Goal: Task Accomplishment & Management: Use online tool/utility

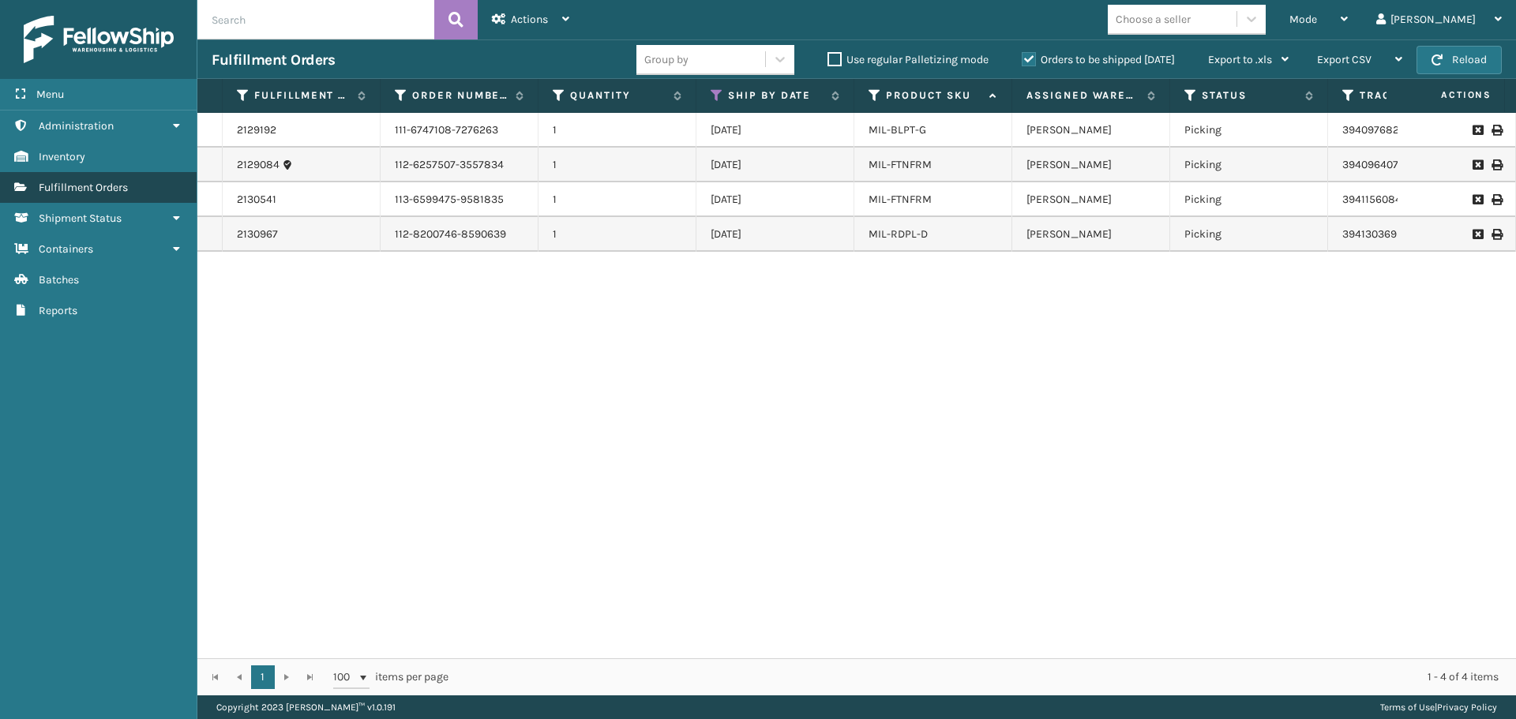
click at [119, 192] on span "Fulfillment Orders" at bounding box center [83, 187] width 89 height 13
click at [106, 186] on span "Fulfillment Orders" at bounding box center [83, 187] width 89 height 13
click at [715, 88] on icon at bounding box center [717, 95] width 13 height 14
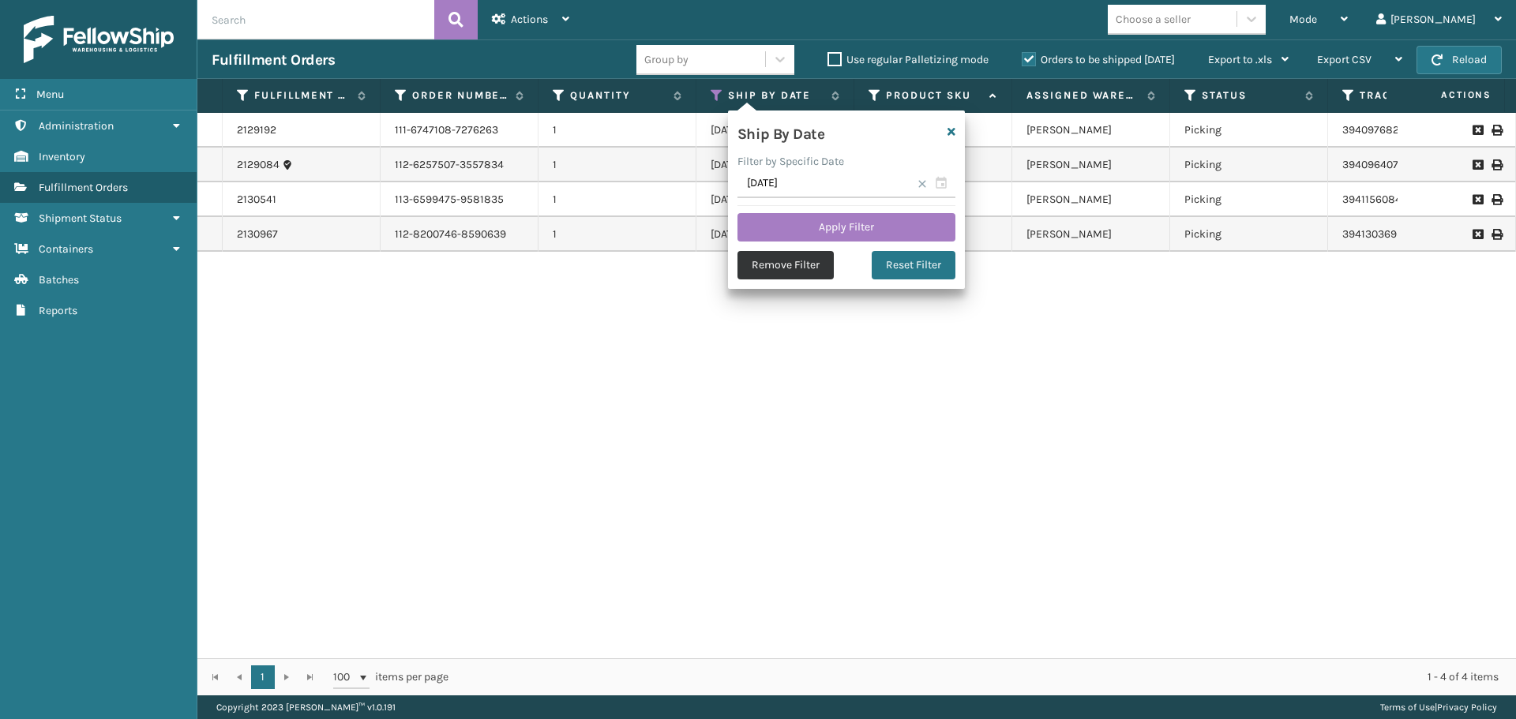
click at [799, 266] on button "Remove Filter" at bounding box center [785, 265] width 96 height 28
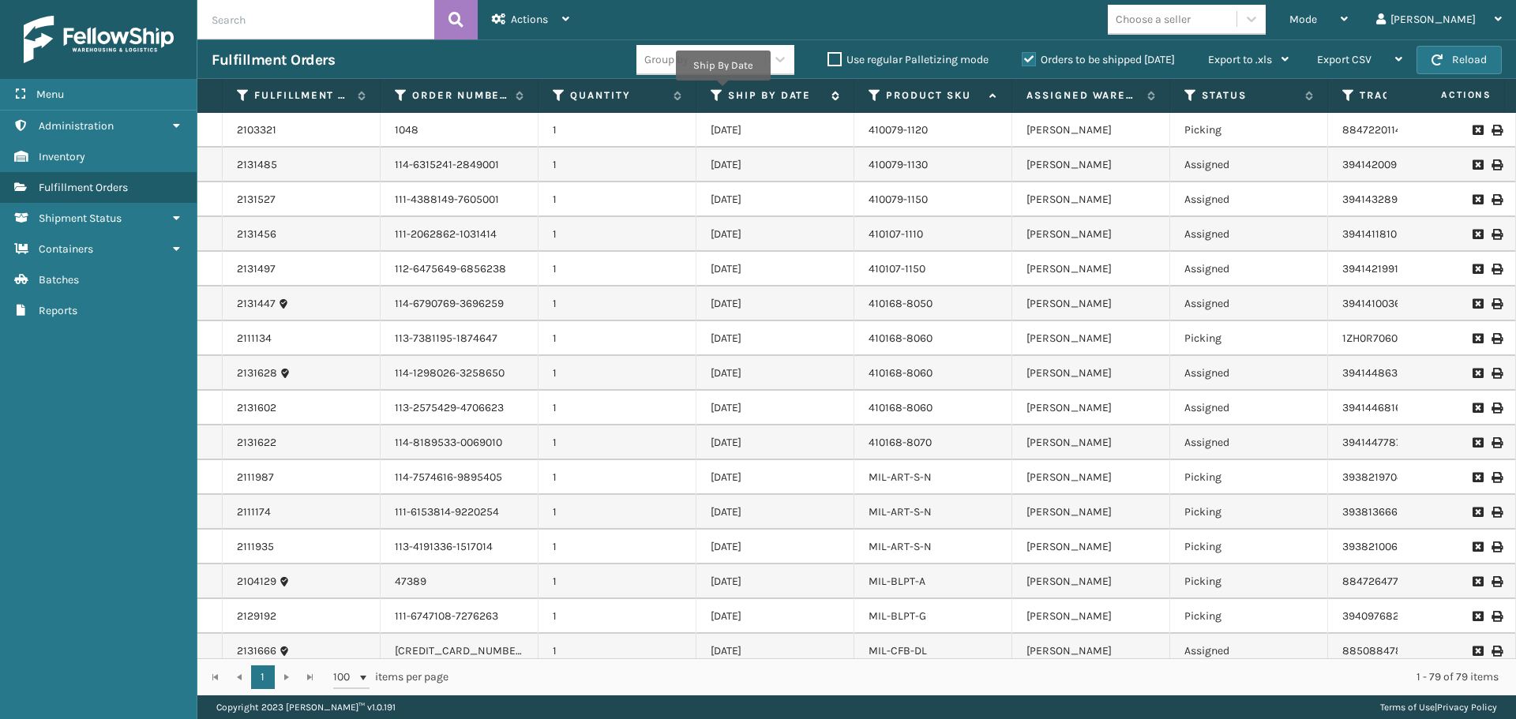
click at [720, 96] on icon at bounding box center [717, 95] width 13 height 14
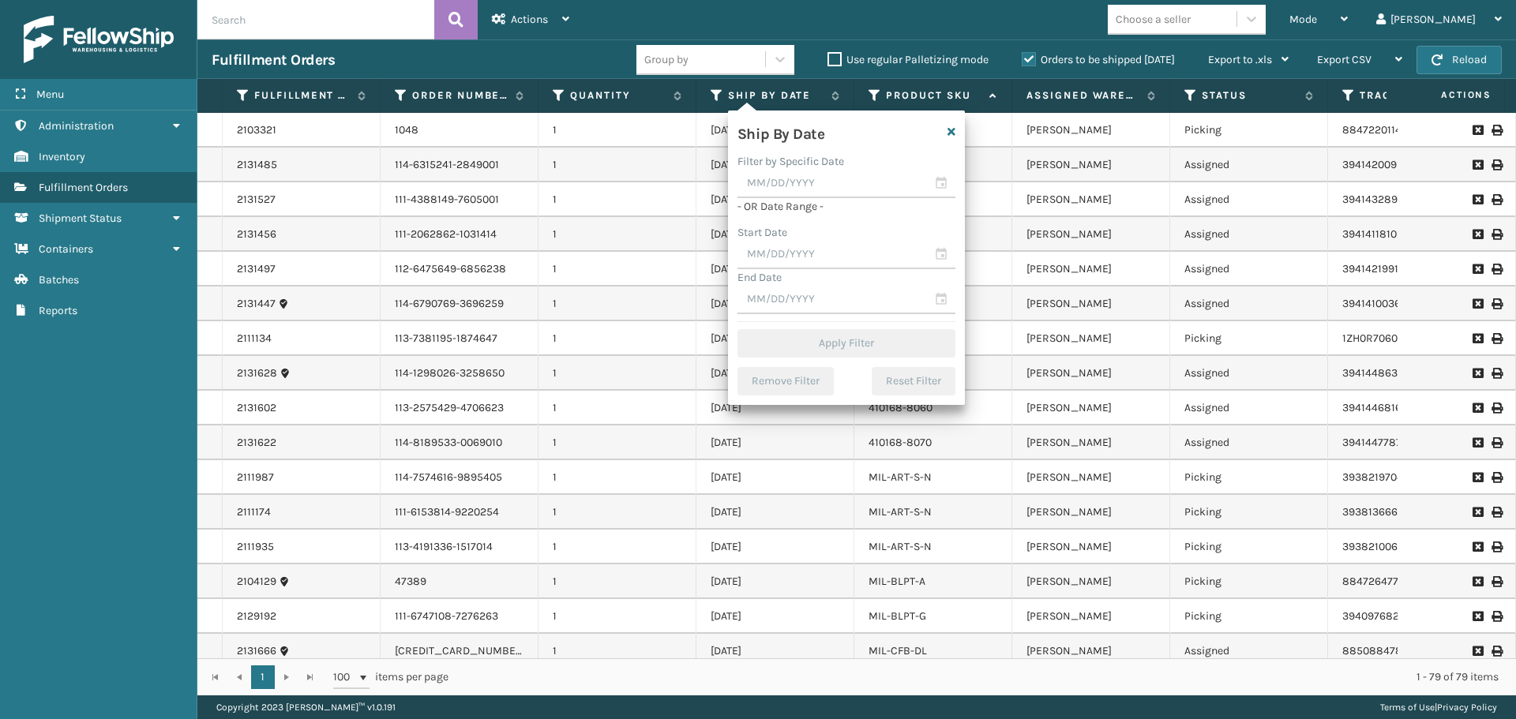
click at [854, 17] on div "Mode Regular Mode Picking Mode Labeling Mode Exit Scan Mode Choose a seller [PE…" at bounding box center [1050, 19] width 932 height 39
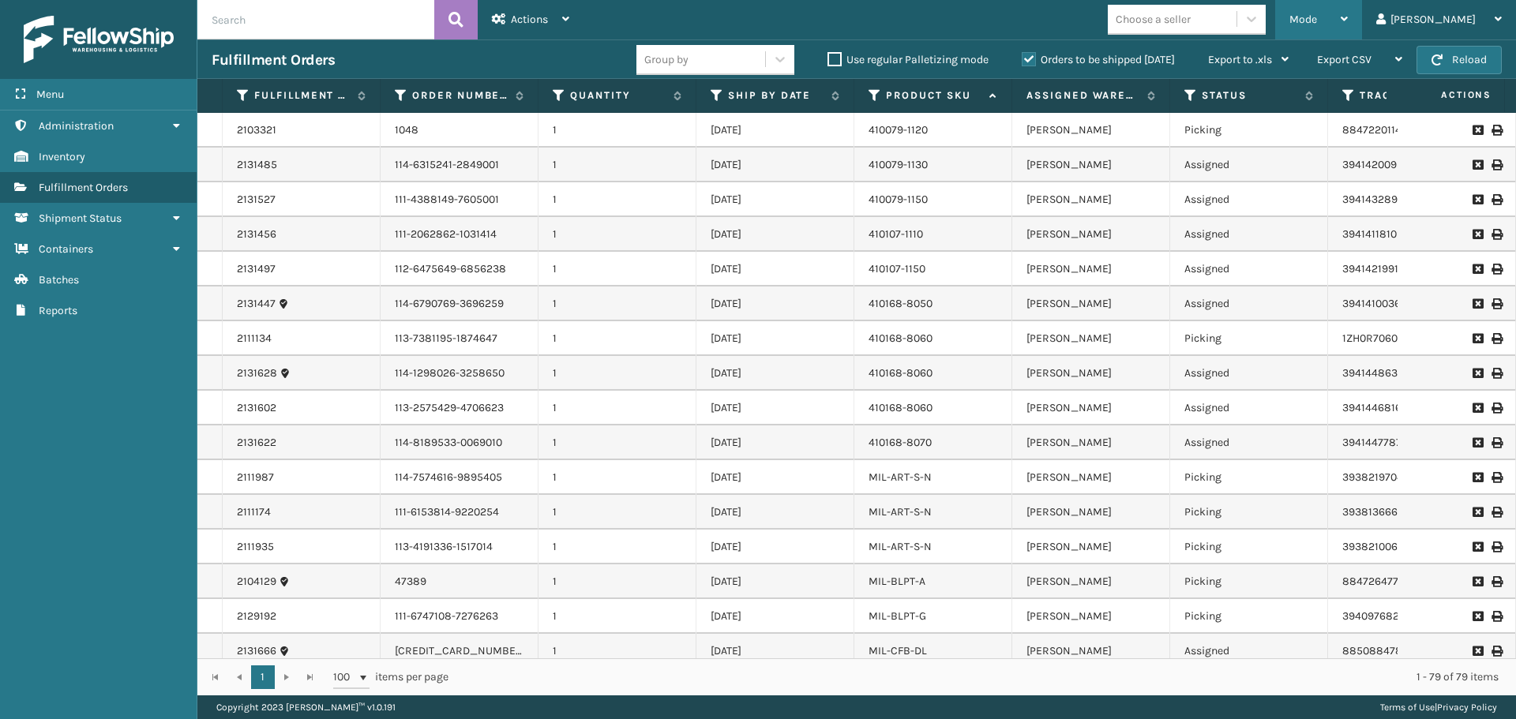
click at [1348, 9] on div "Mode" at bounding box center [1318, 19] width 58 height 39
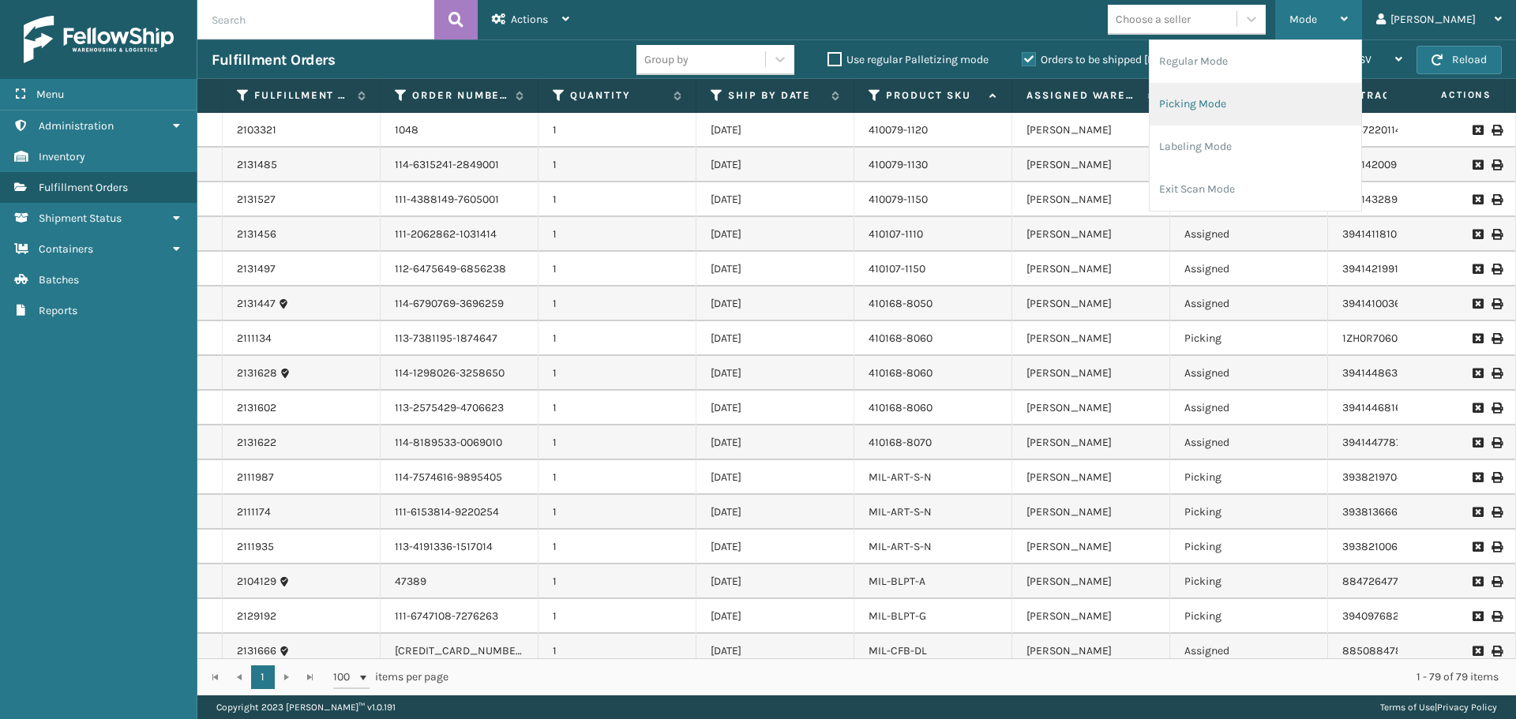
click at [1308, 108] on li "Picking Mode" at bounding box center [1256, 104] width 212 height 43
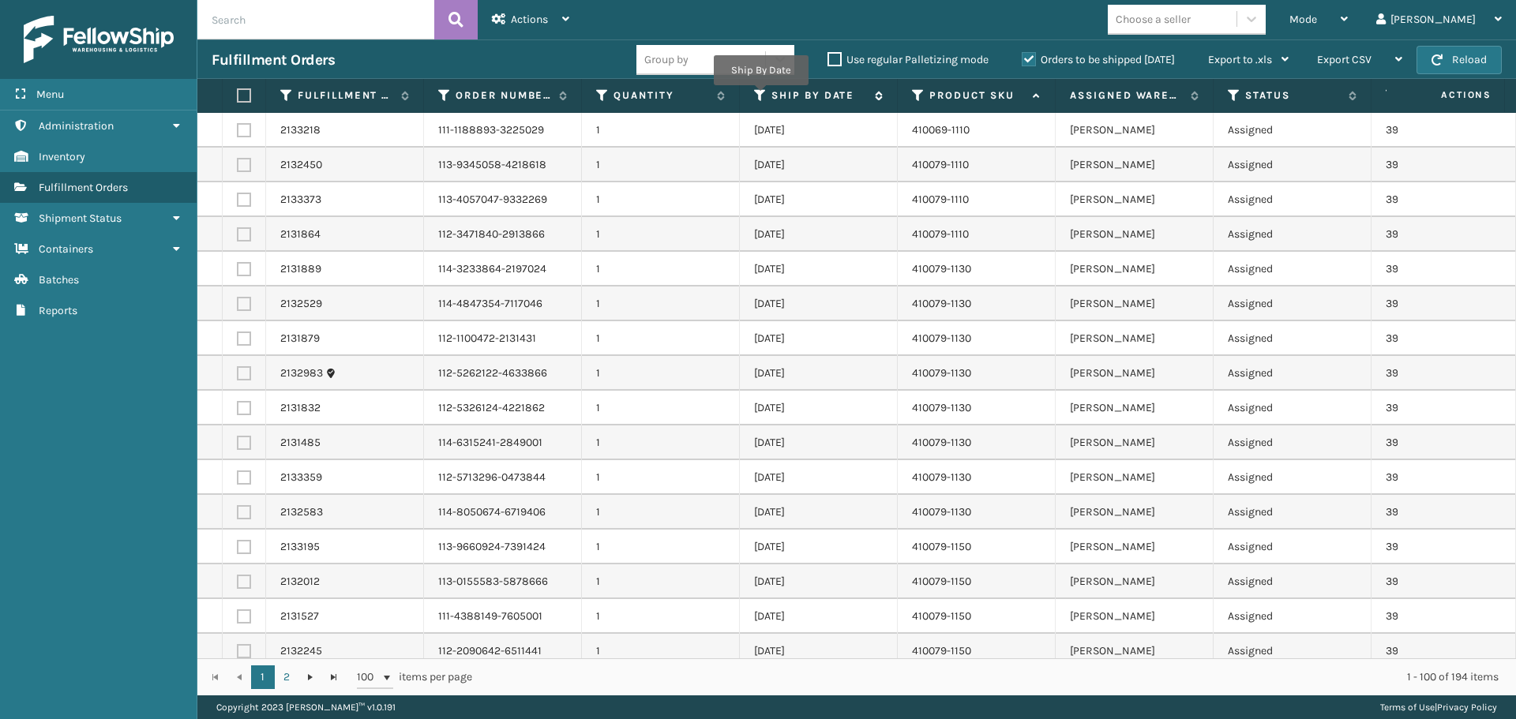
click at [760, 96] on icon at bounding box center [760, 95] width 13 height 14
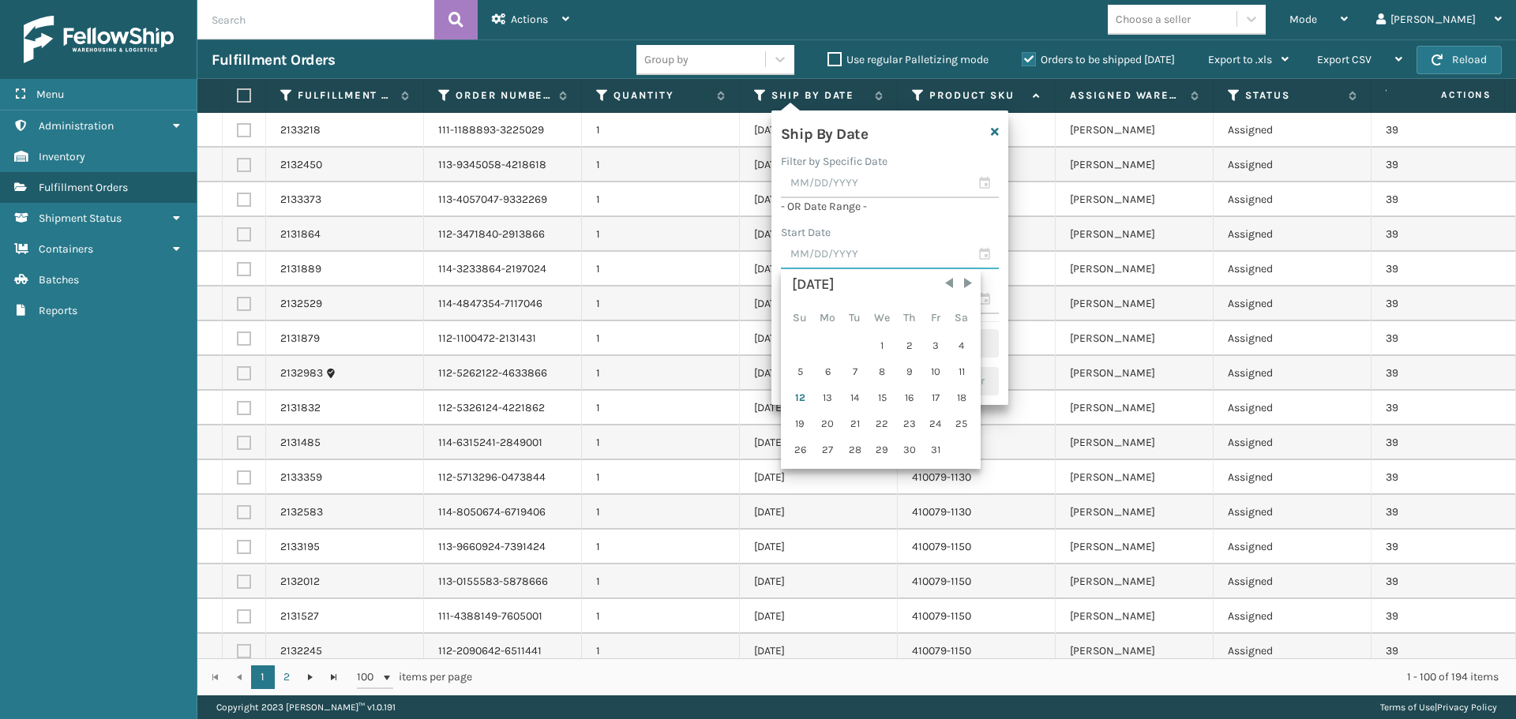
click at [826, 254] on input "text" at bounding box center [890, 255] width 218 height 28
click at [954, 369] on div "11" at bounding box center [962, 372] width 24 height 24
type input "[DATE]"
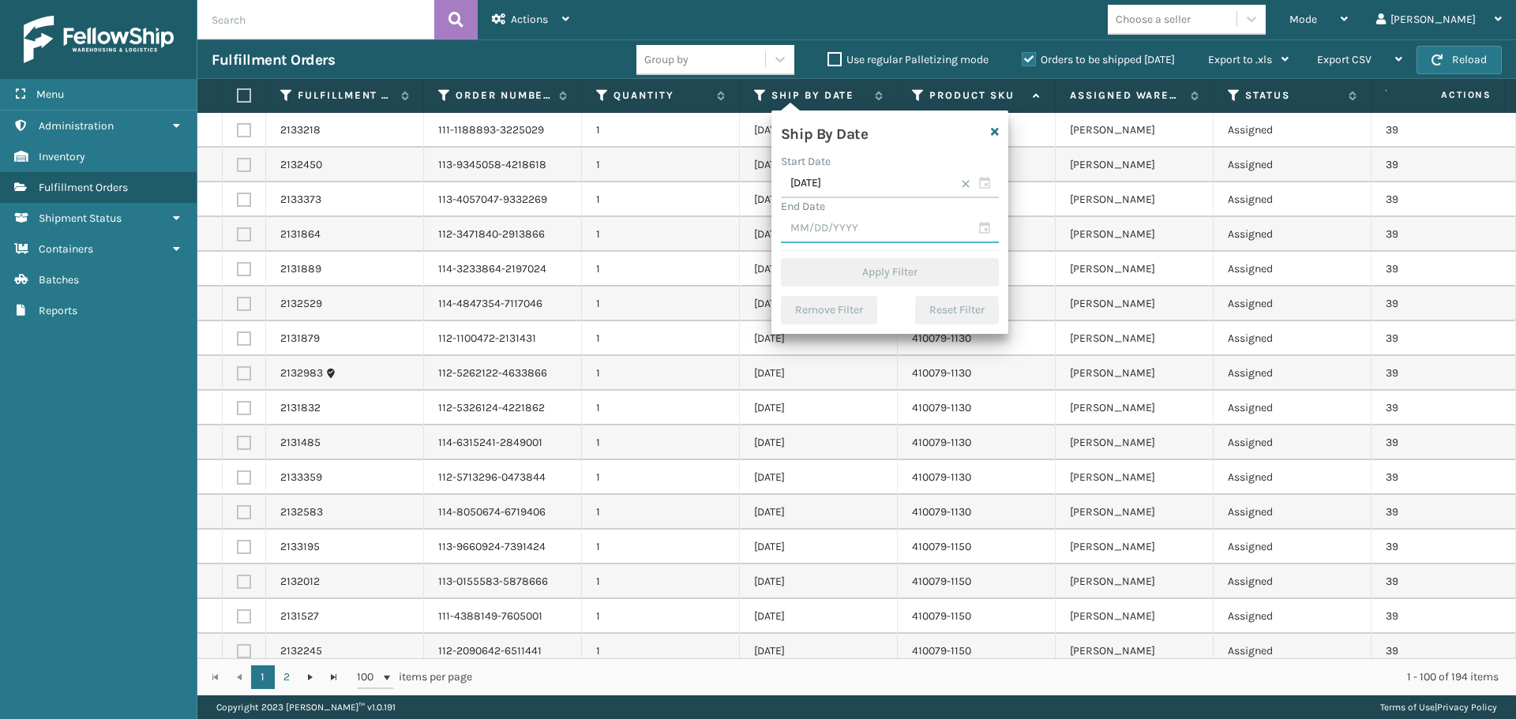
click at [793, 221] on input "text" at bounding box center [890, 229] width 218 height 28
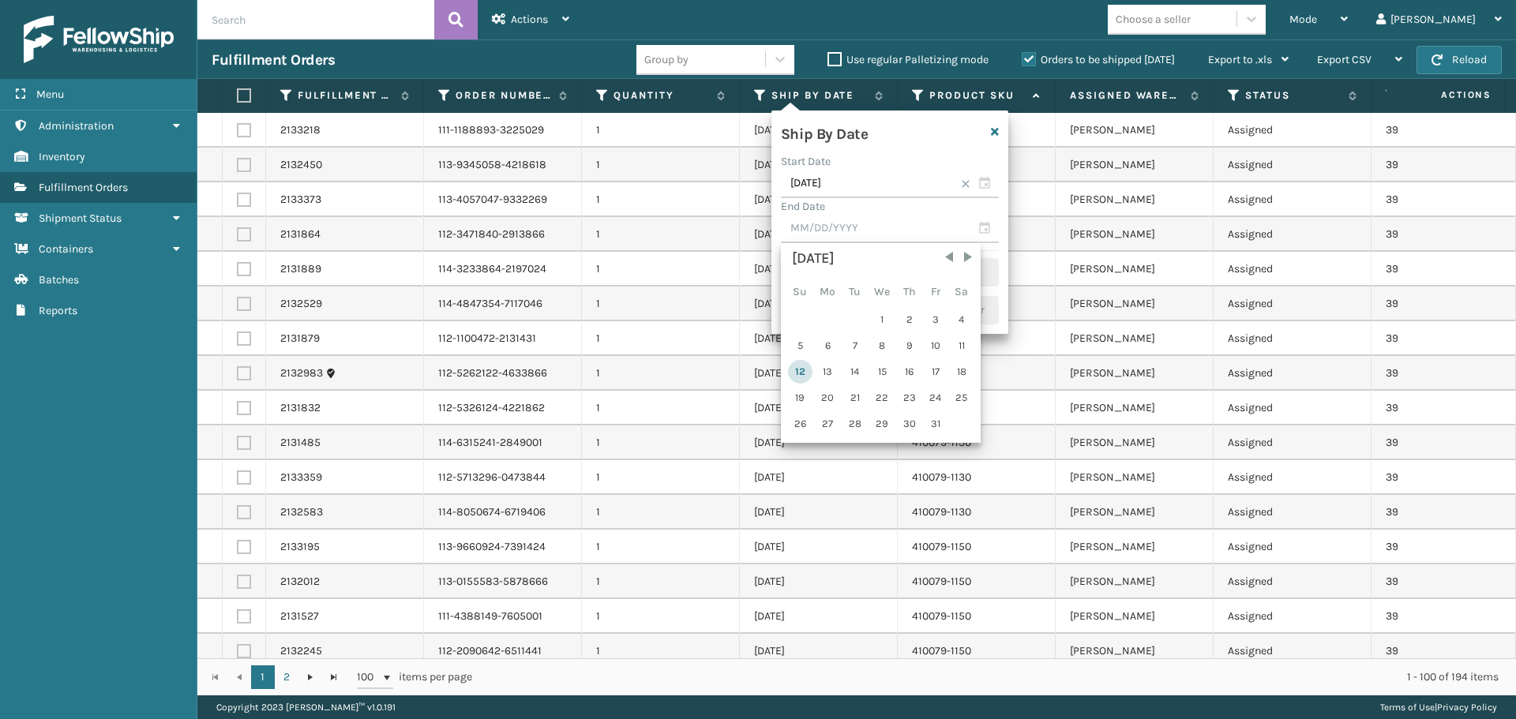
click at [801, 372] on div "12" at bounding box center [800, 372] width 24 height 24
type input "[DATE]"
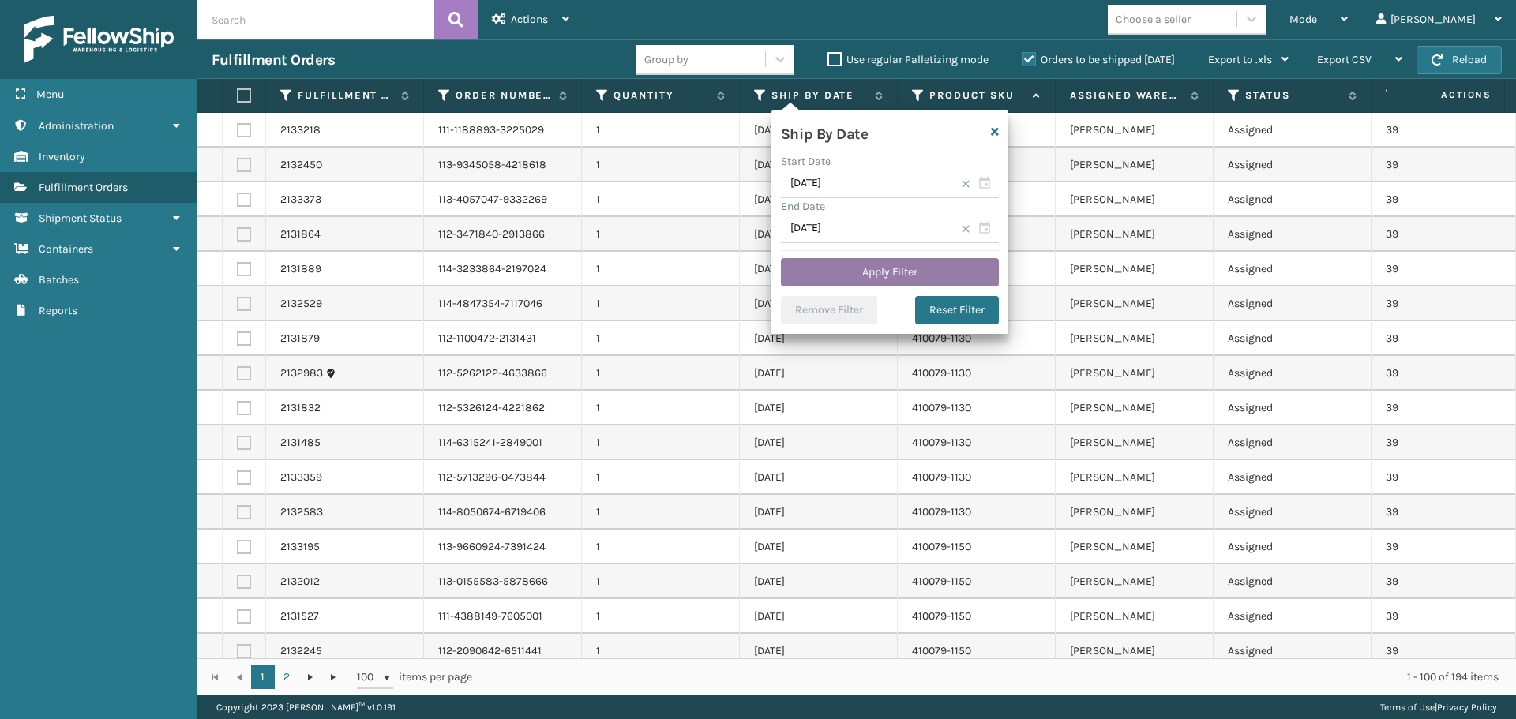
click at [822, 263] on button "Apply Filter" at bounding box center [890, 272] width 218 height 28
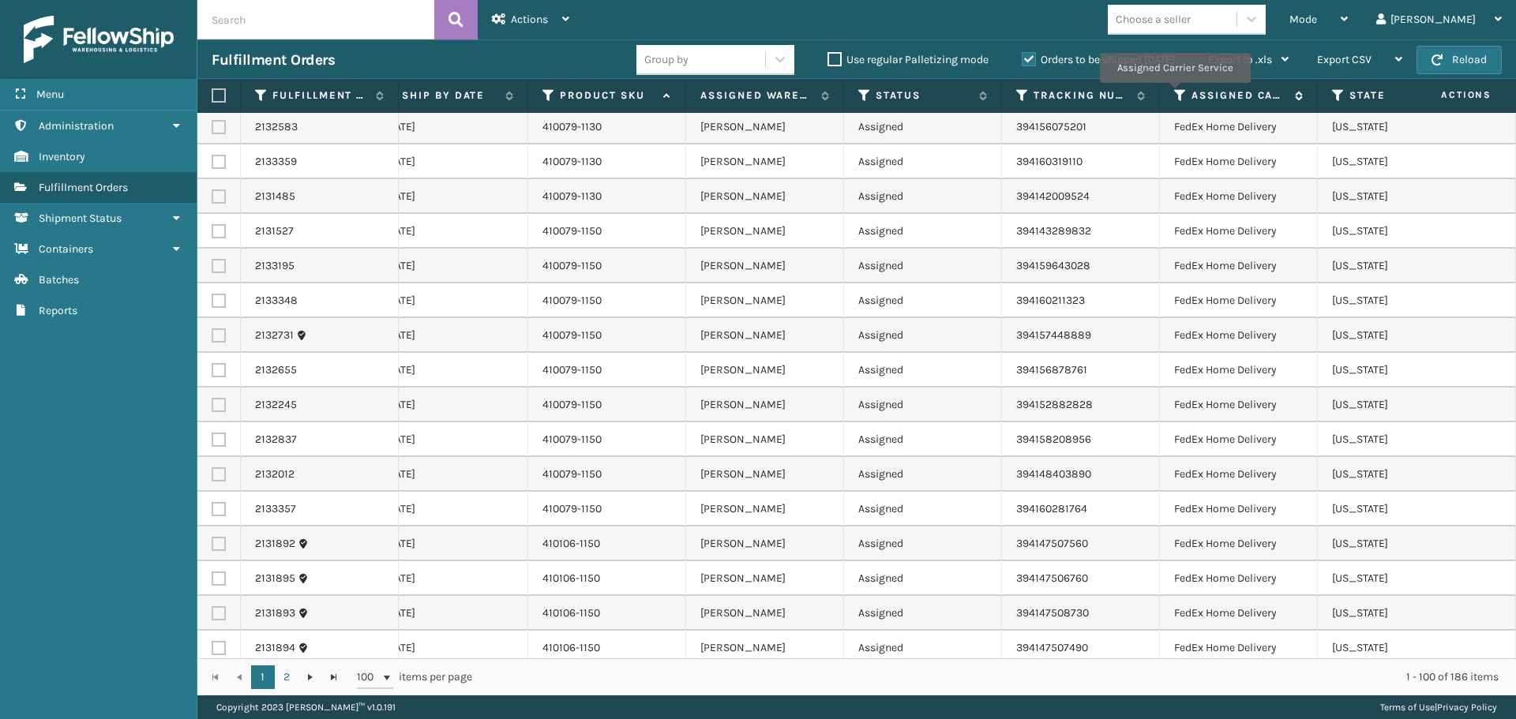
click at [1174, 94] on icon at bounding box center [1180, 95] width 13 height 14
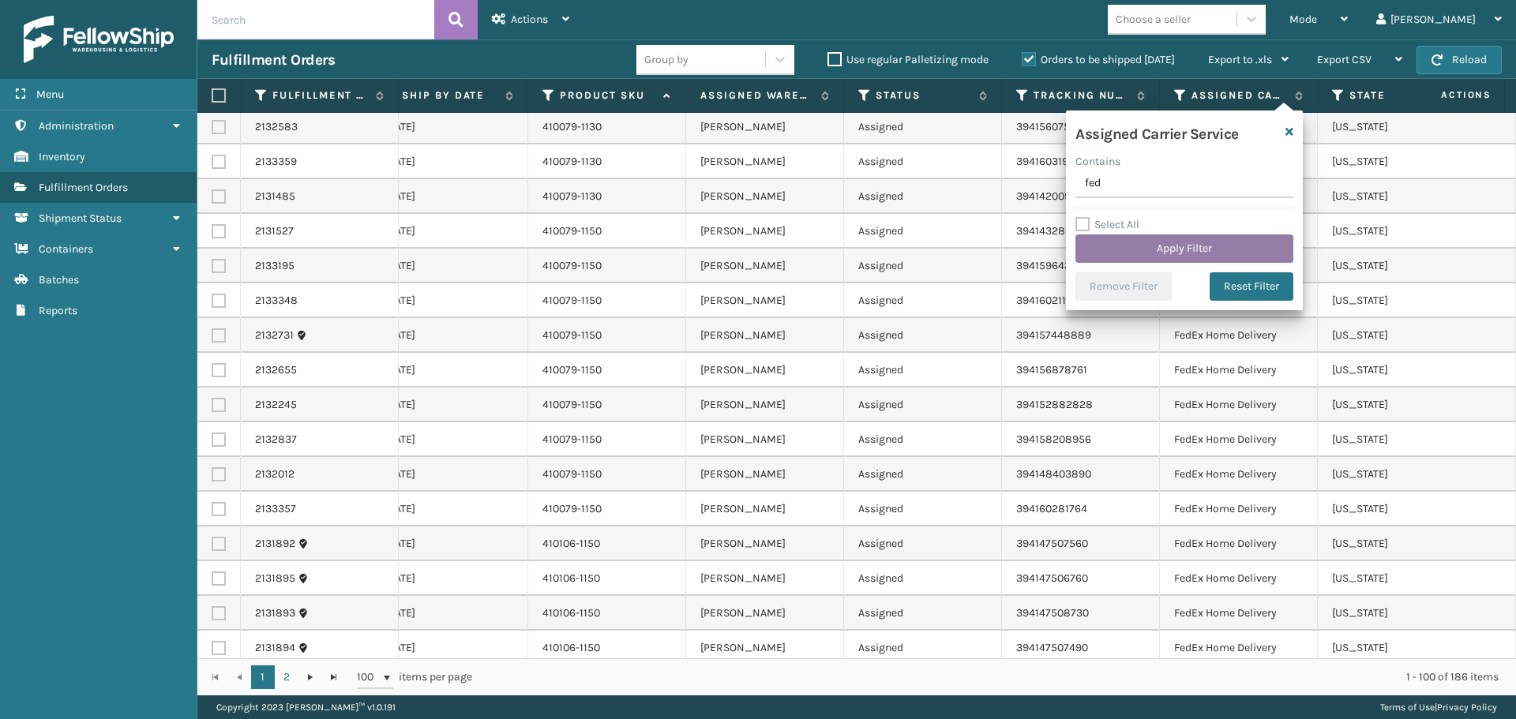
type input "fedex"
click at [1189, 243] on button "Apply Filter" at bounding box center [1184, 249] width 218 height 28
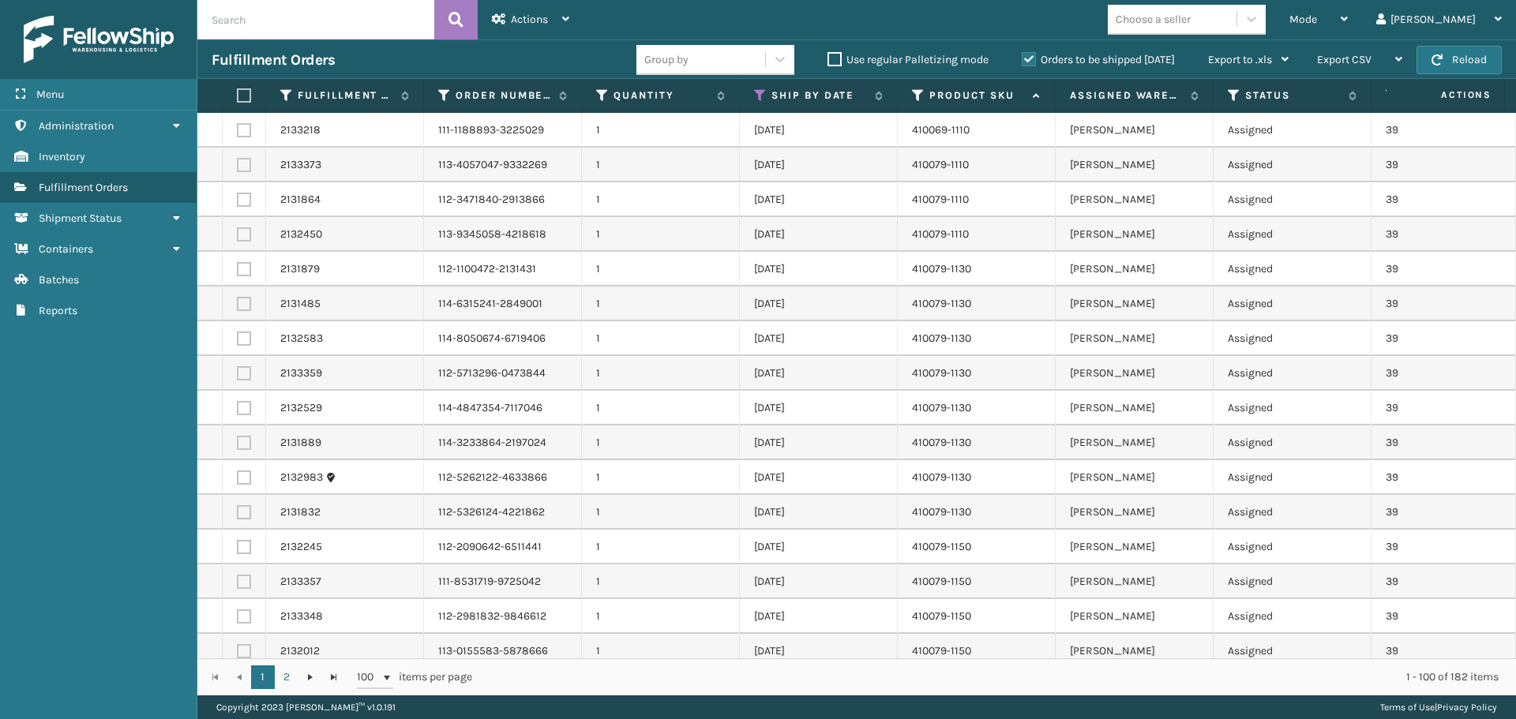
click at [238, 99] on label at bounding box center [241, 95] width 9 height 14
click at [238, 99] on input "checkbox" at bounding box center [237, 96] width 1 height 10
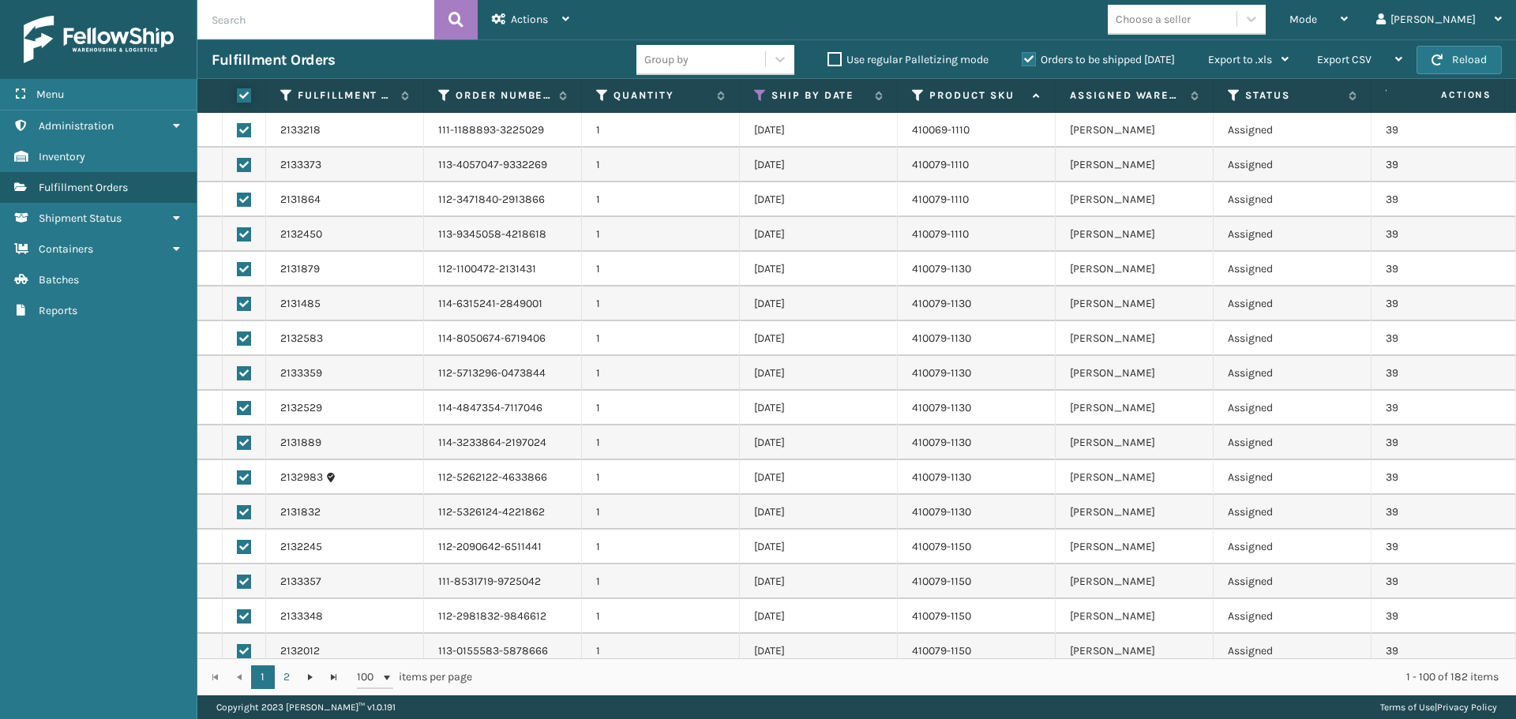
checkbox input "true"
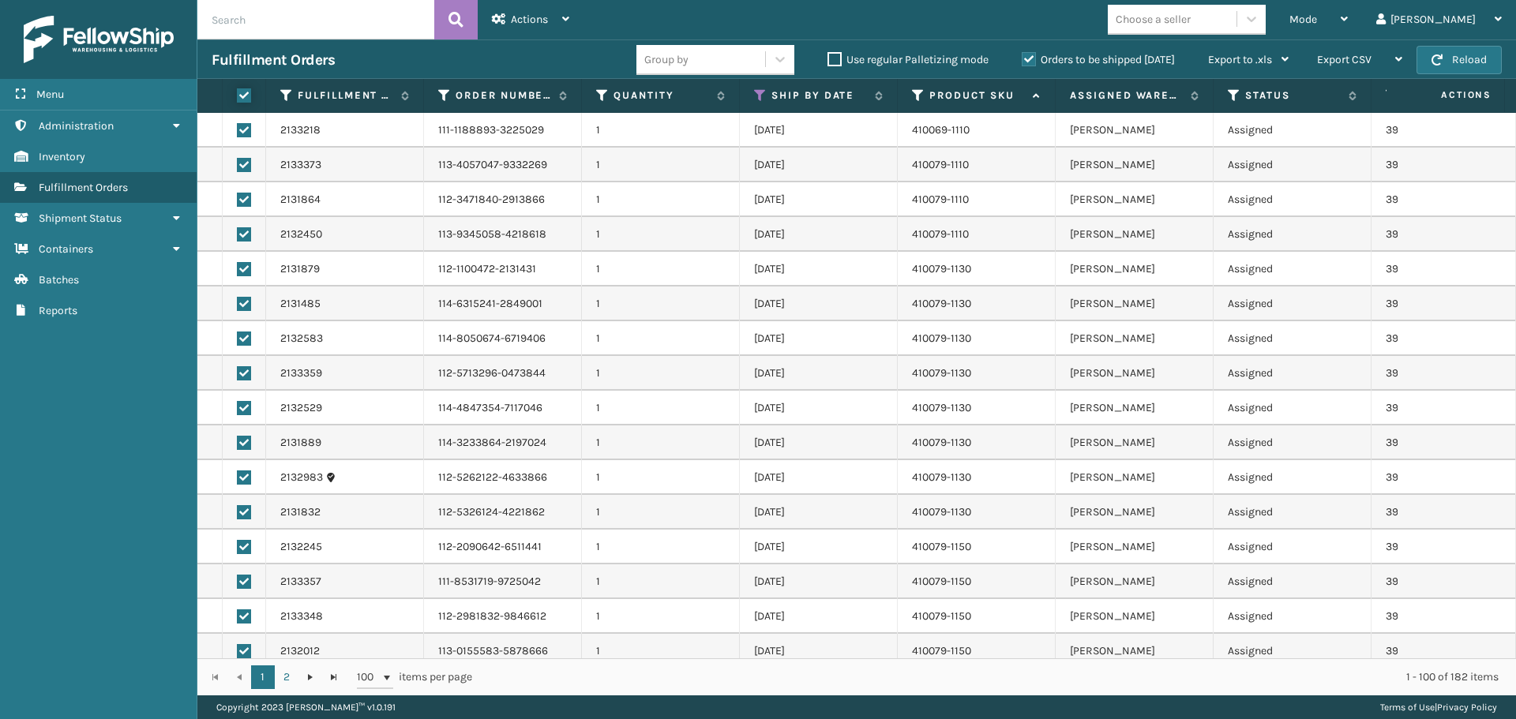
checkbox input "true"
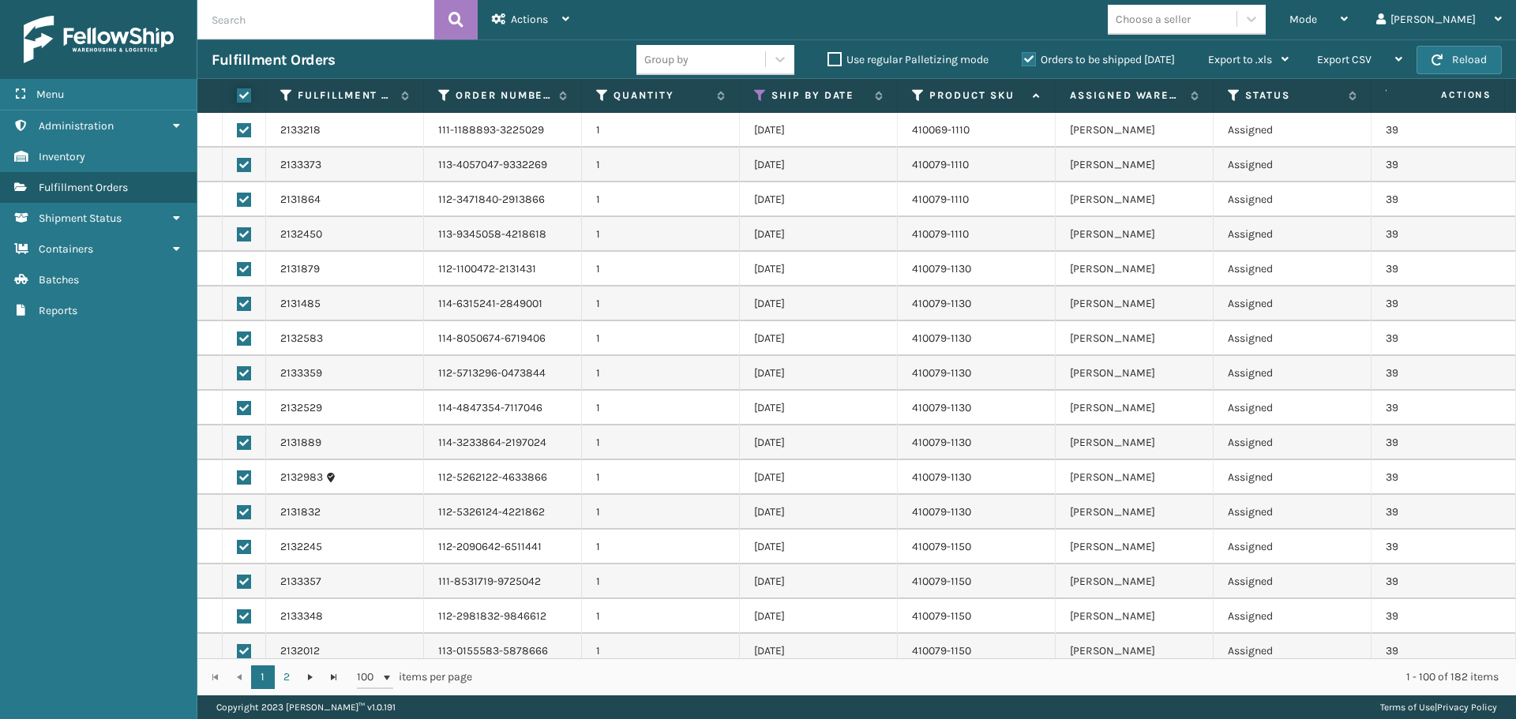
checkbox input "true"
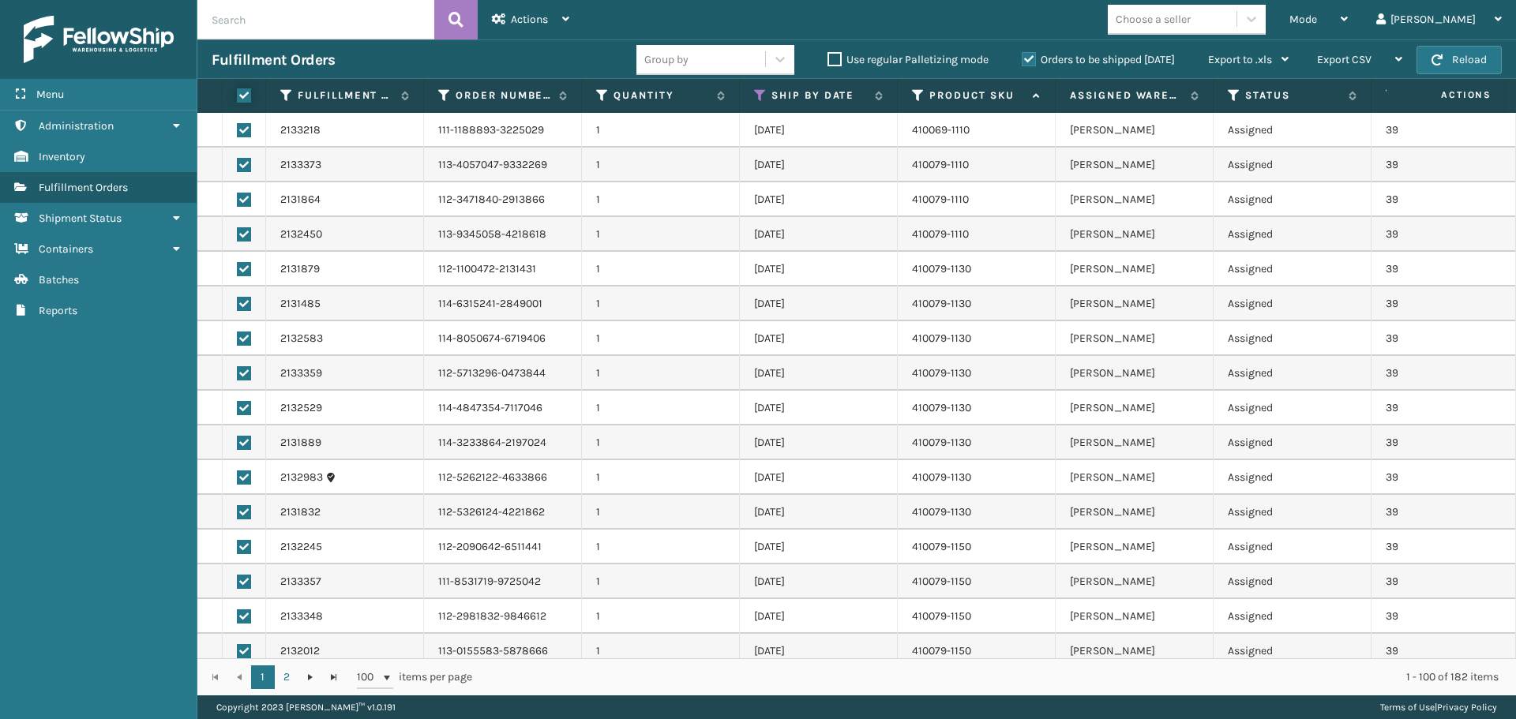
checkbox input "true"
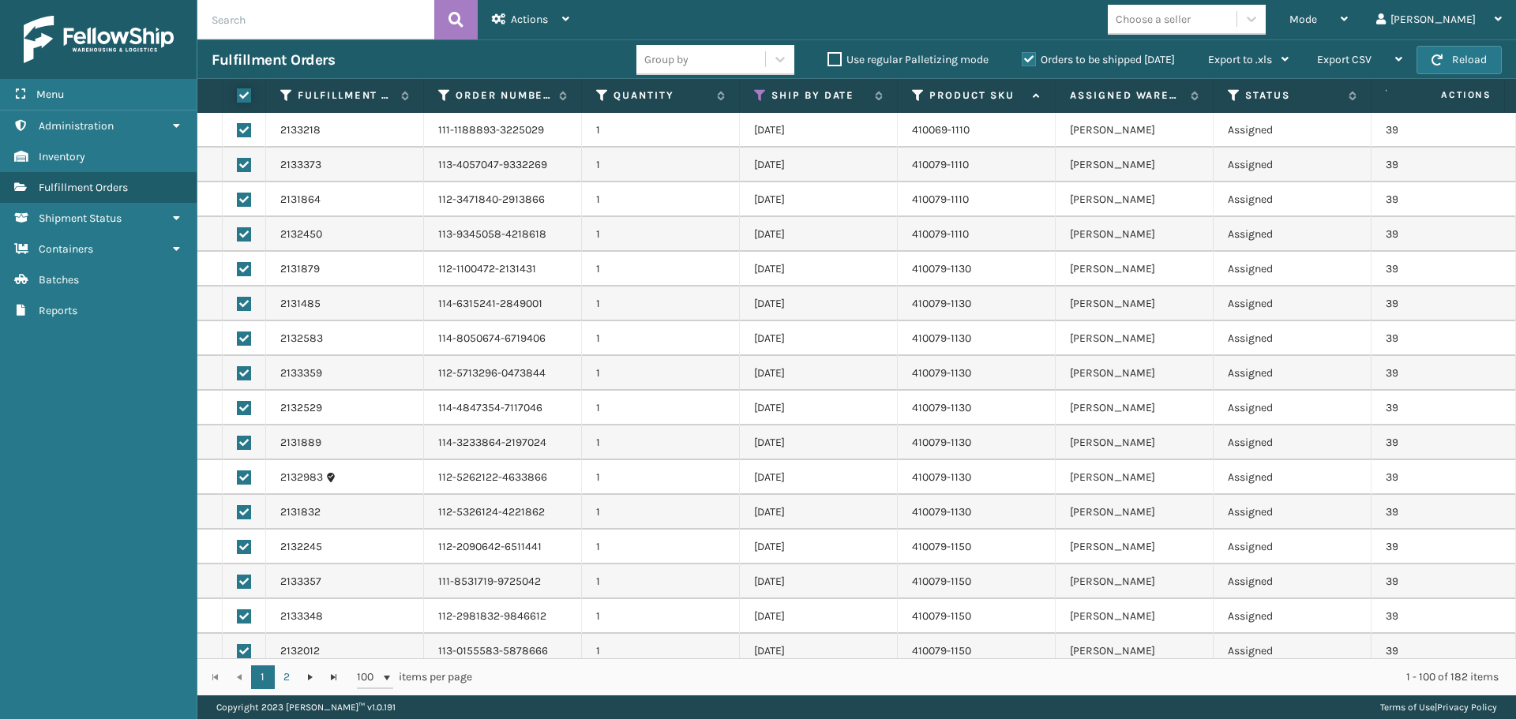
checkbox input "true"
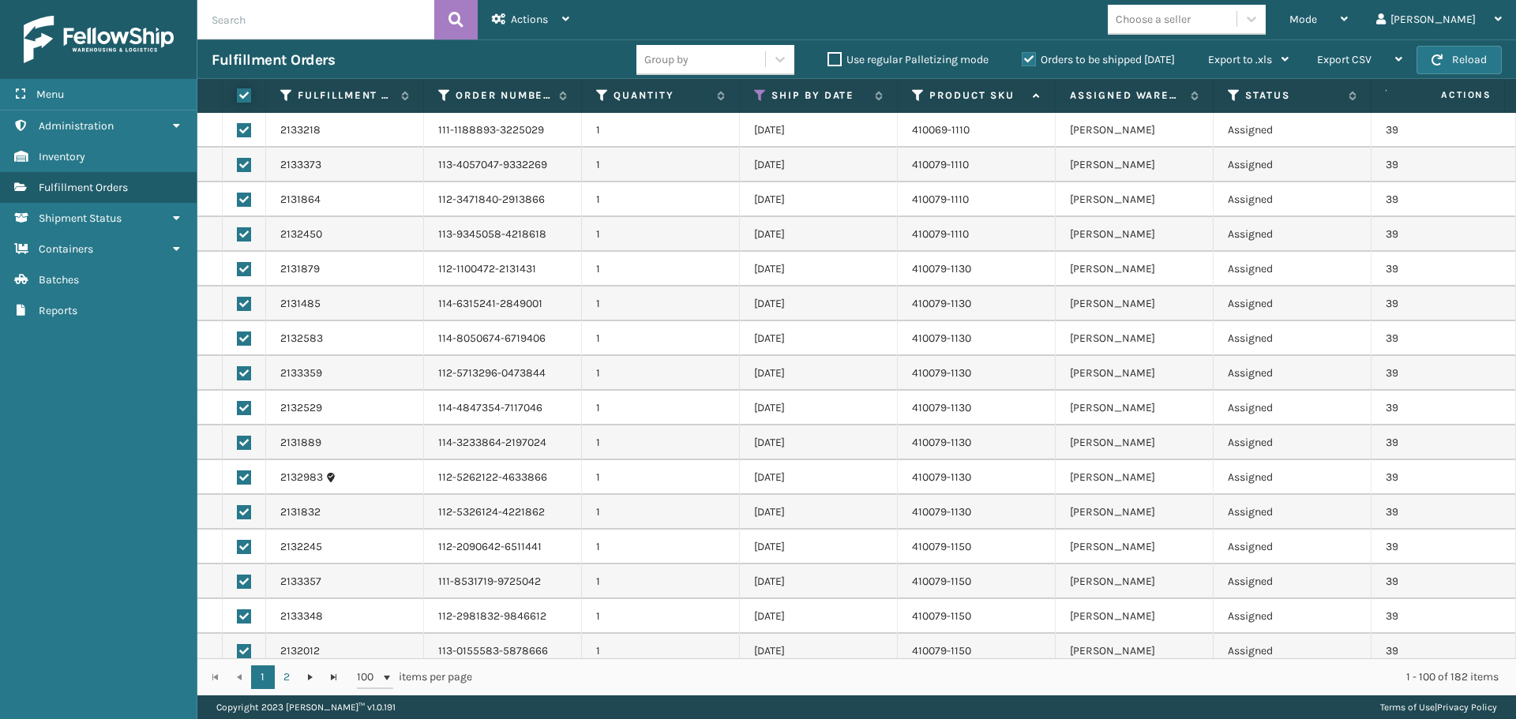
checkbox input "true"
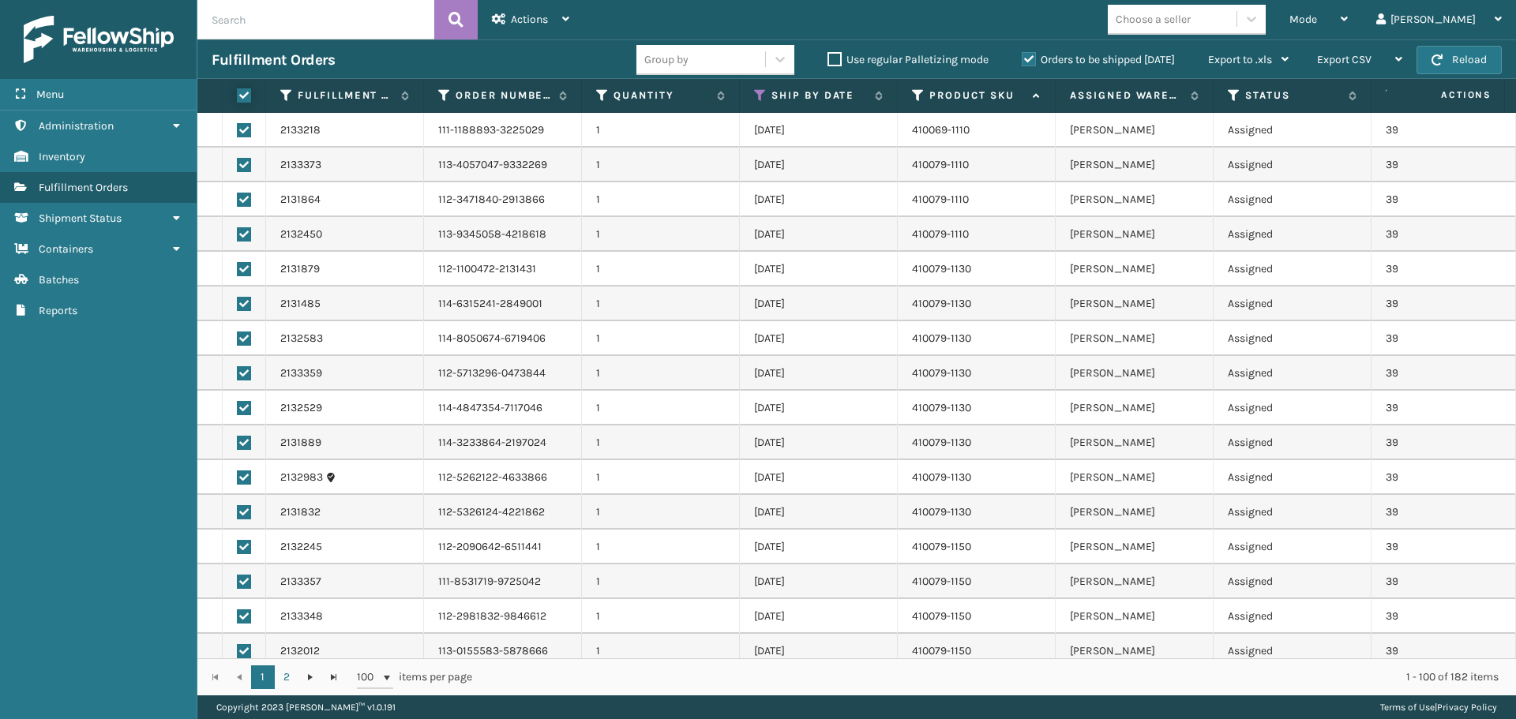
checkbox input "true"
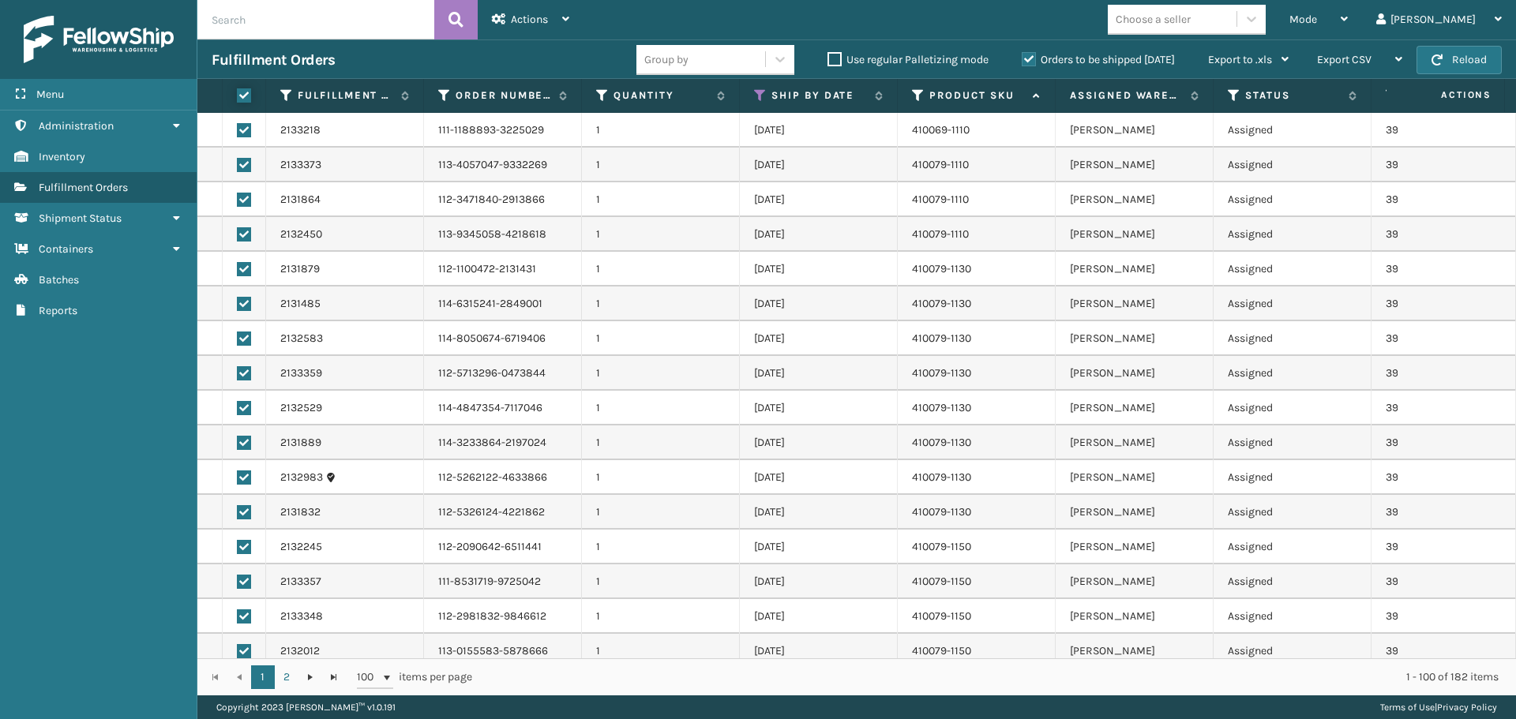
checkbox input "true"
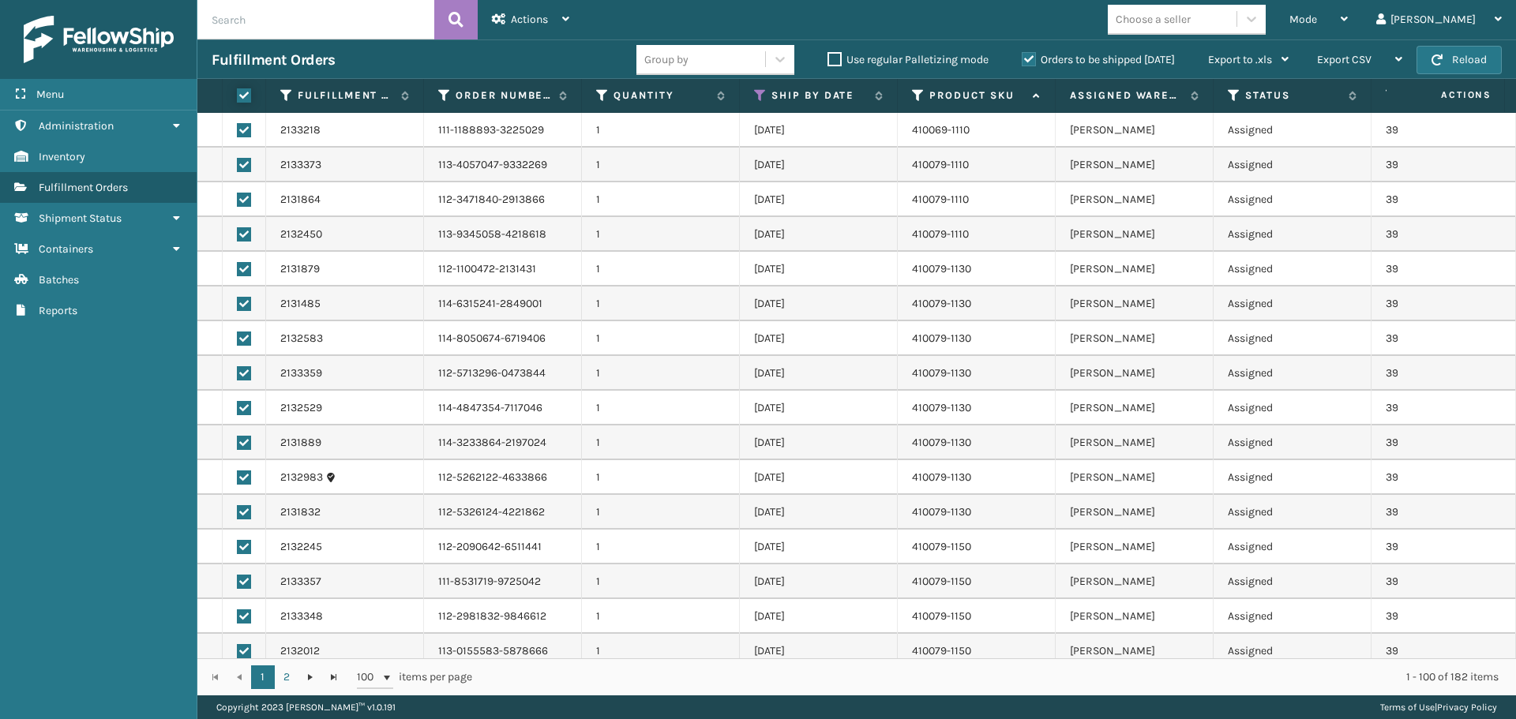
checkbox input "true"
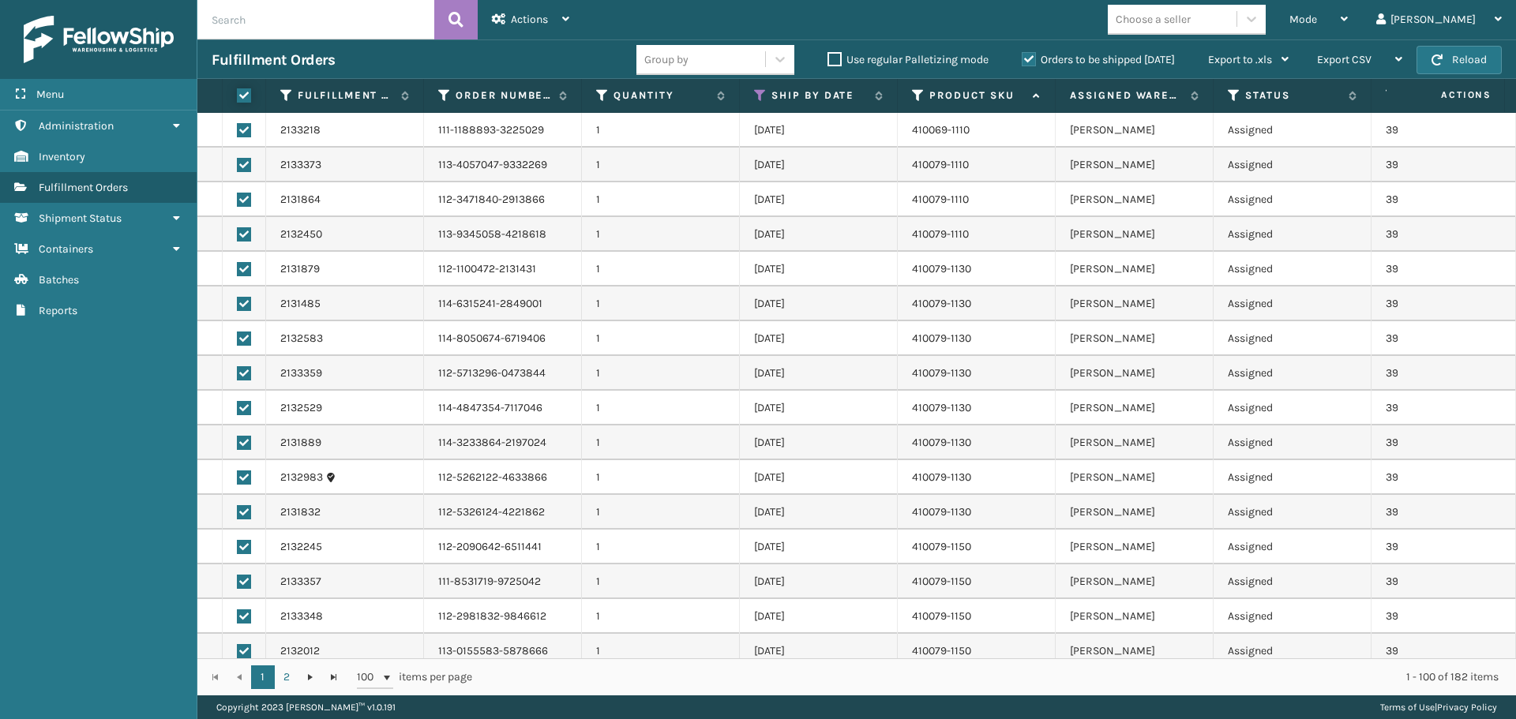
checkbox input "true"
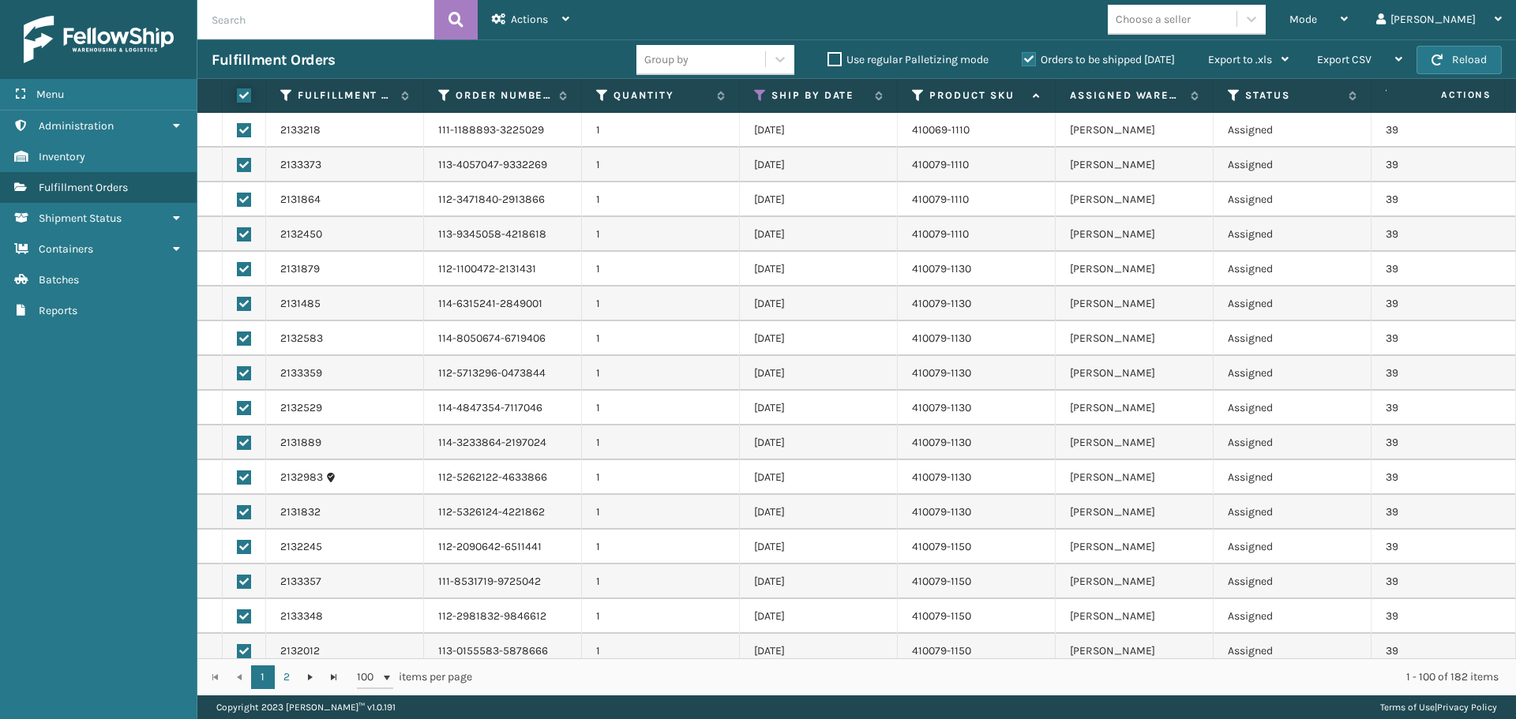
checkbox input "true"
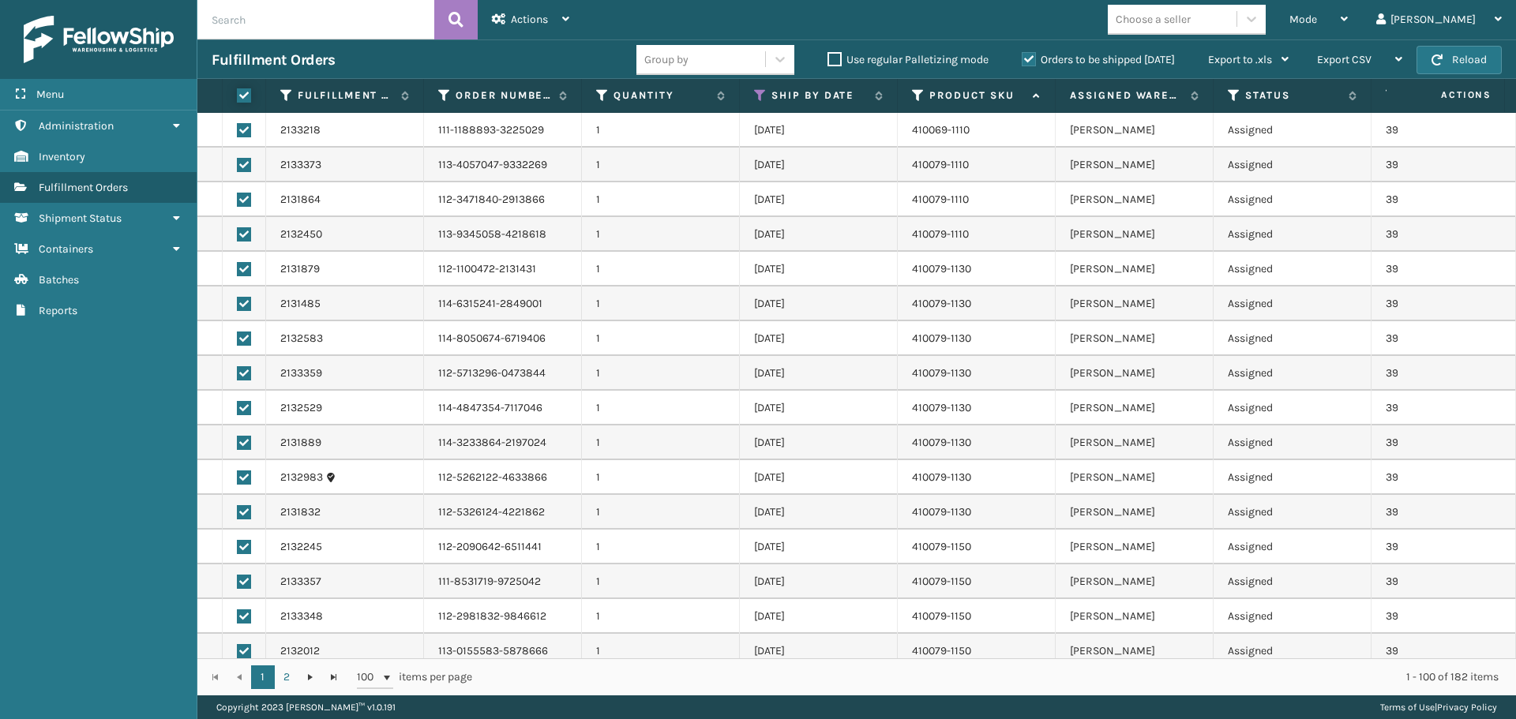
checkbox input "true"
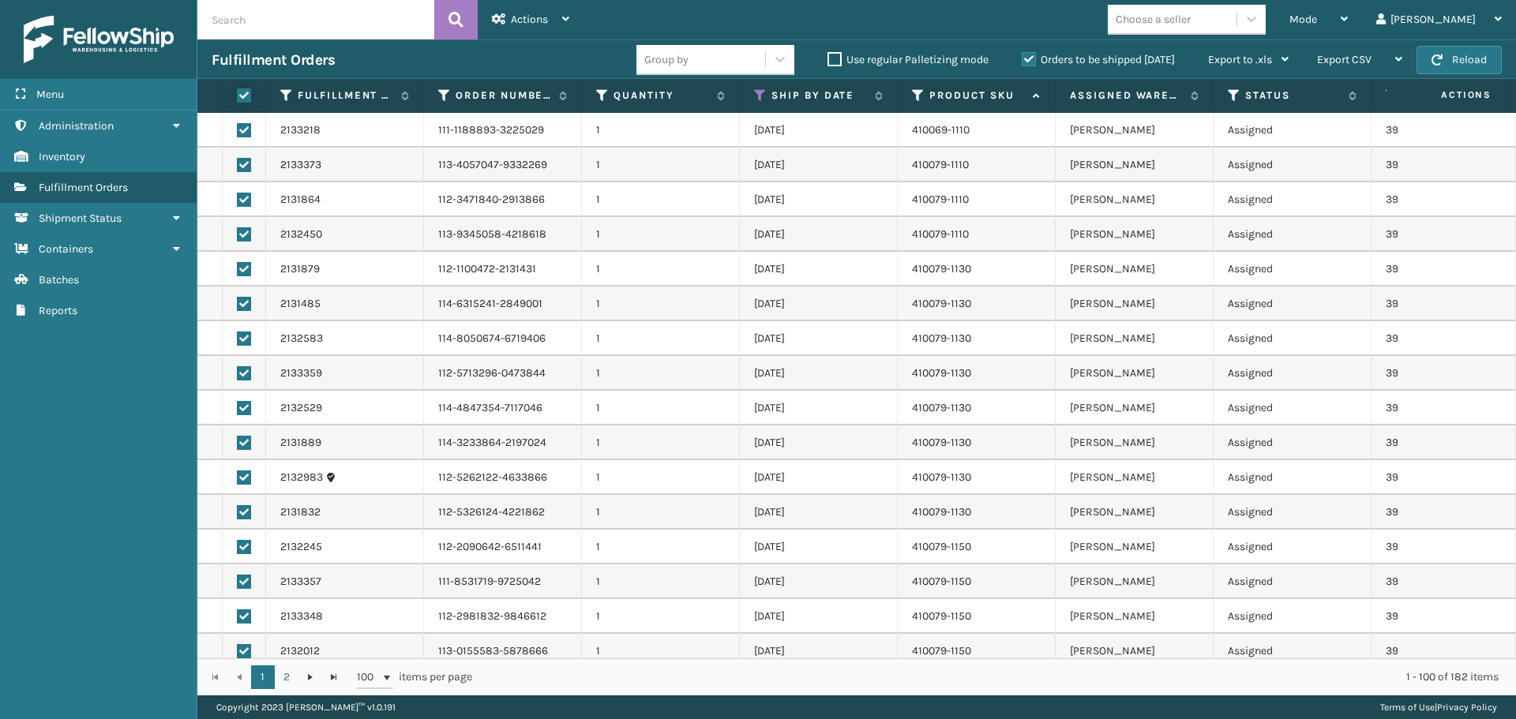
checkbox input "true"
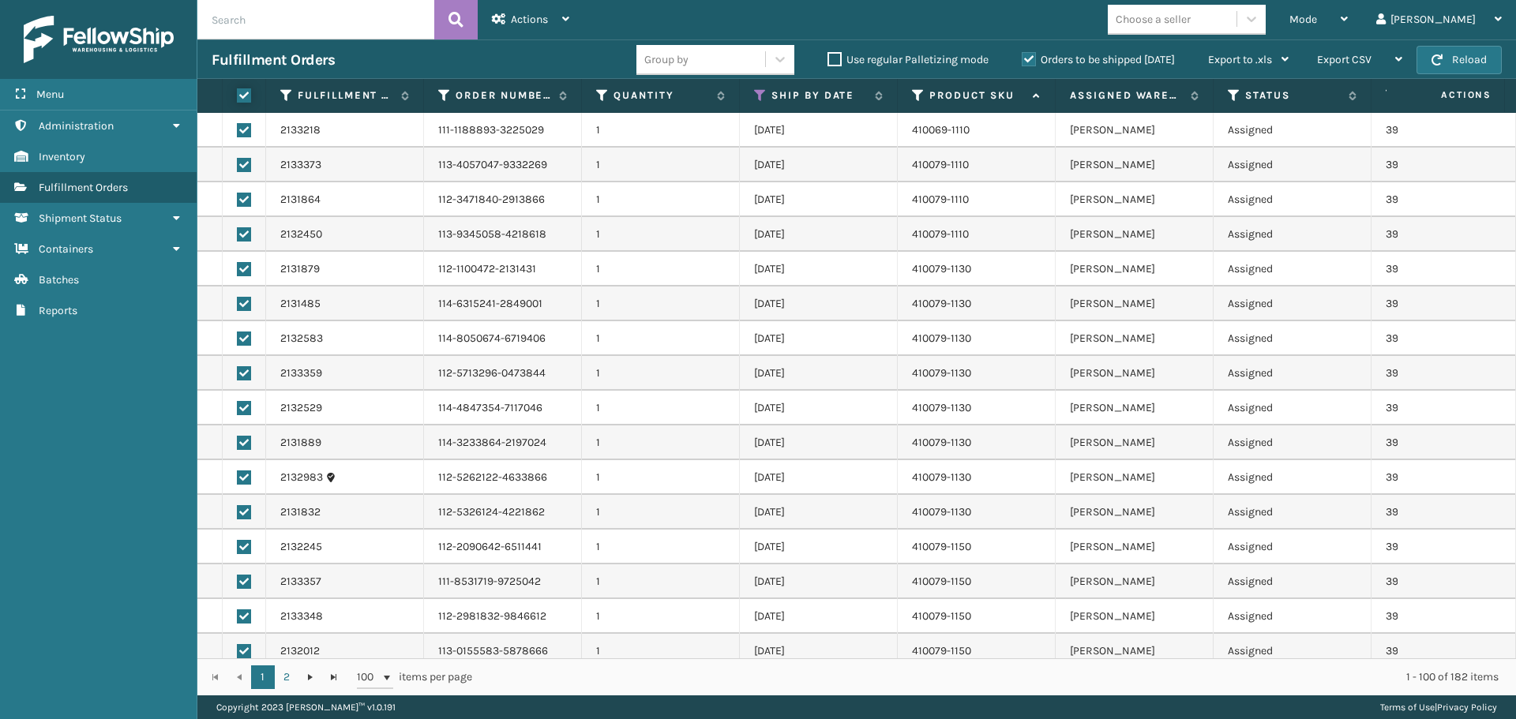
checkbox input "true"
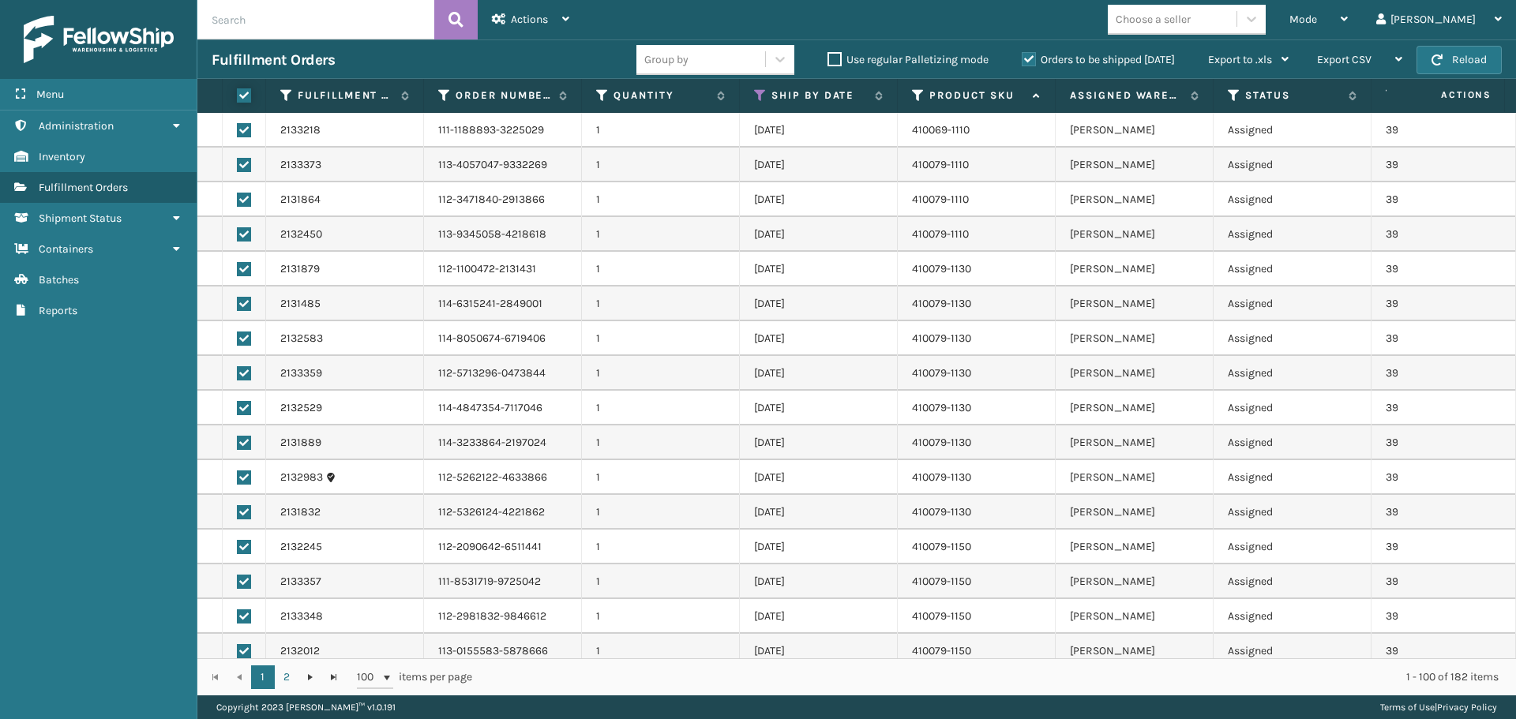
checkbox input "true"
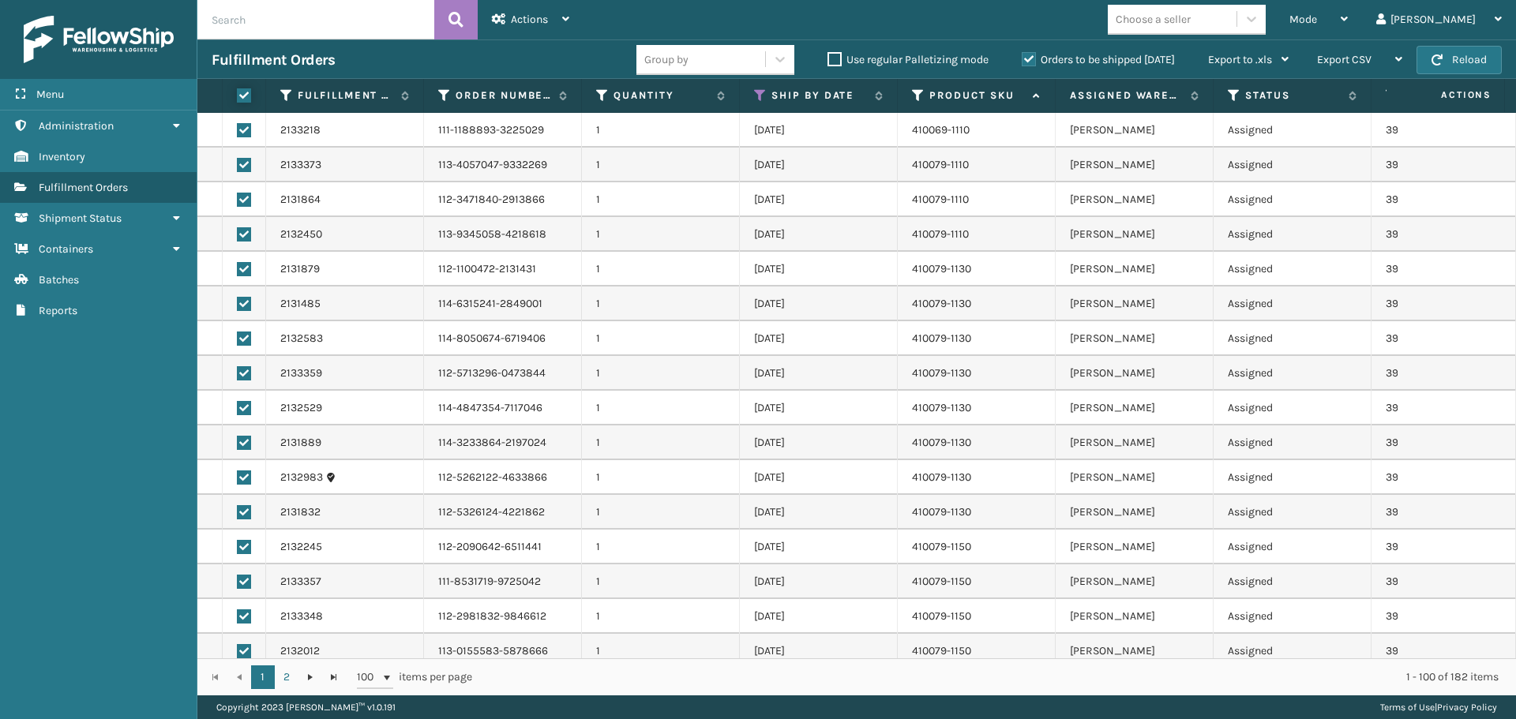
checkbox input "true"
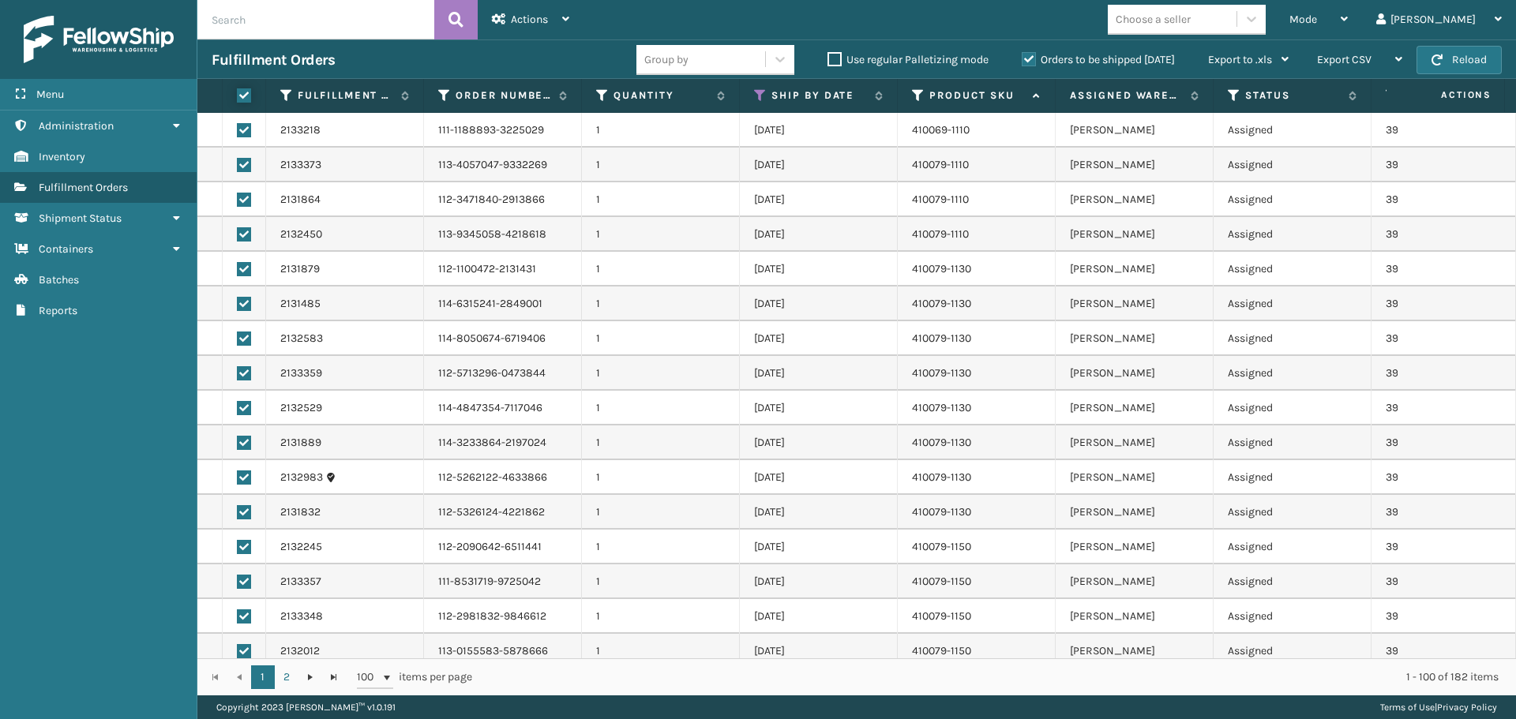
checkbox input "true"
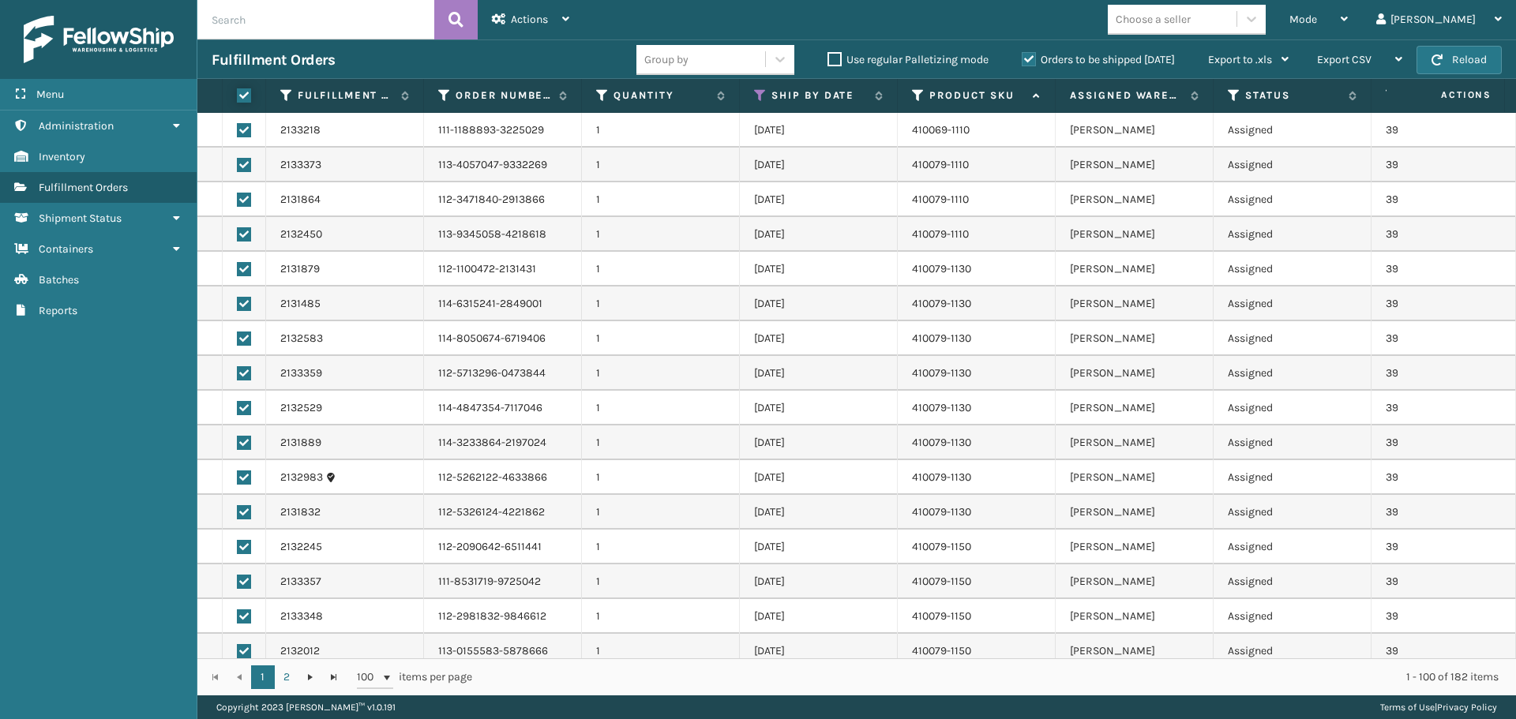
checkbox input "true"
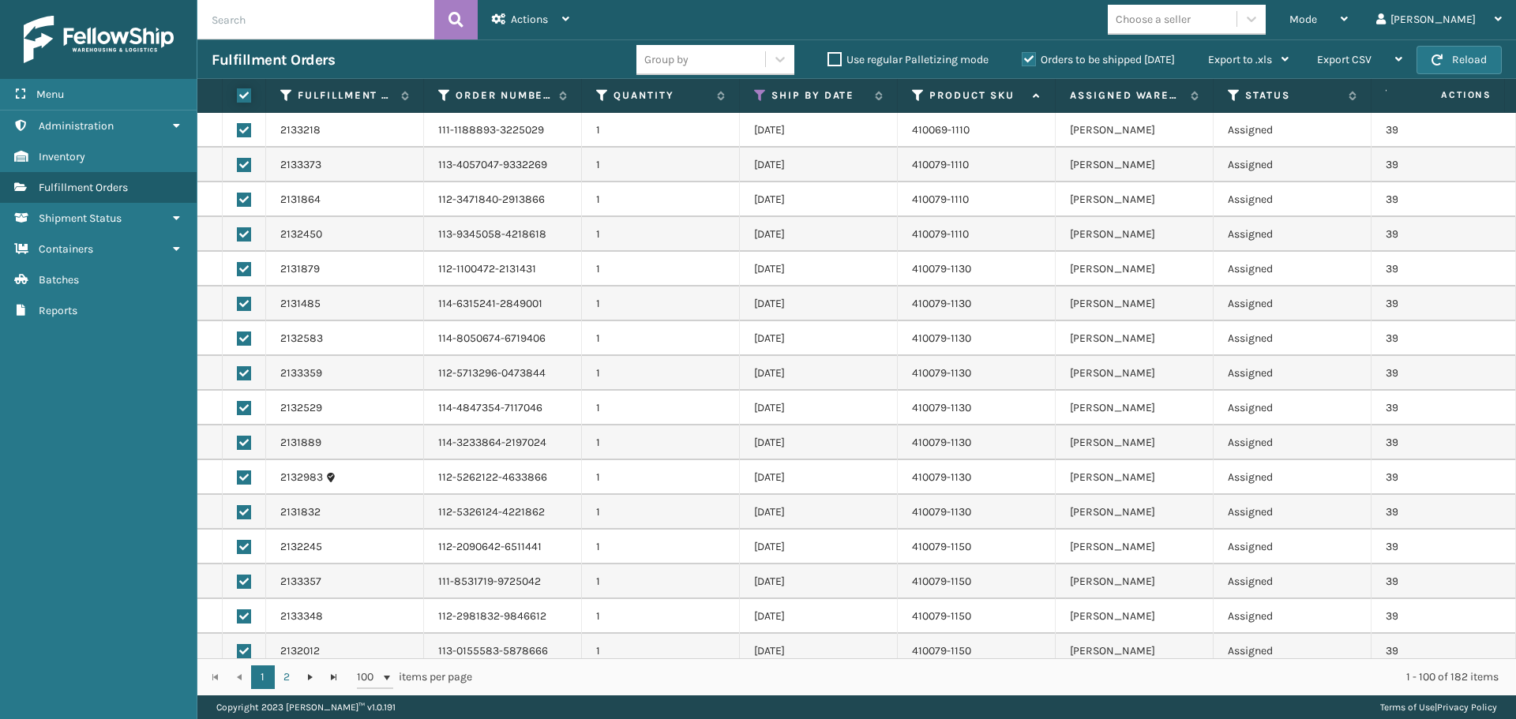
checkbox input "true"
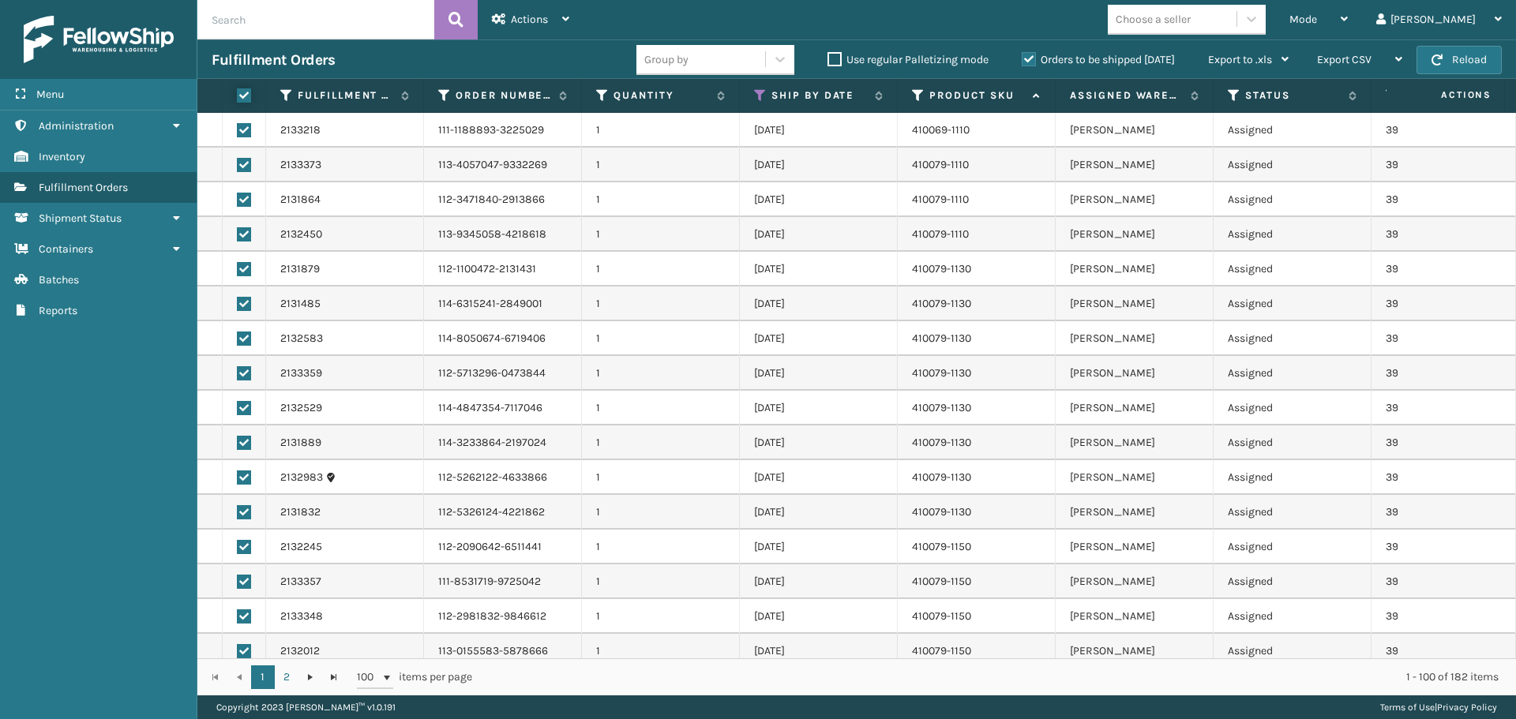
checkbox input "true"
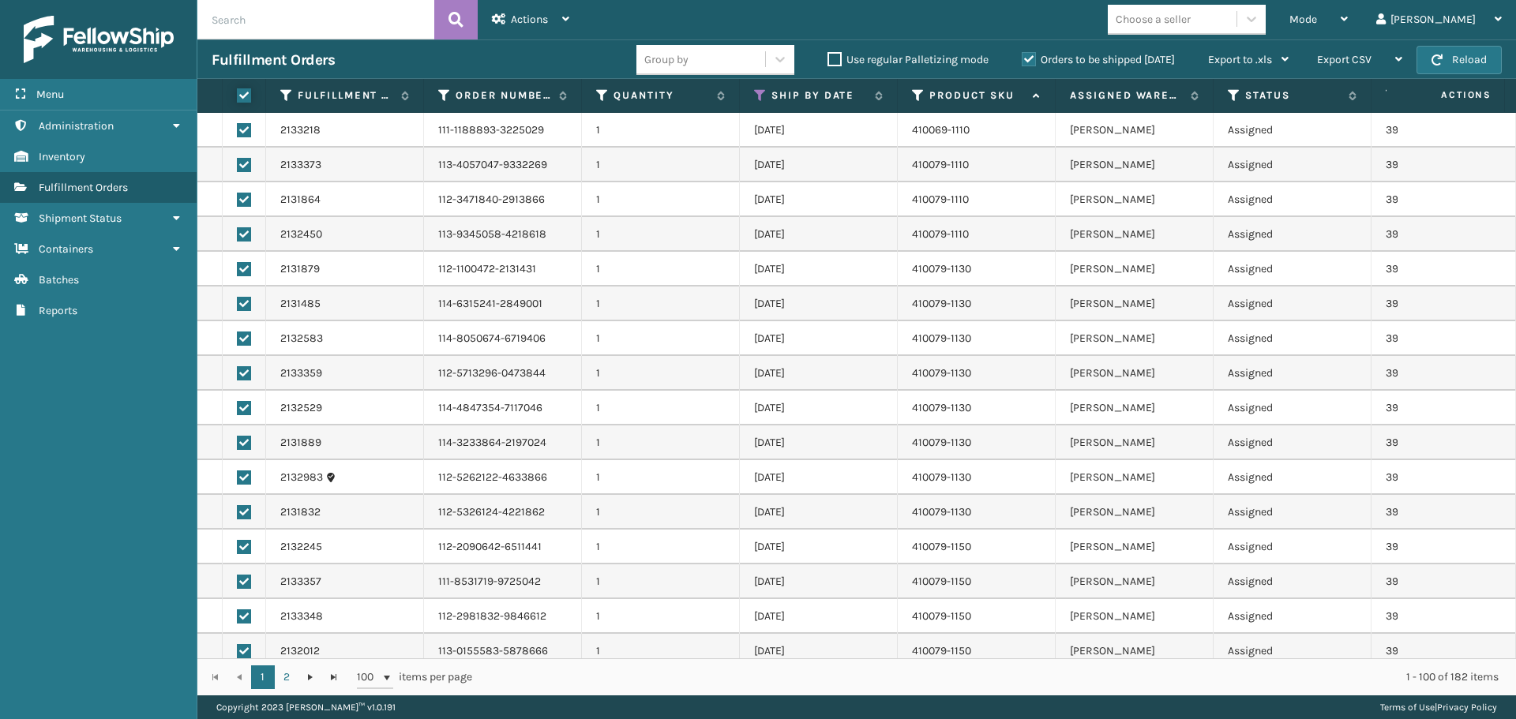
checkbox input "true"
click at [523, 13] on span "Actions" at bounding box center [529, 19] width 37 height 13
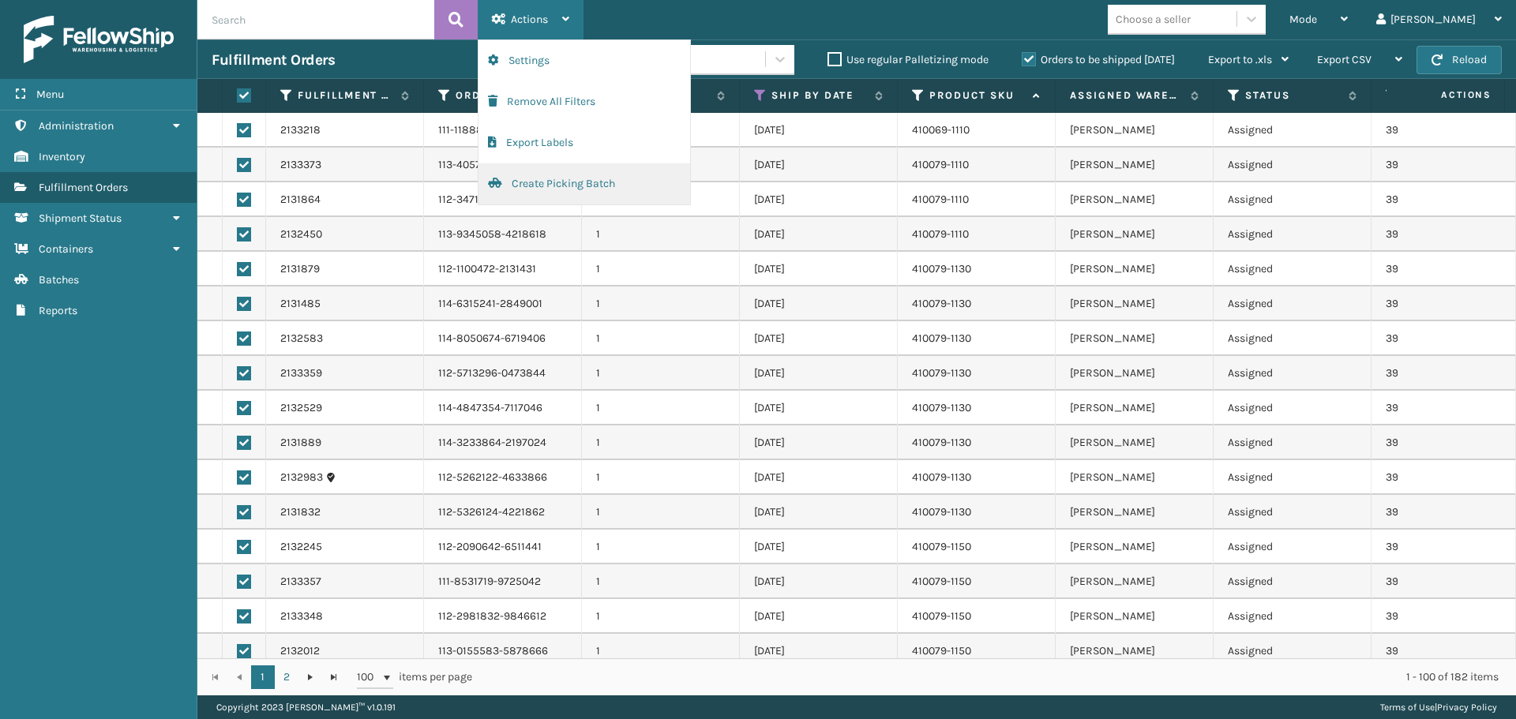
click at [557, 183] on button "Create Picking Batch" at bounding box center [584, 183] width 212 height 41
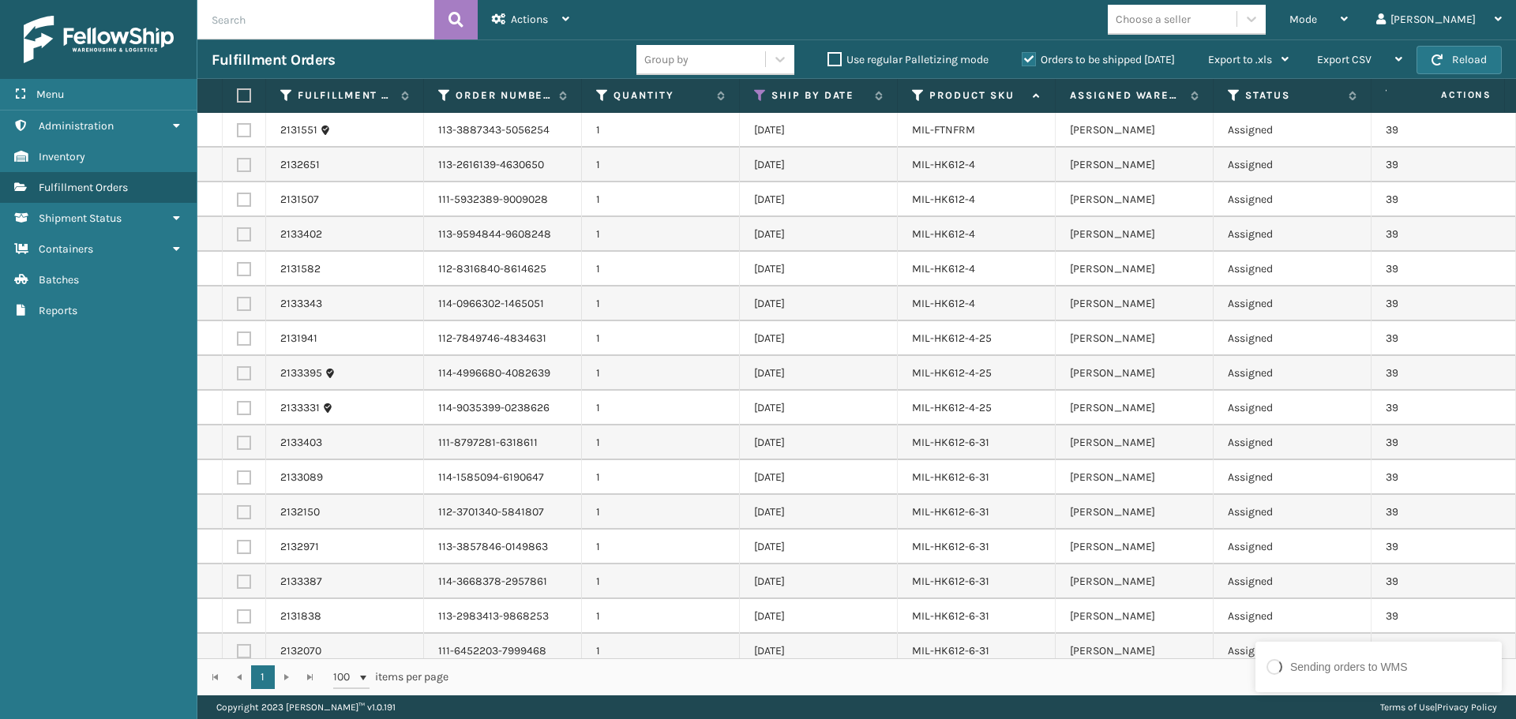
click at [242, 95] on label at bounding box center [241, 95] width 9 height 14
click at [238, 95] on input "checkbox" at bounding box center [237, 96] width 1 height 10
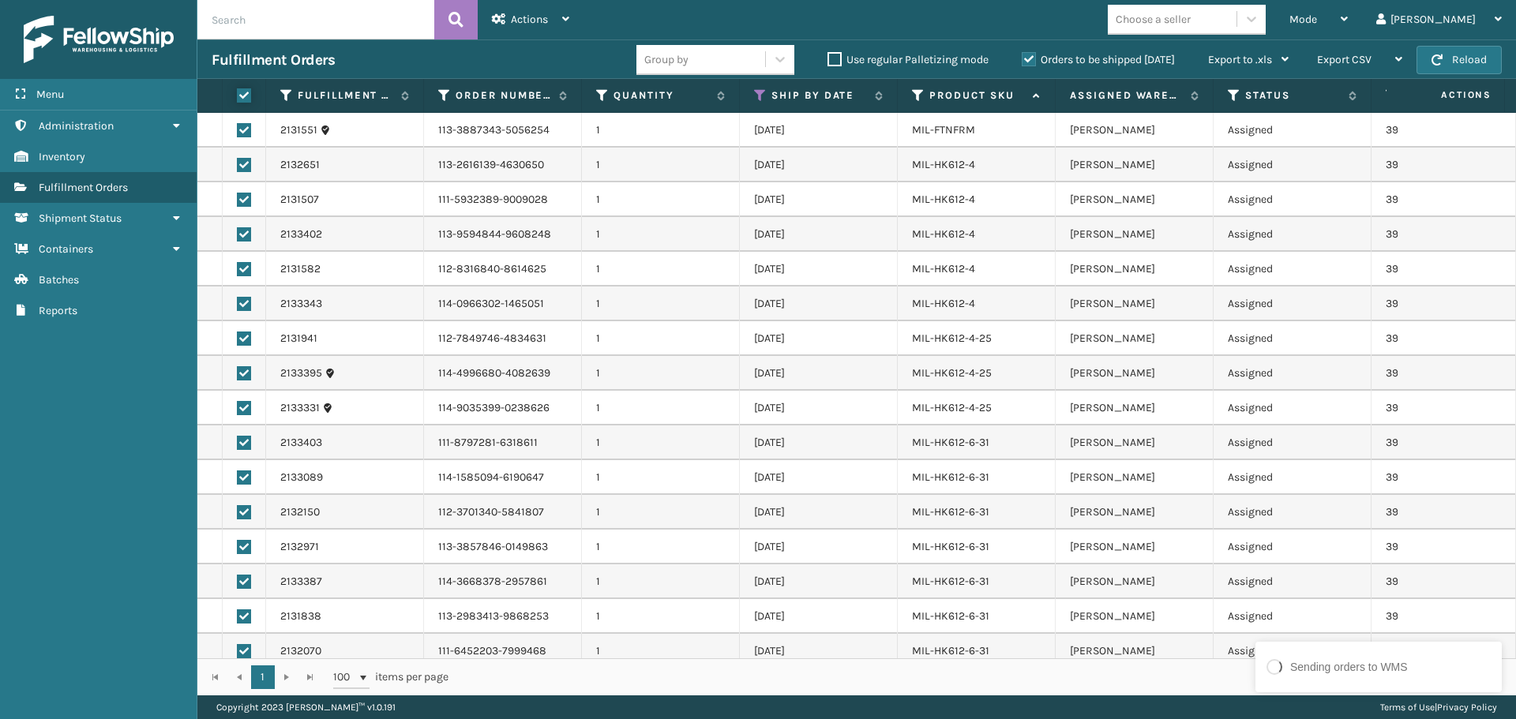
checkbox input "true"
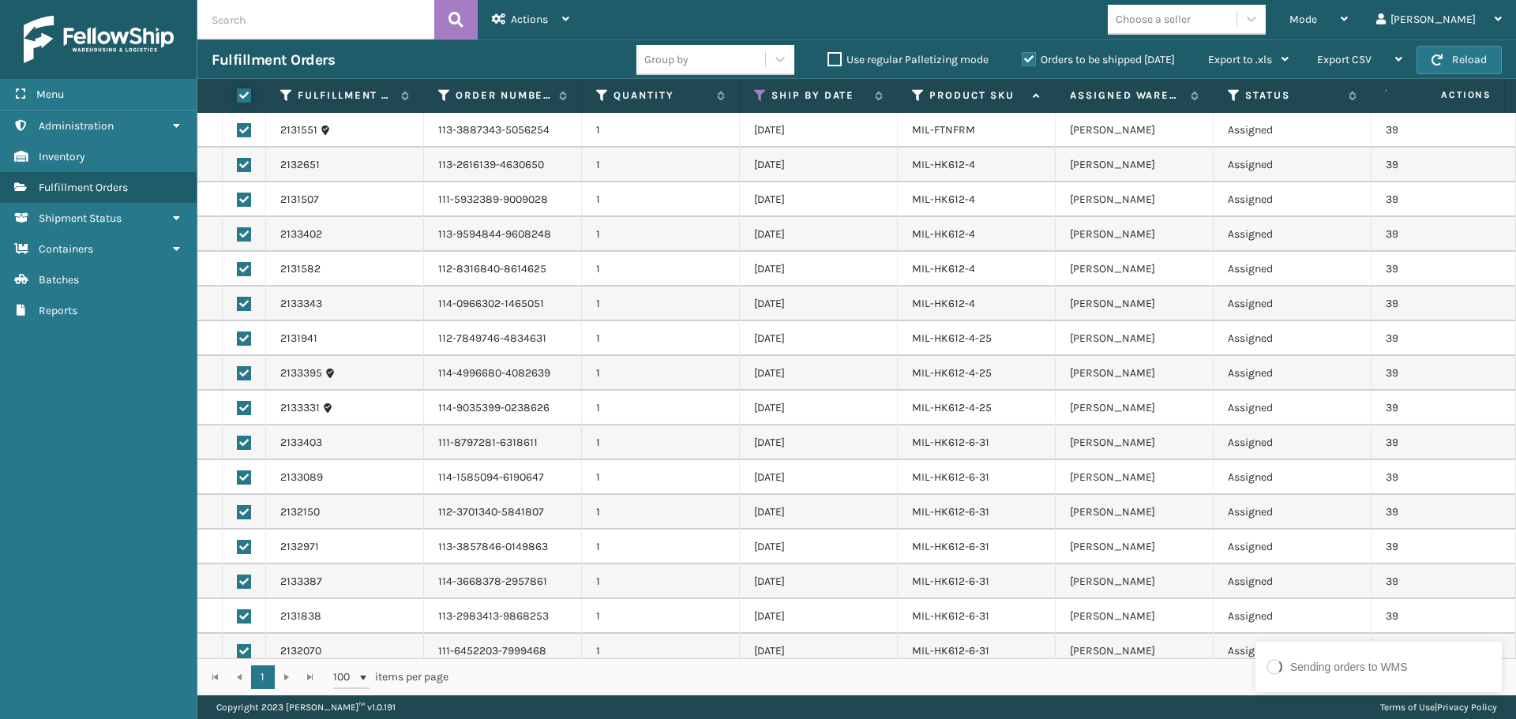
checkbox input "true"
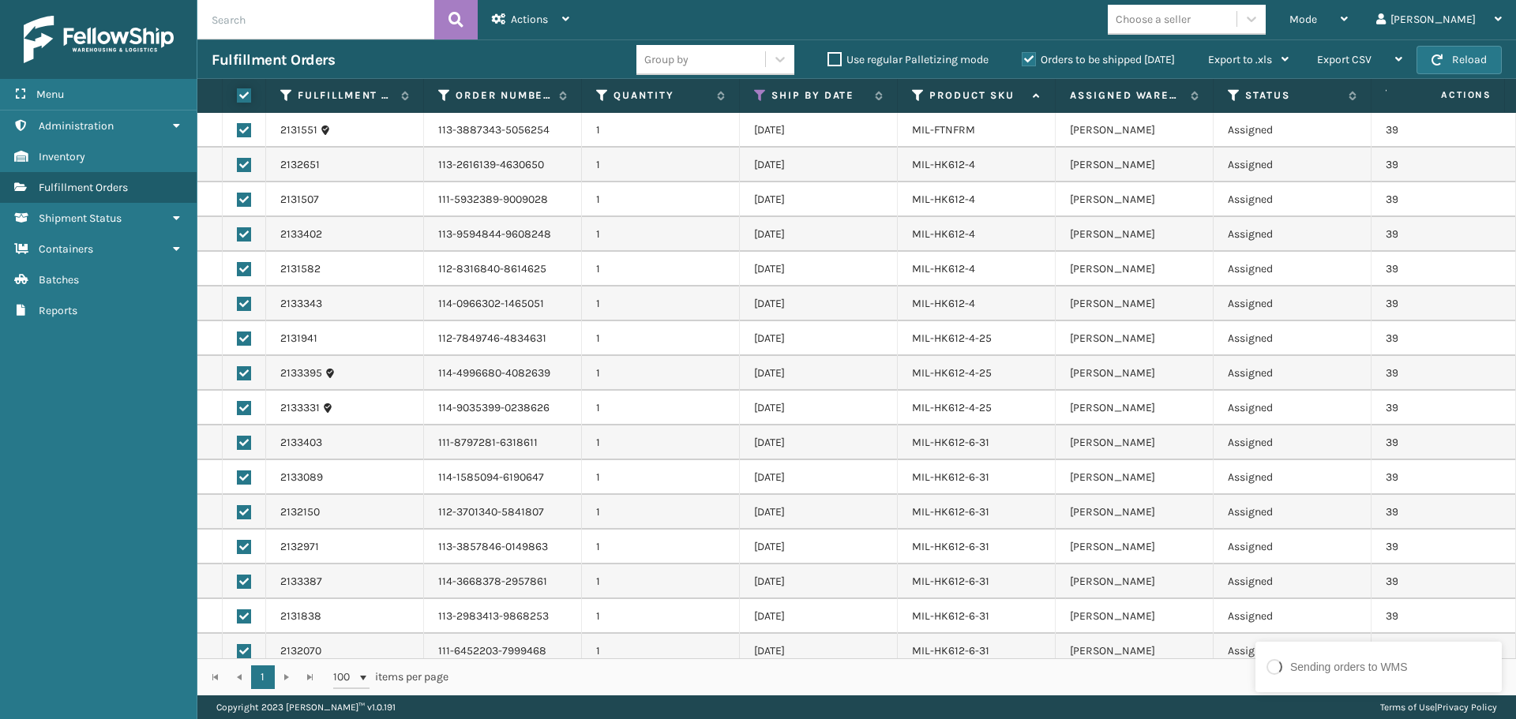
checkbox input "true"
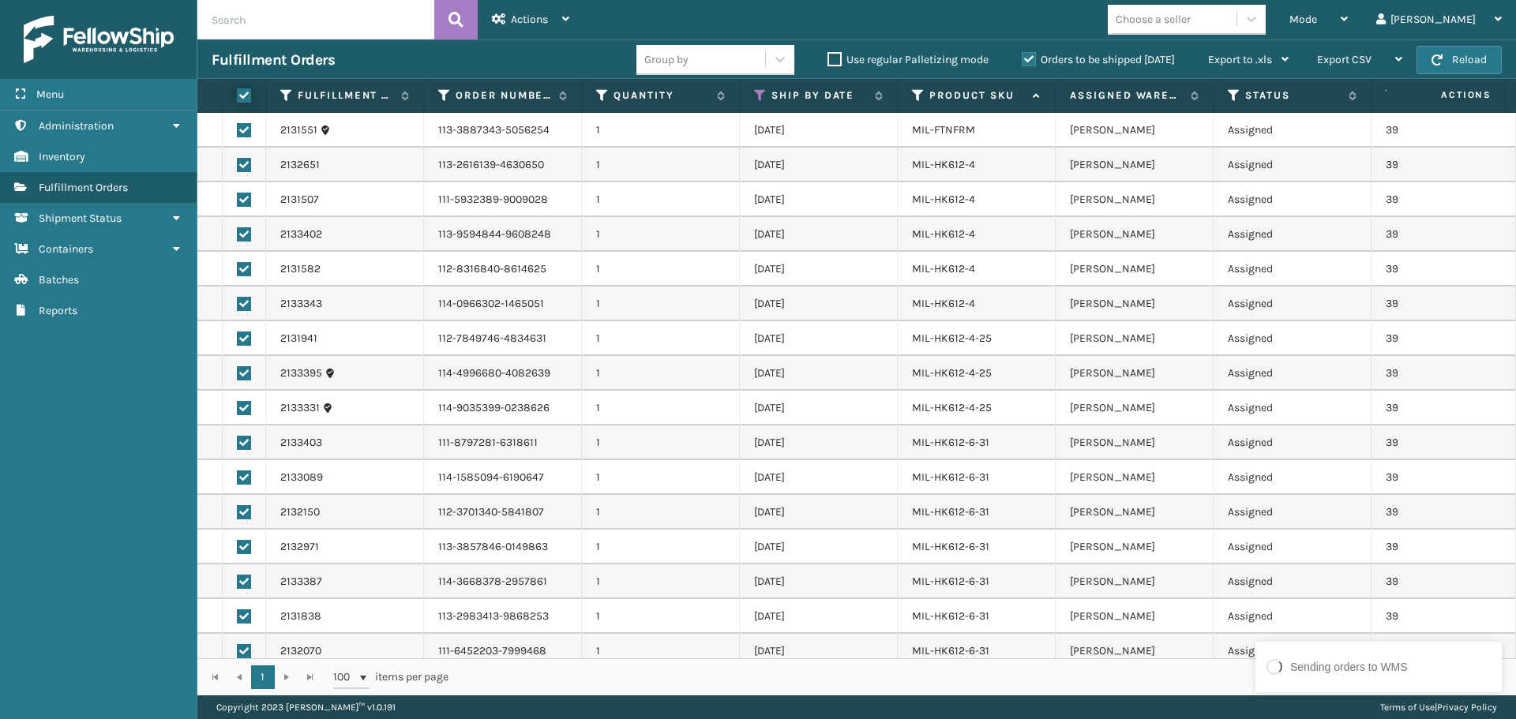
checkbox input "true"
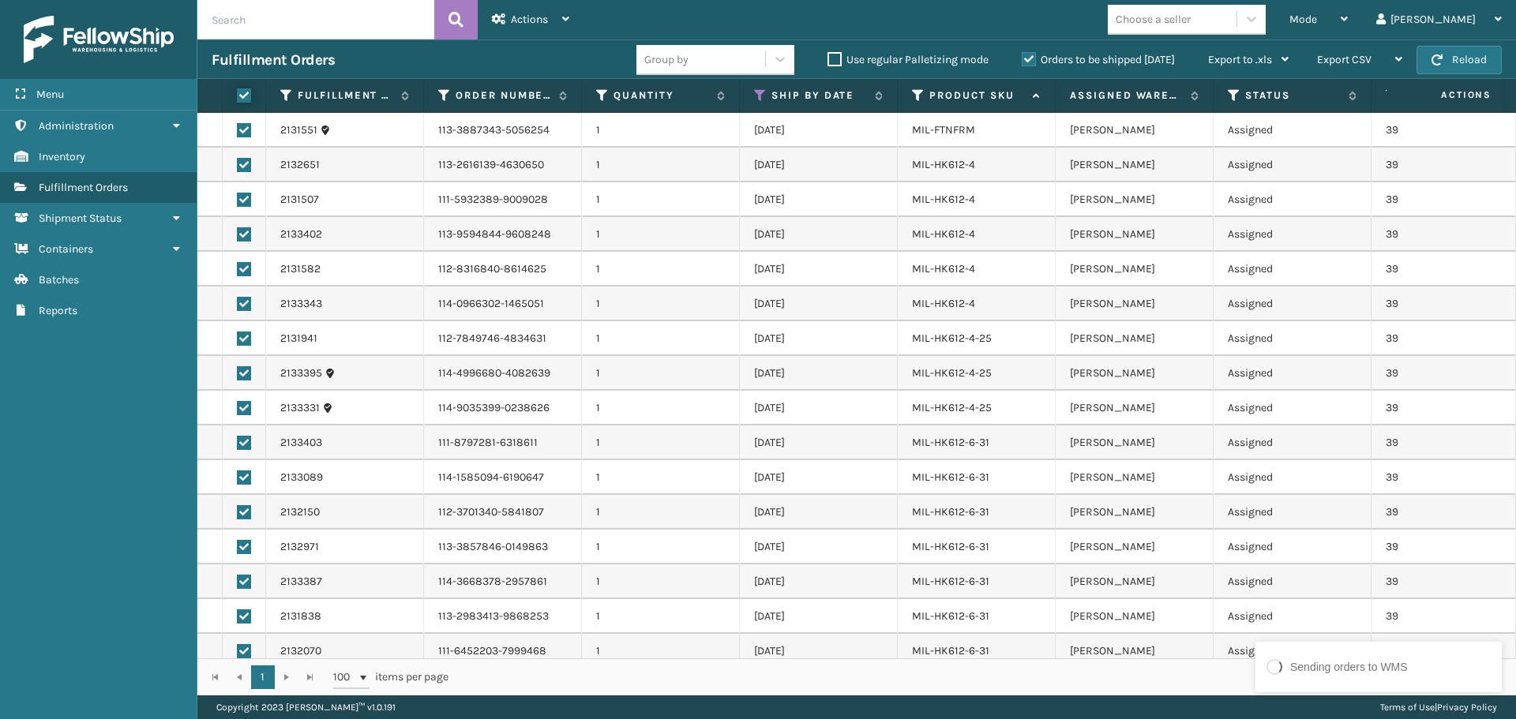
checkbox input "true"
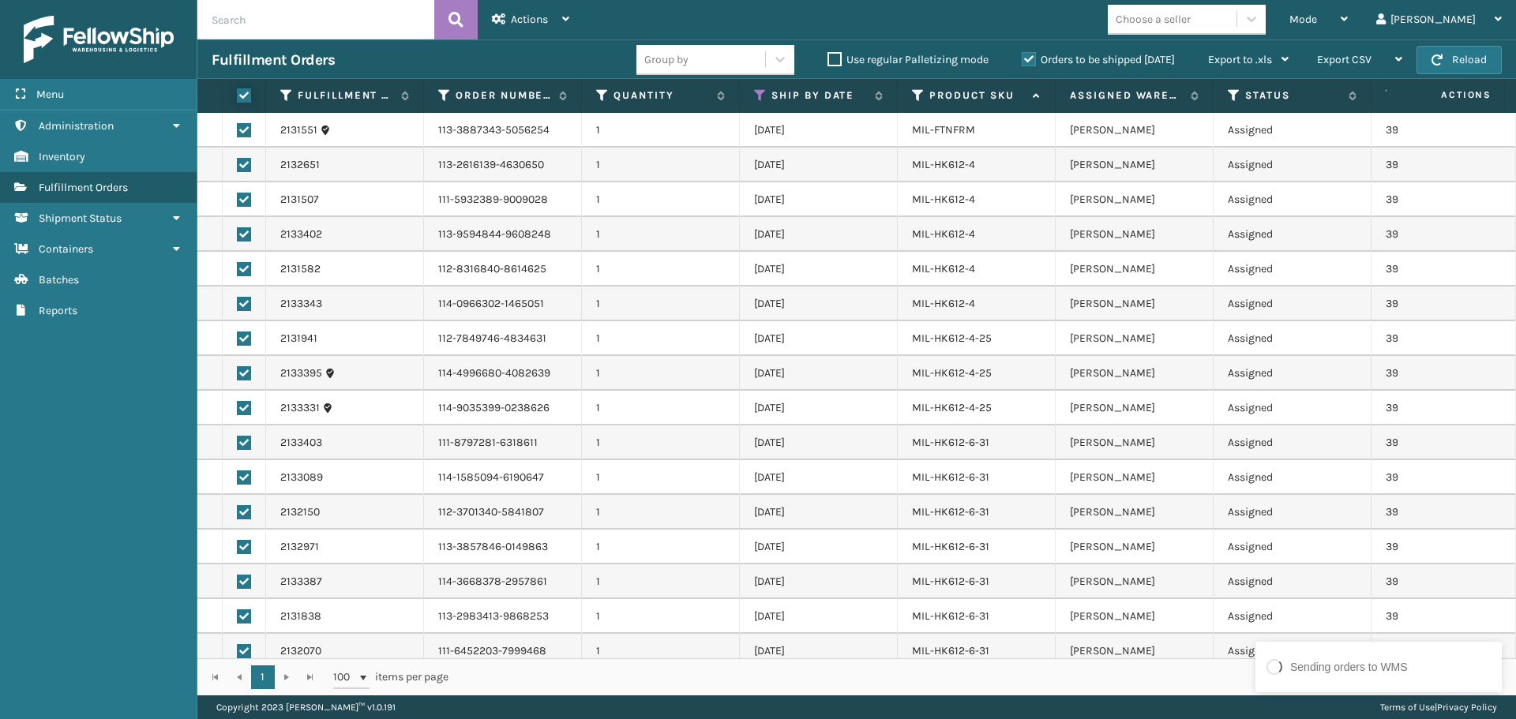
checkbox input "true"
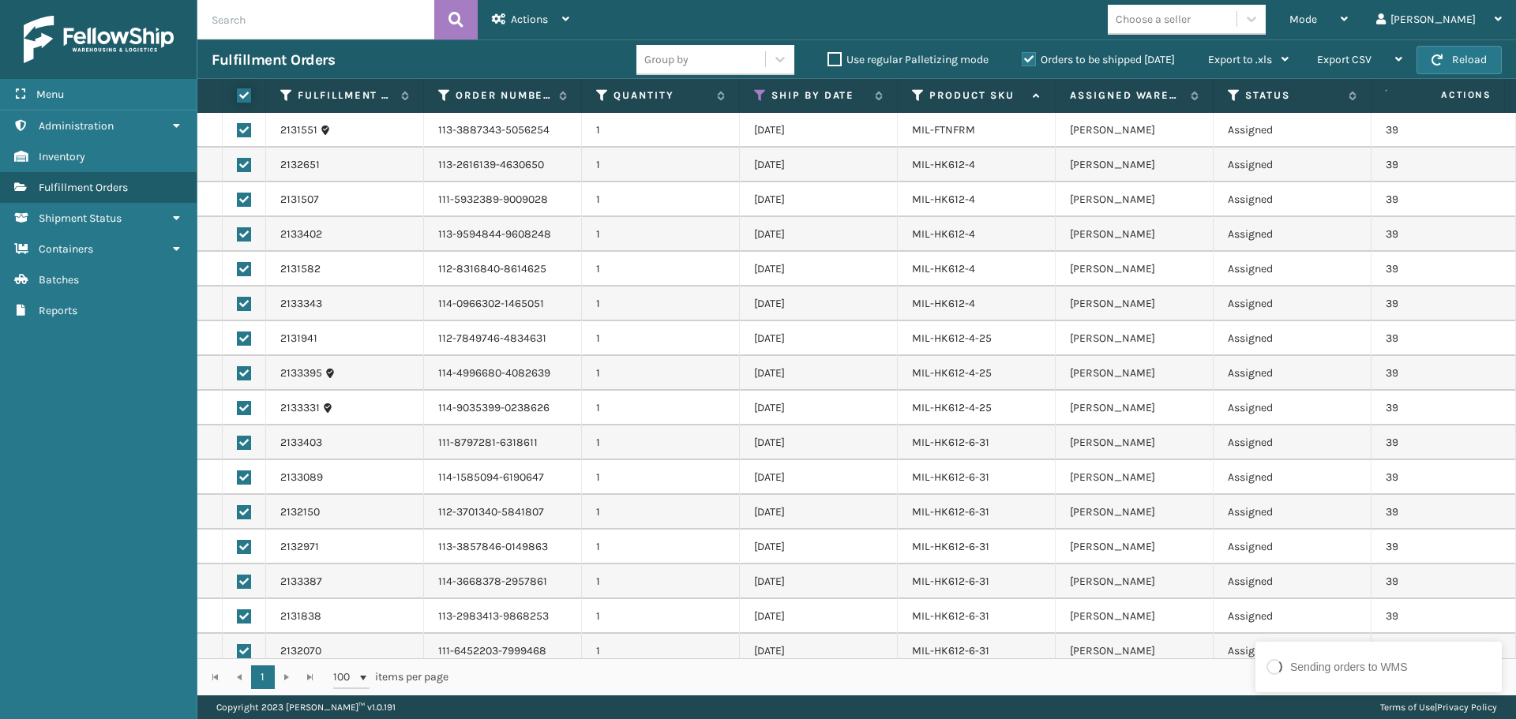
checkbox input "true"
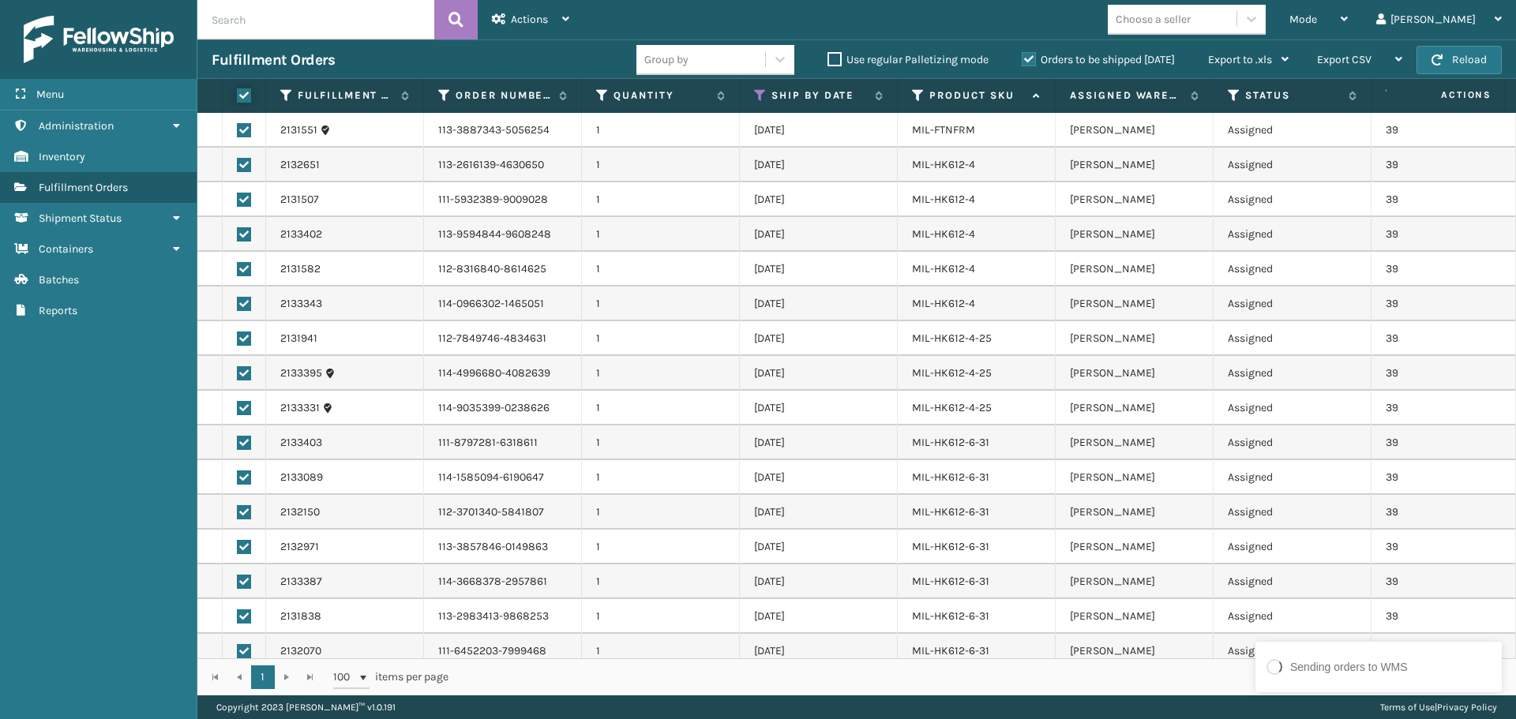
checkbox input "true"
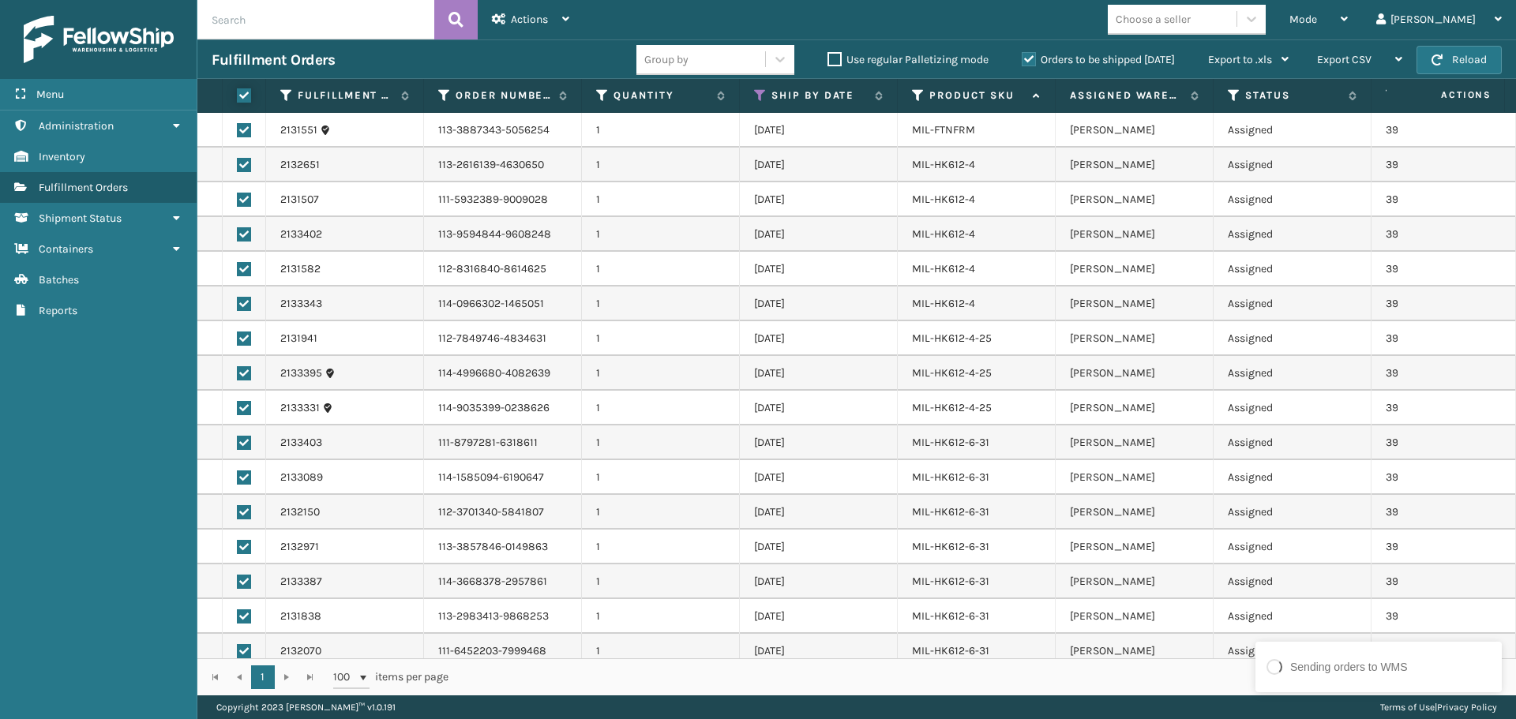
checkbox input "true"
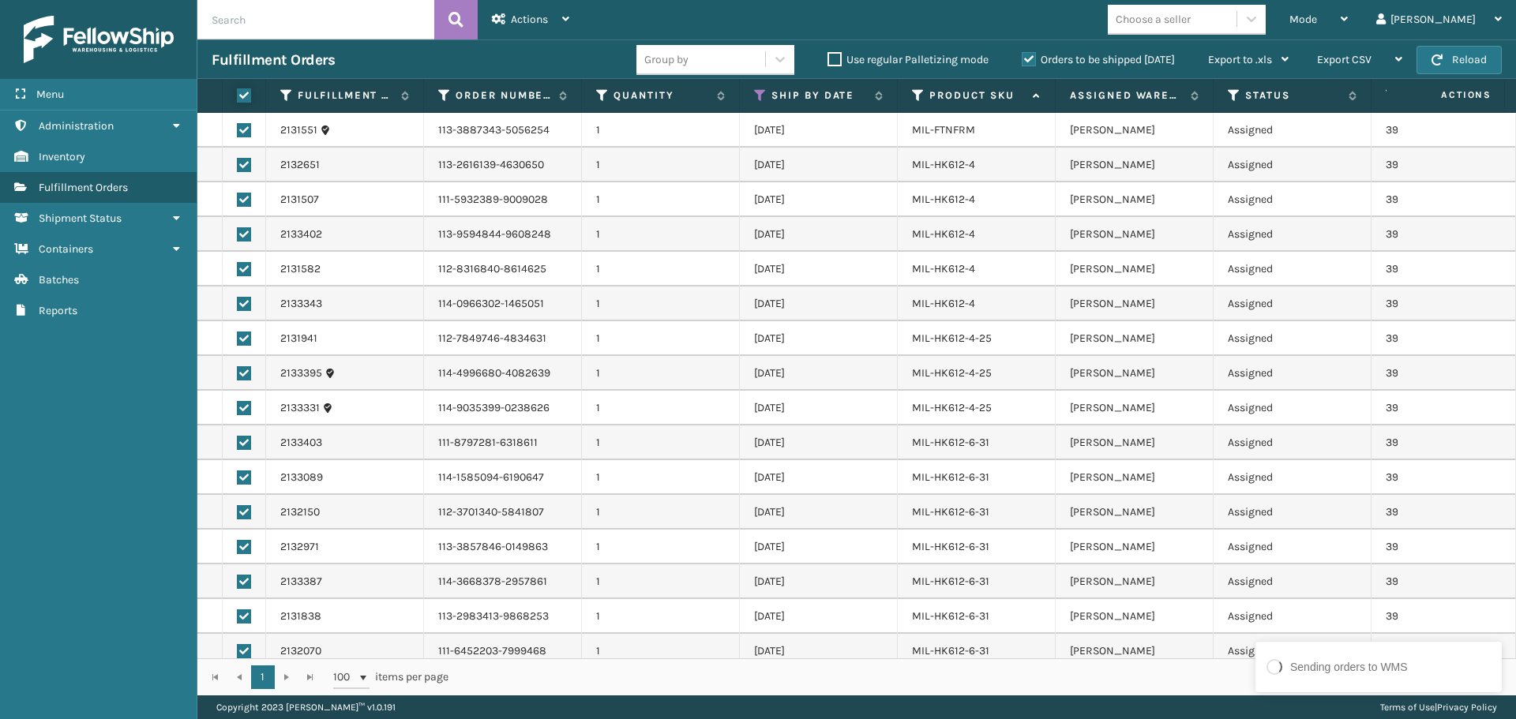
checkbox input "true"
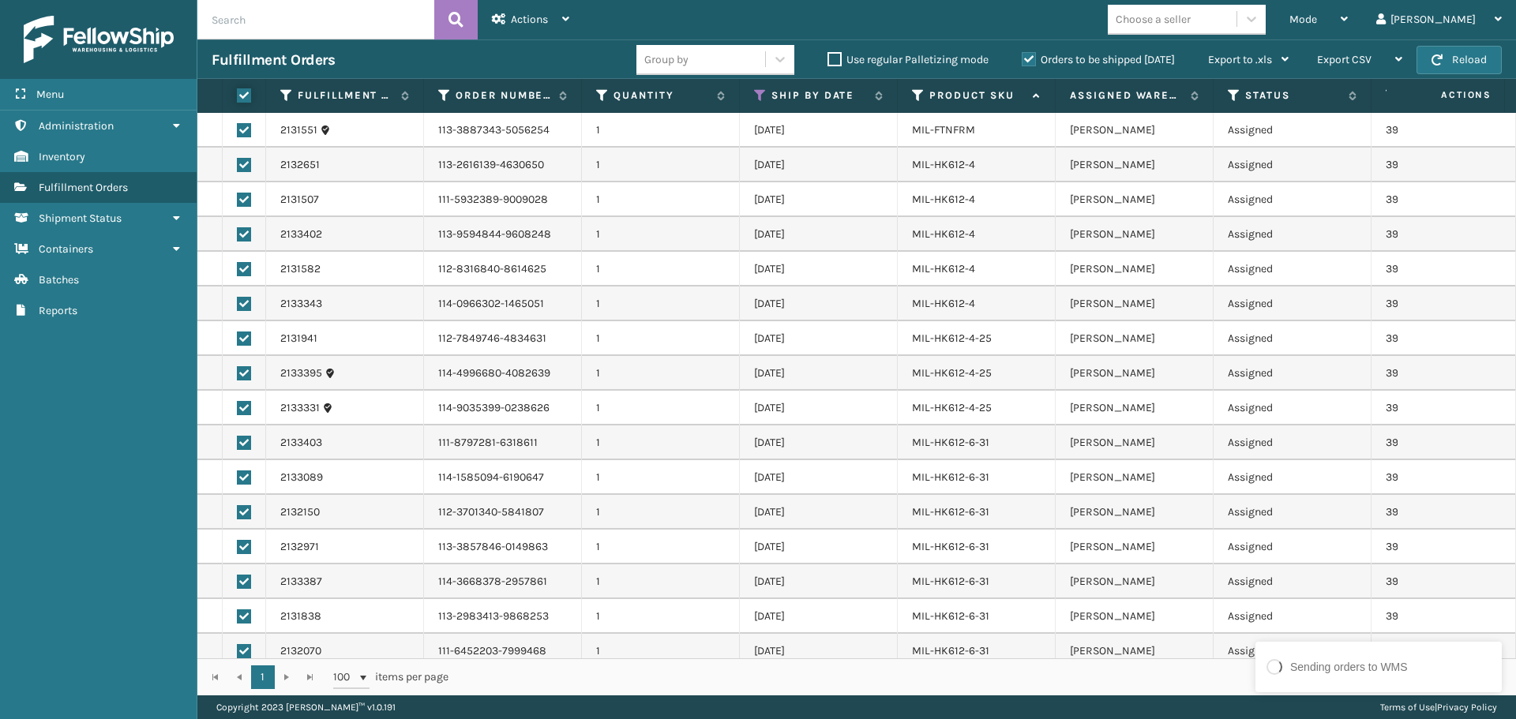
checkbox input "true"
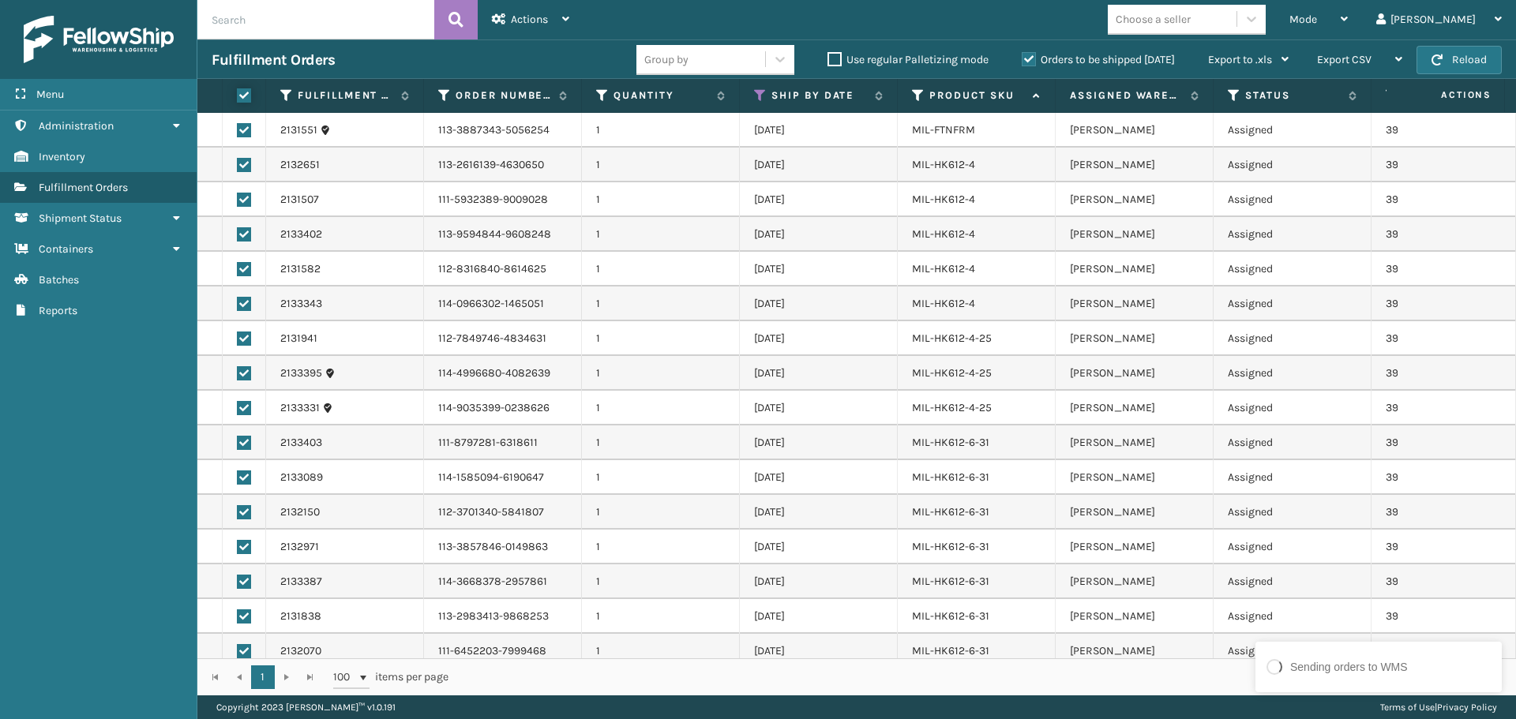
checkbox input "true"
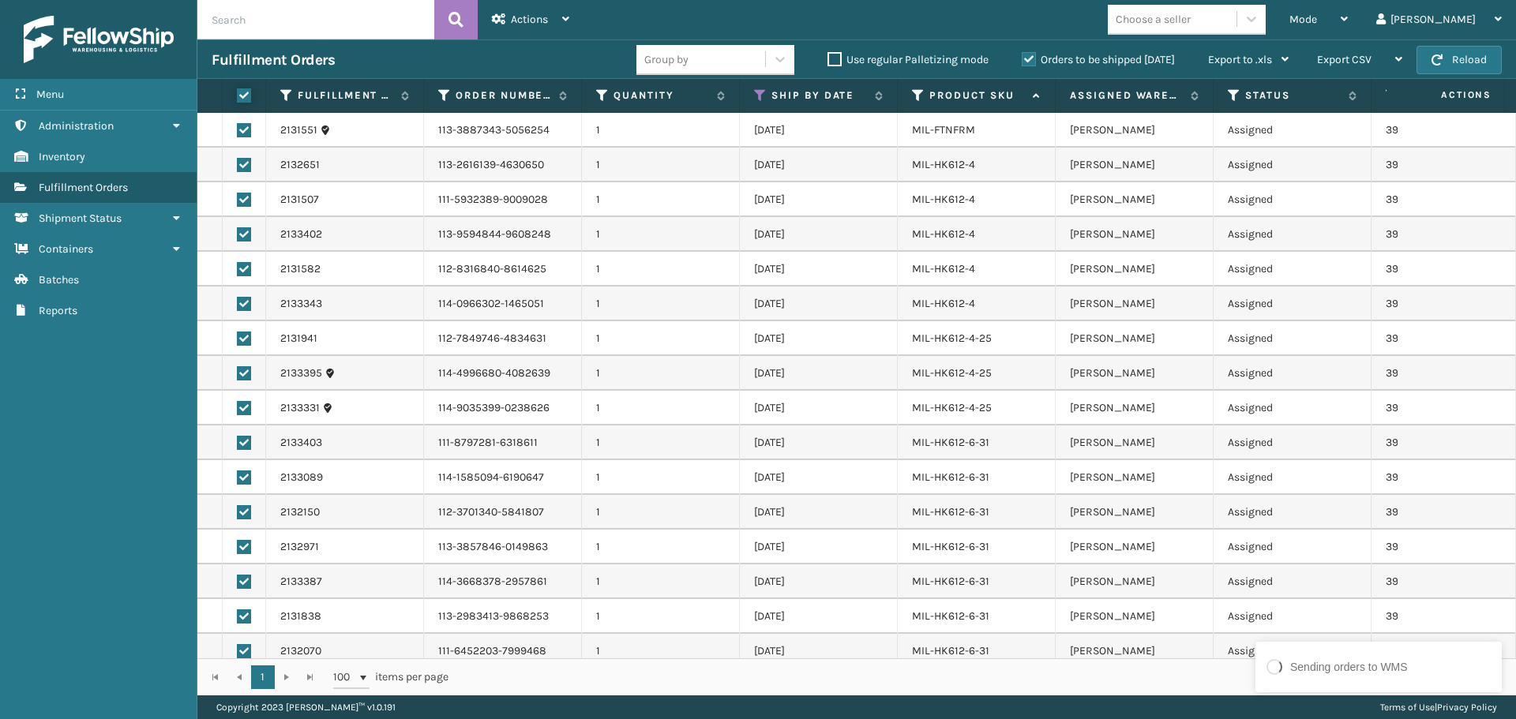
checkbox input "true"
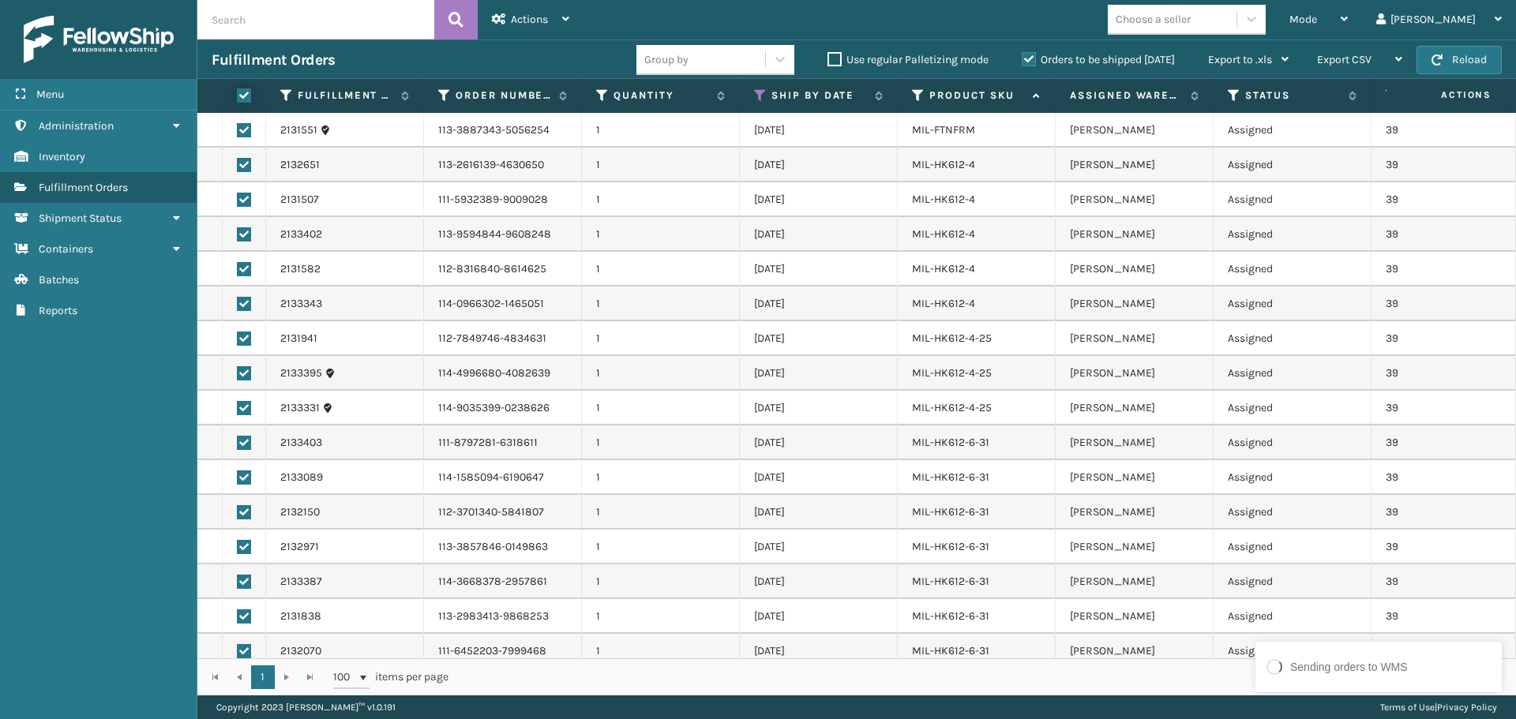
checkbox input "true"
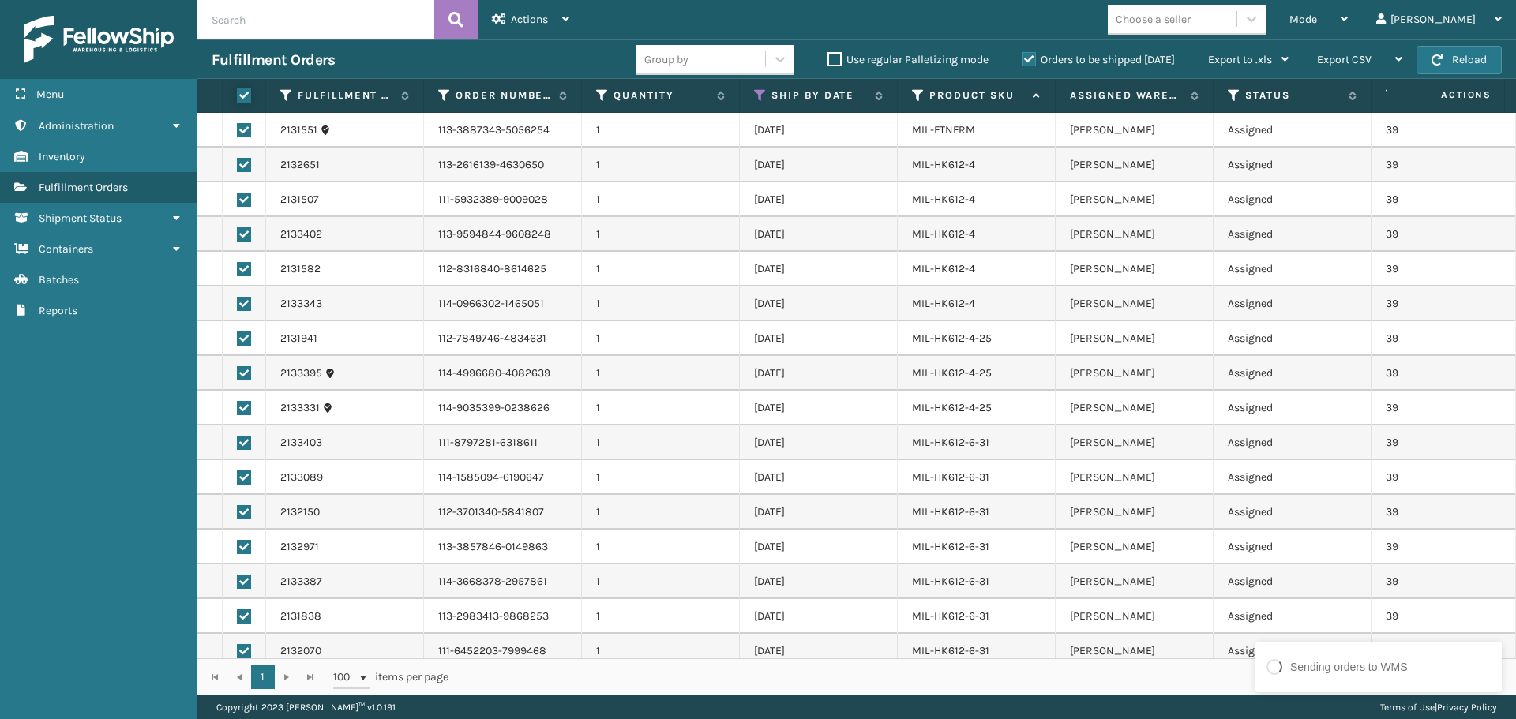
checkbox input "true"
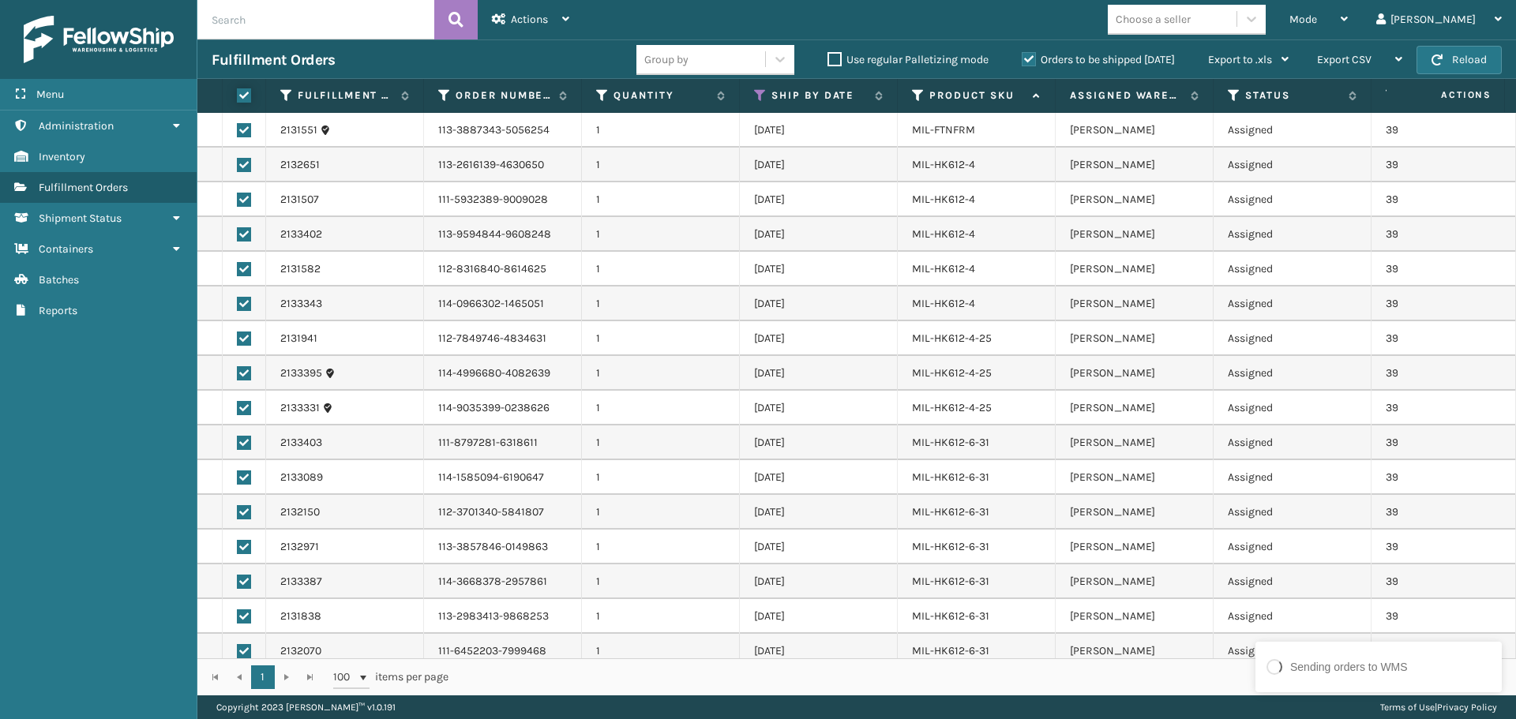
checkbox input "true"
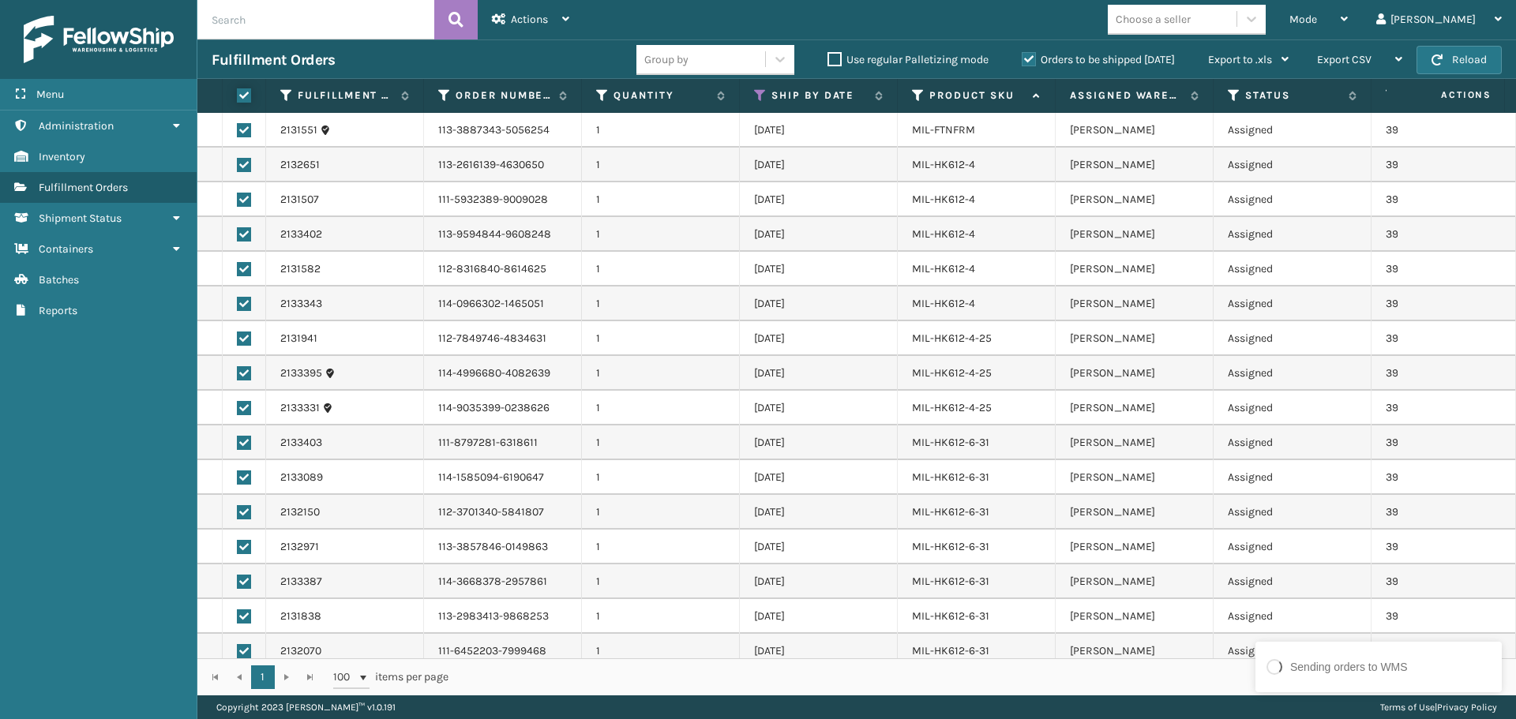
checkbox input "true"
click at [520, 25] on span "Actions" at bounding box center [529, 19] width 37 height 13
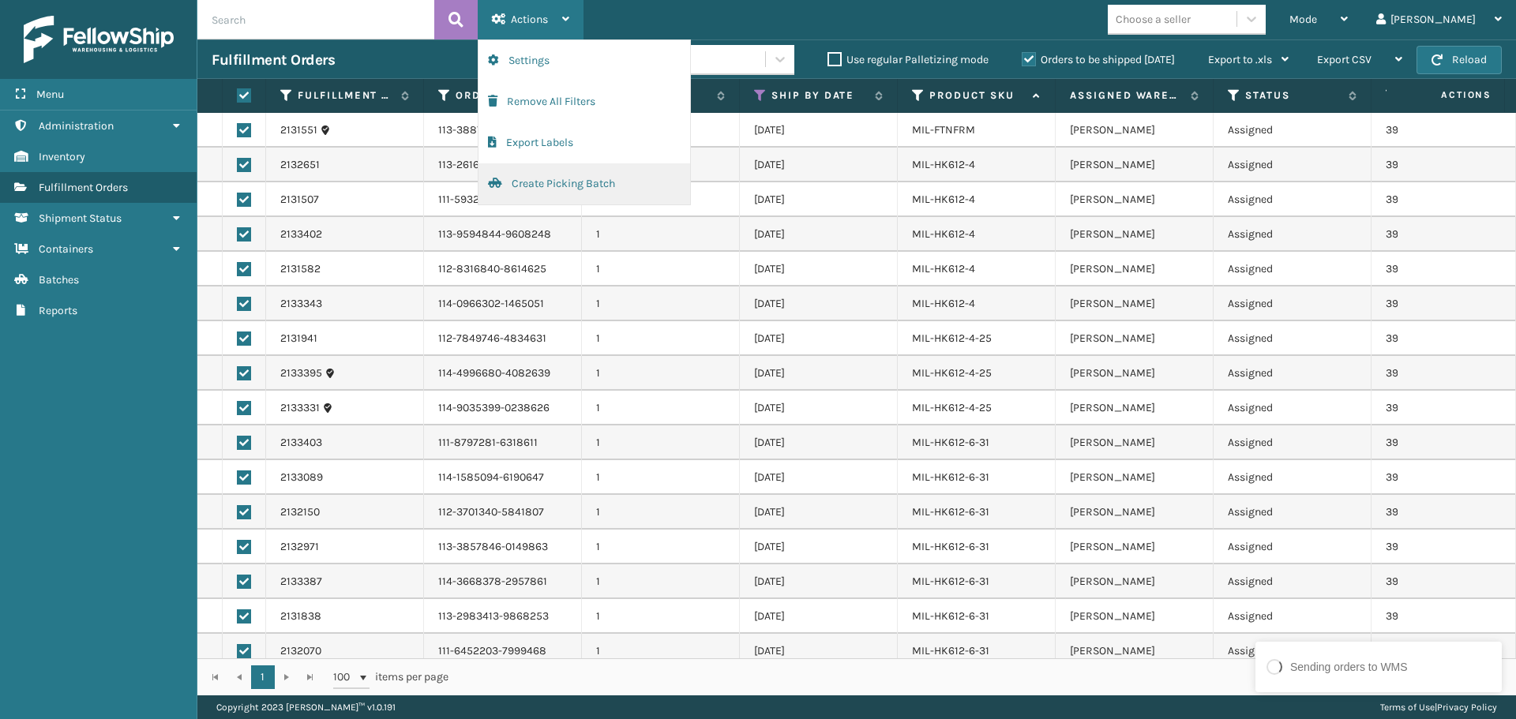
click at [550, 186] on button "Create Picking Batch" at bounding box center [584, 183] width 212 height 41
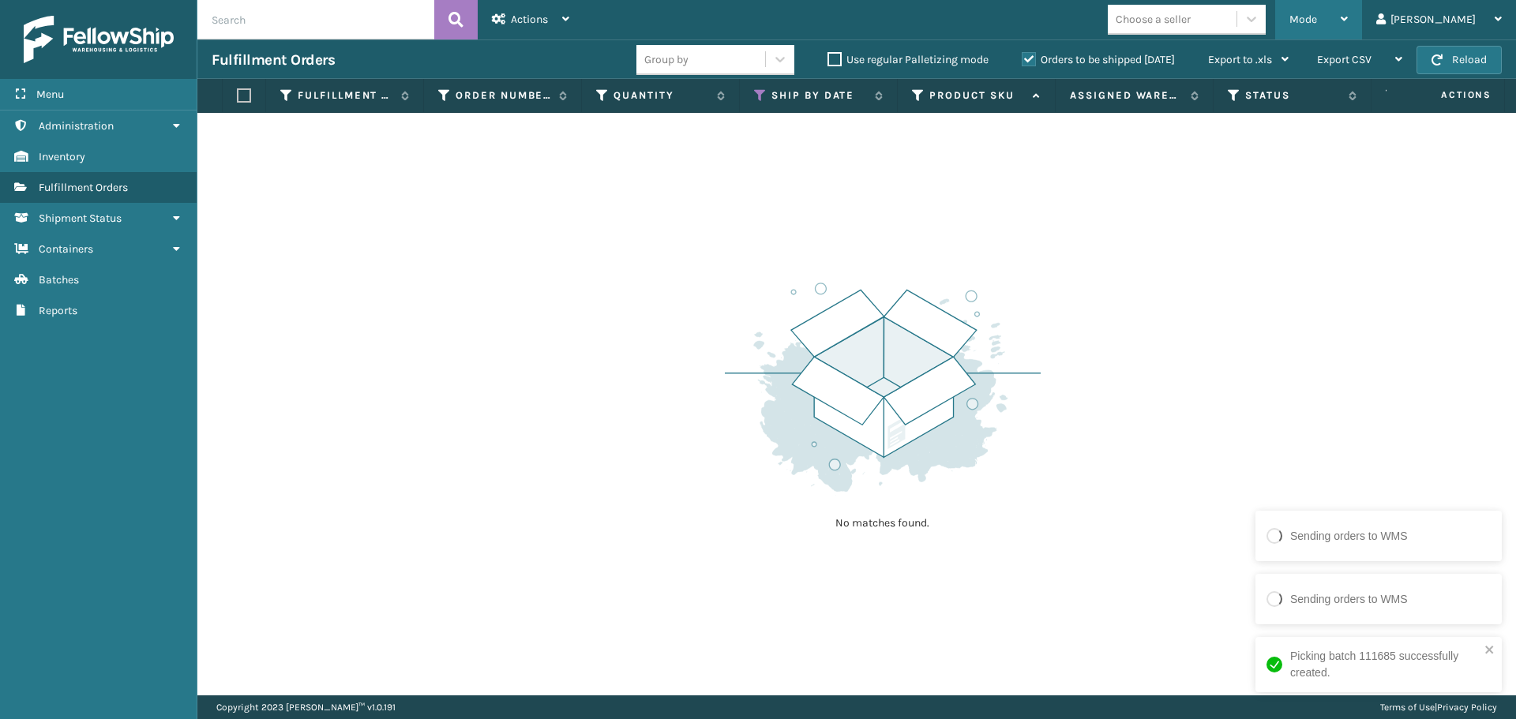
click at [1317, 13] on span "Mode" at bounding box center [1303, 19] width 28 height 13
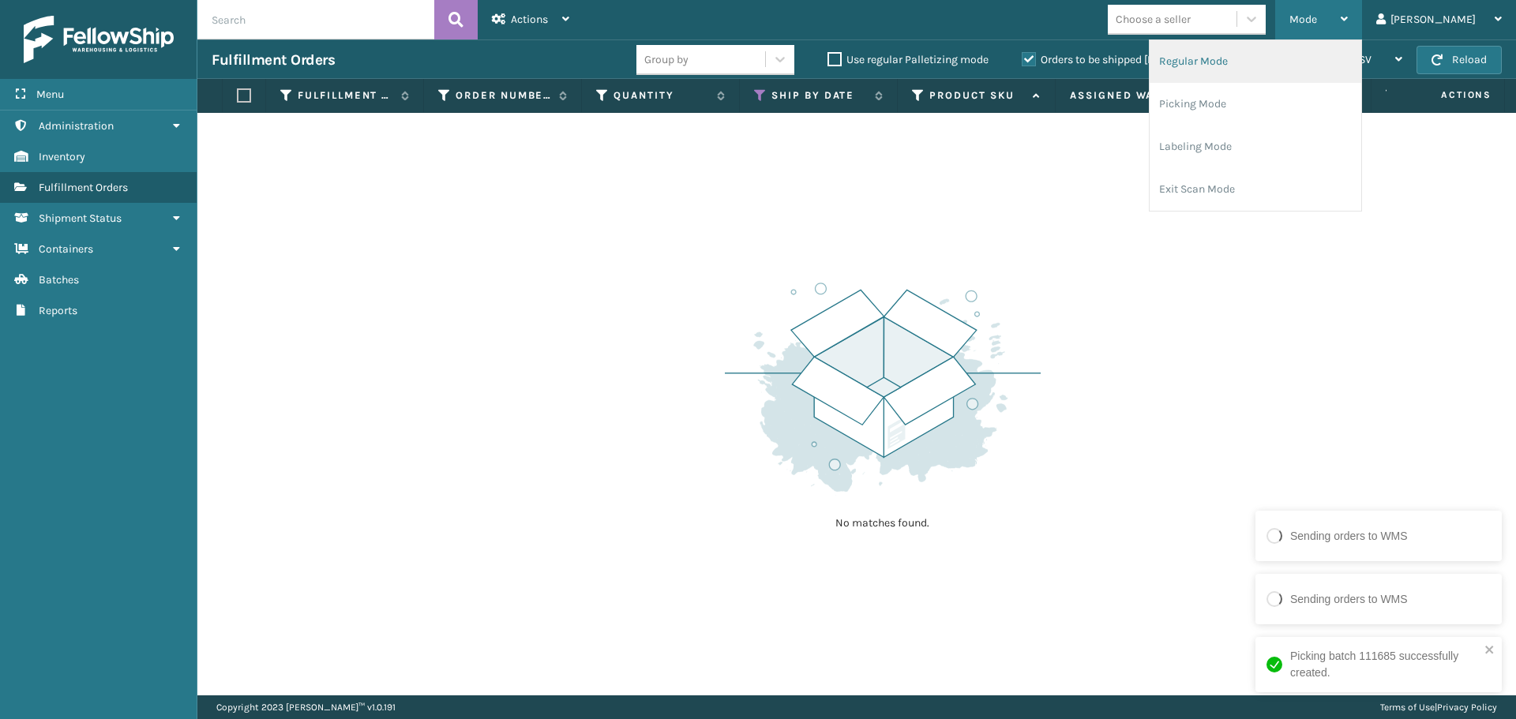
click at [1302, 75] on li "Regular Mode" at bounding box center [1256, 61] width 212 height 43
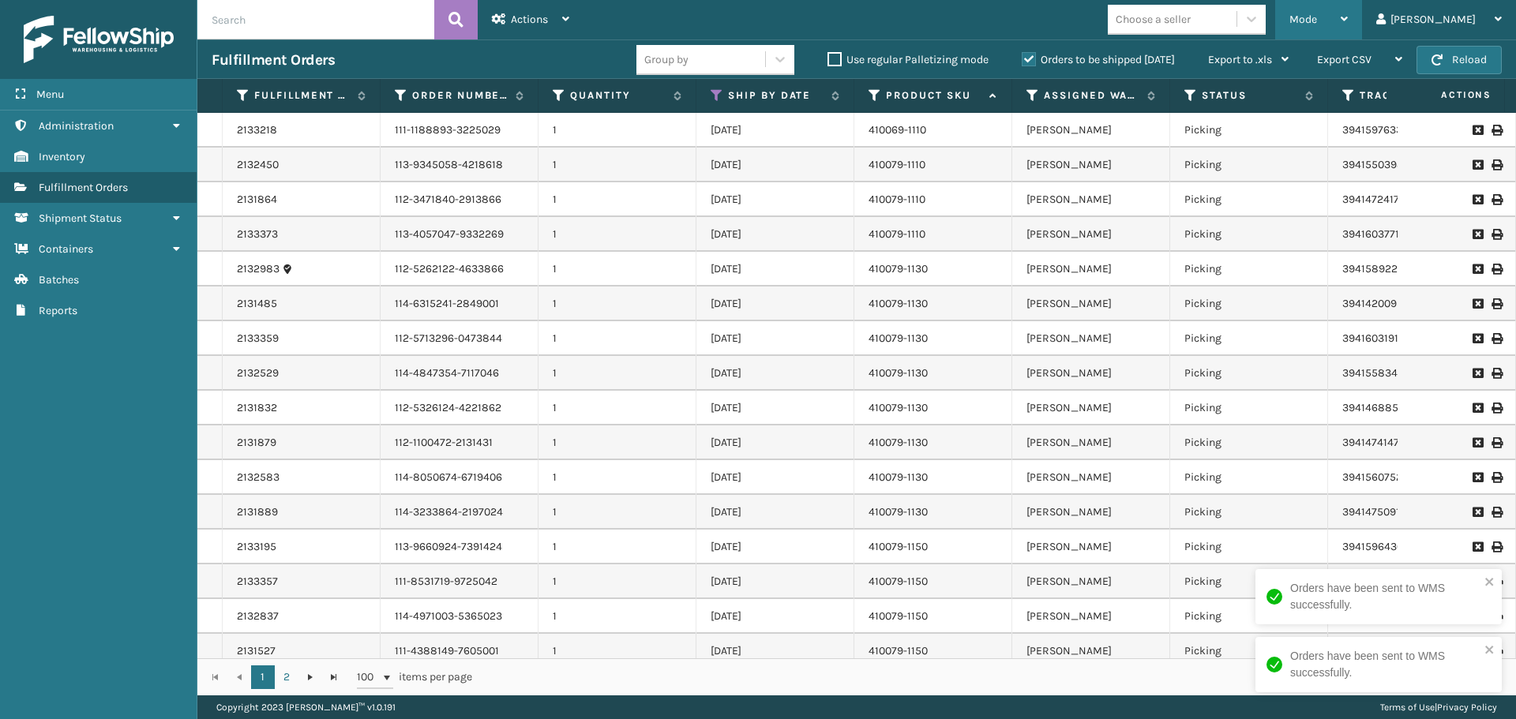
click at [1348, 27] on div "Mode" at bounding box center [1318, 19] width 58 height 39
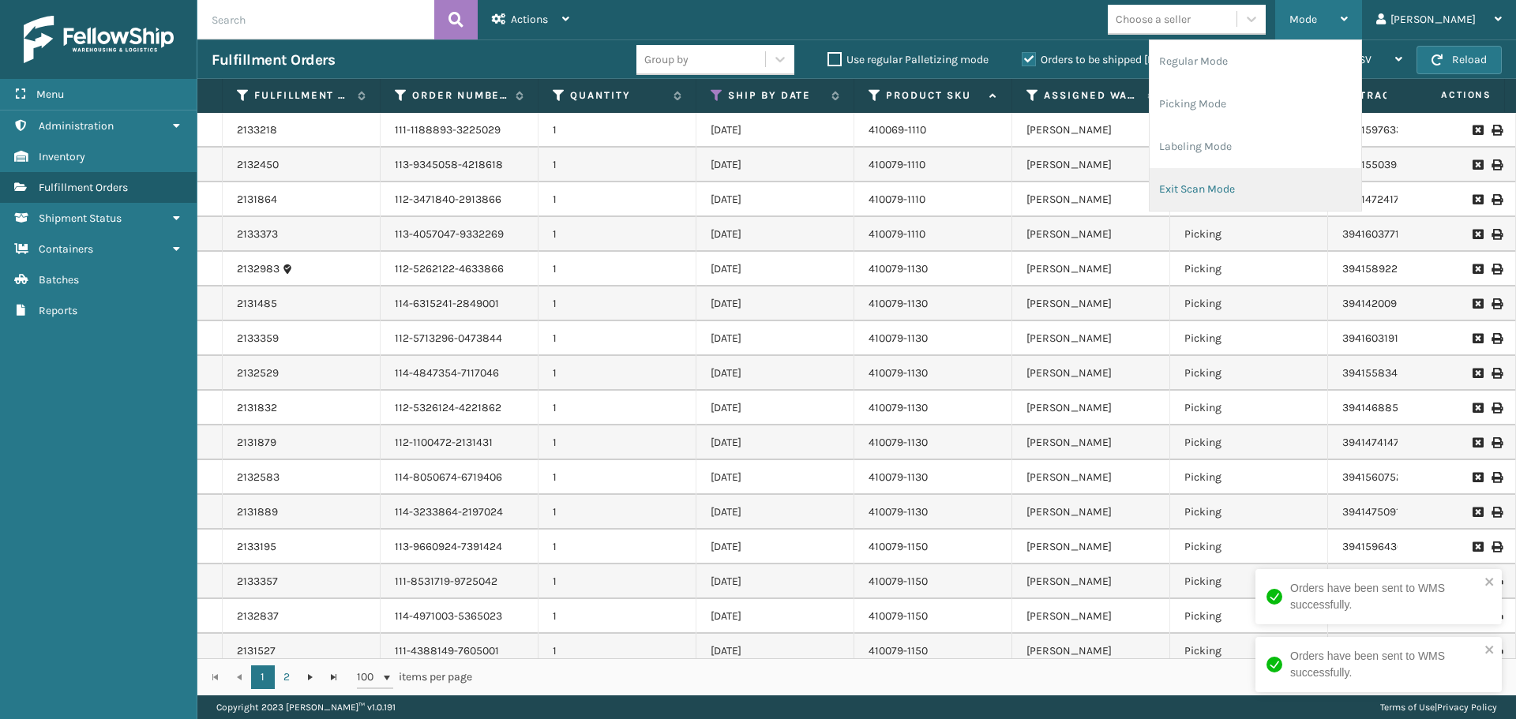
click at [1311, 187] on li "Exit Scan Mode" at bounding box center [1256, 189] width 212 height 43
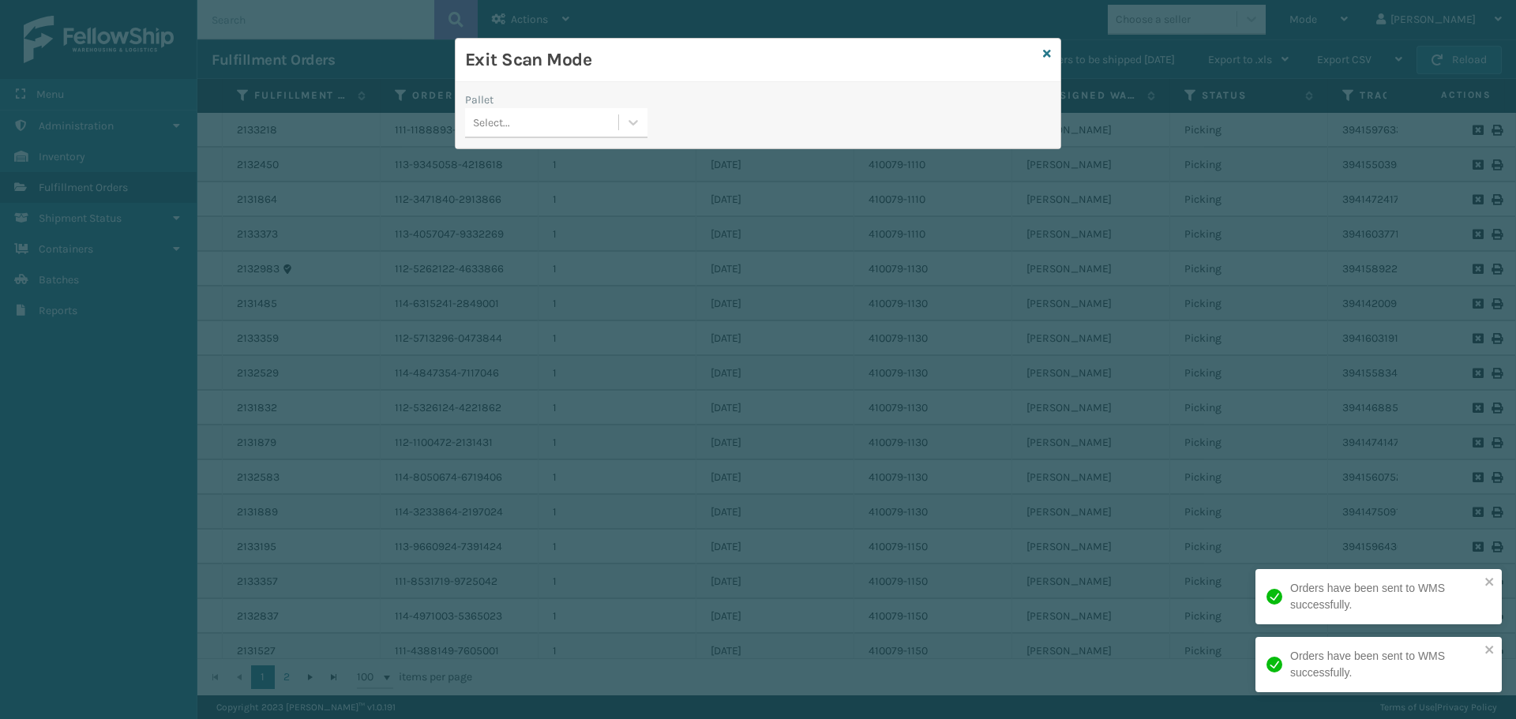
click at [505, 107] on div "Pallet" at bounding box center [556, 100] width 182 height 17
click at [505, 110] on div "Select..." at bounding box center [541, 123] width 153 height 26
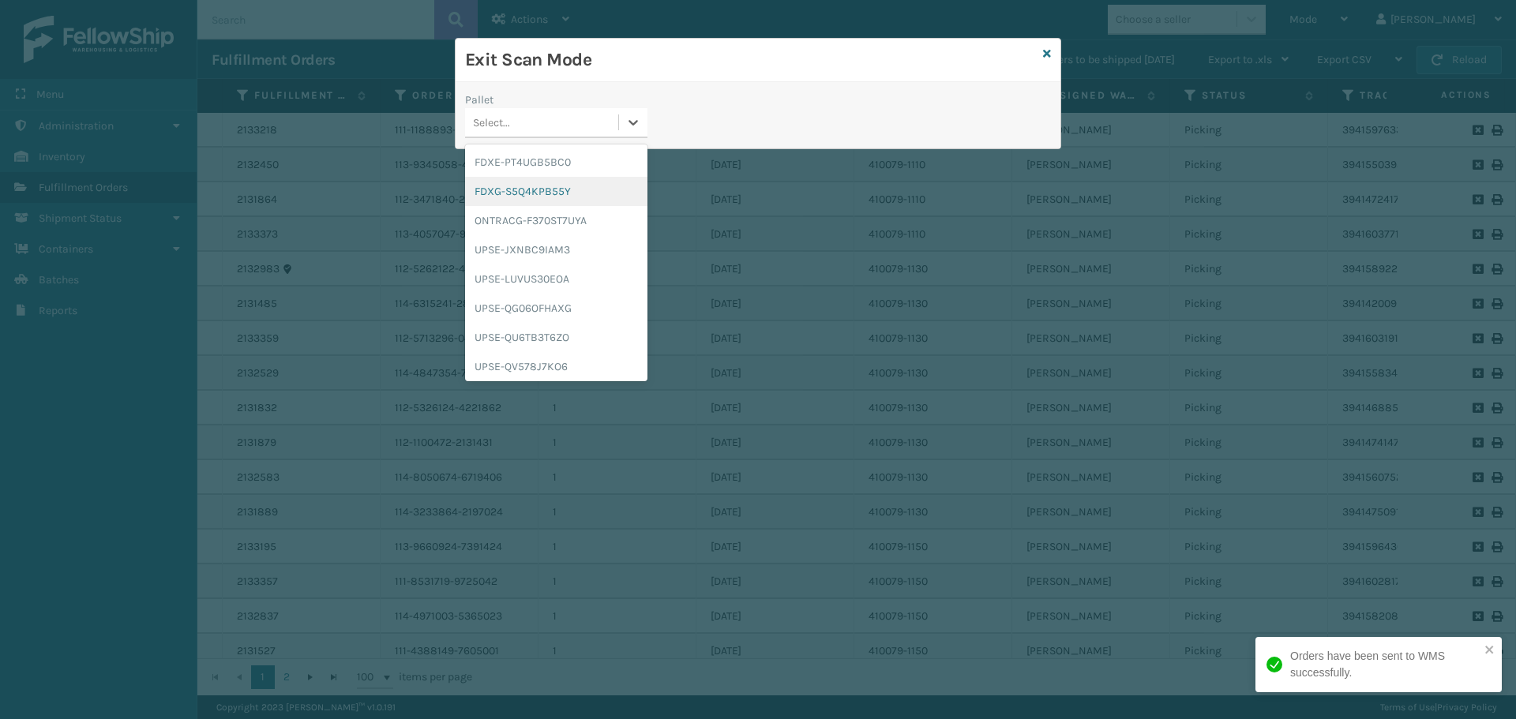
click at [562, 199] on div "FDXG-S5Q4KPB55Y" at bounding box center [556, 191] width 182 height 29
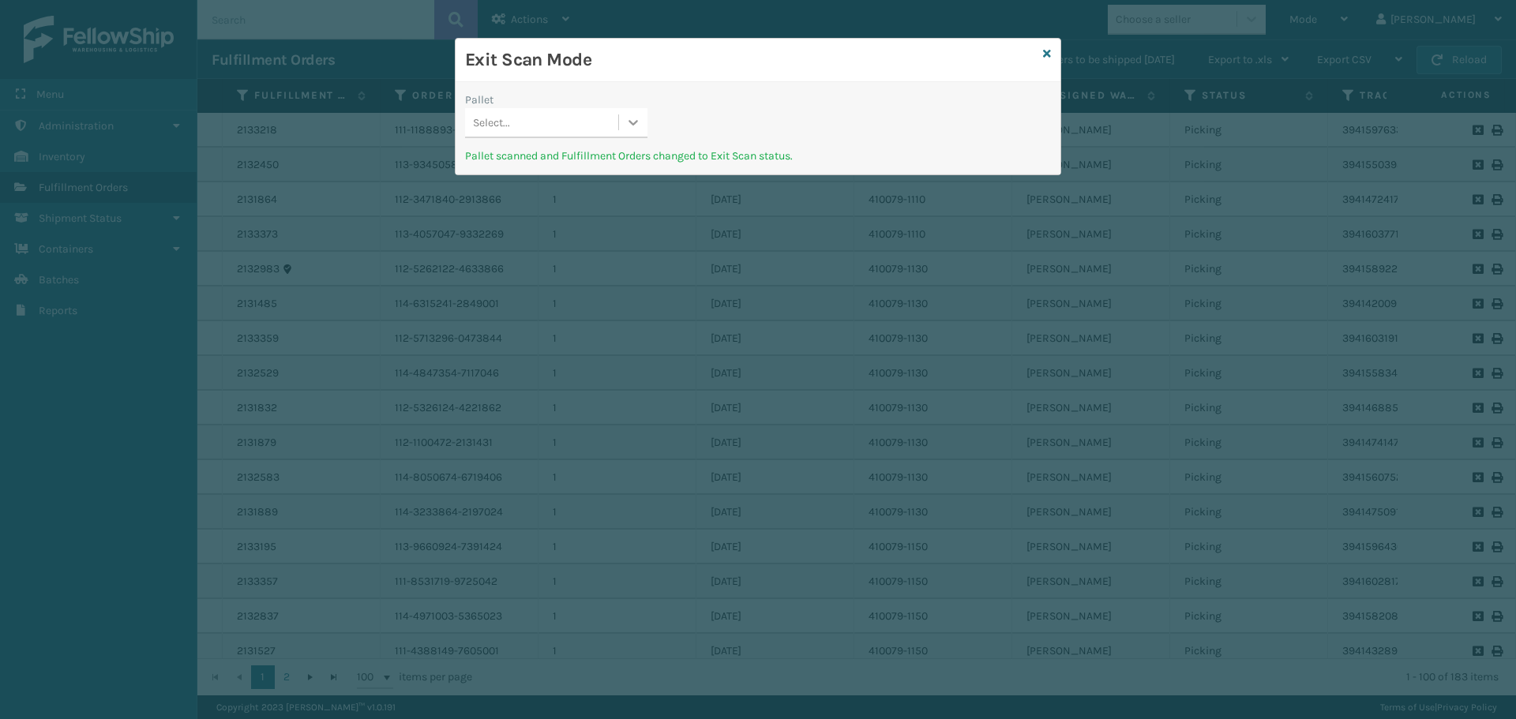
click at [619, 126] on div at bounding box center [633, 122] width 28 height 28
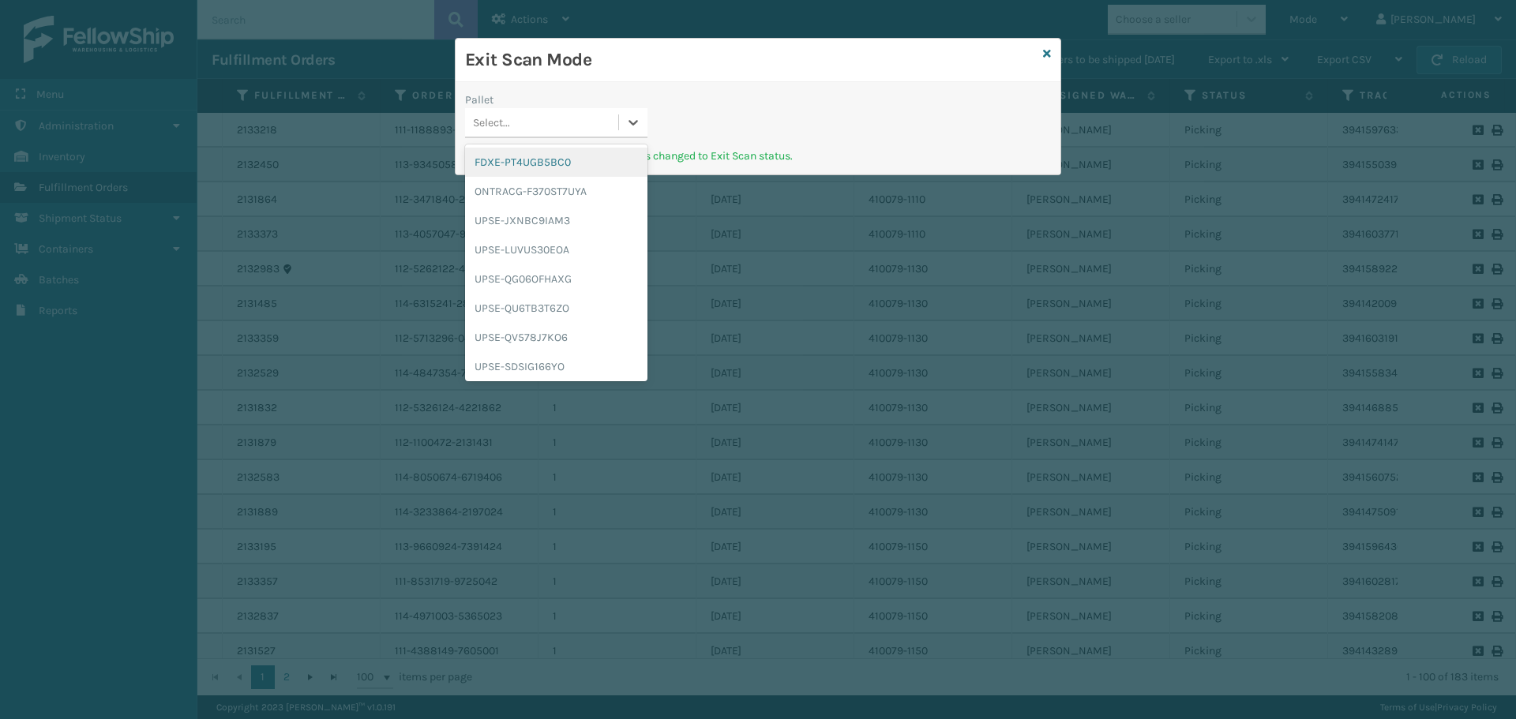
click at [556, 170] on div "FDXE-PT4UGB5BC0" at bounding box center [556, 162] width 182 height 29
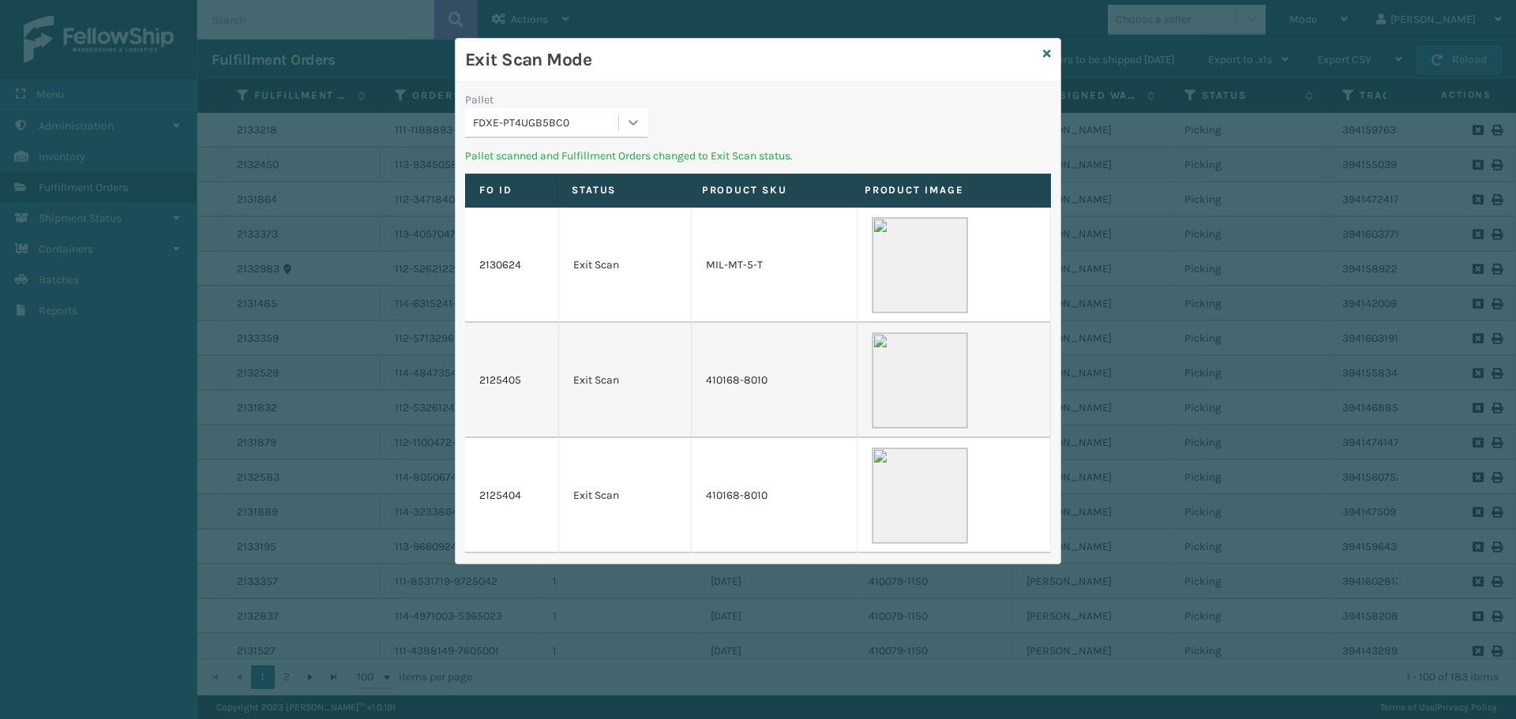
click at [623, 125] on div at bounding box center [633, 122] width 28 height 28
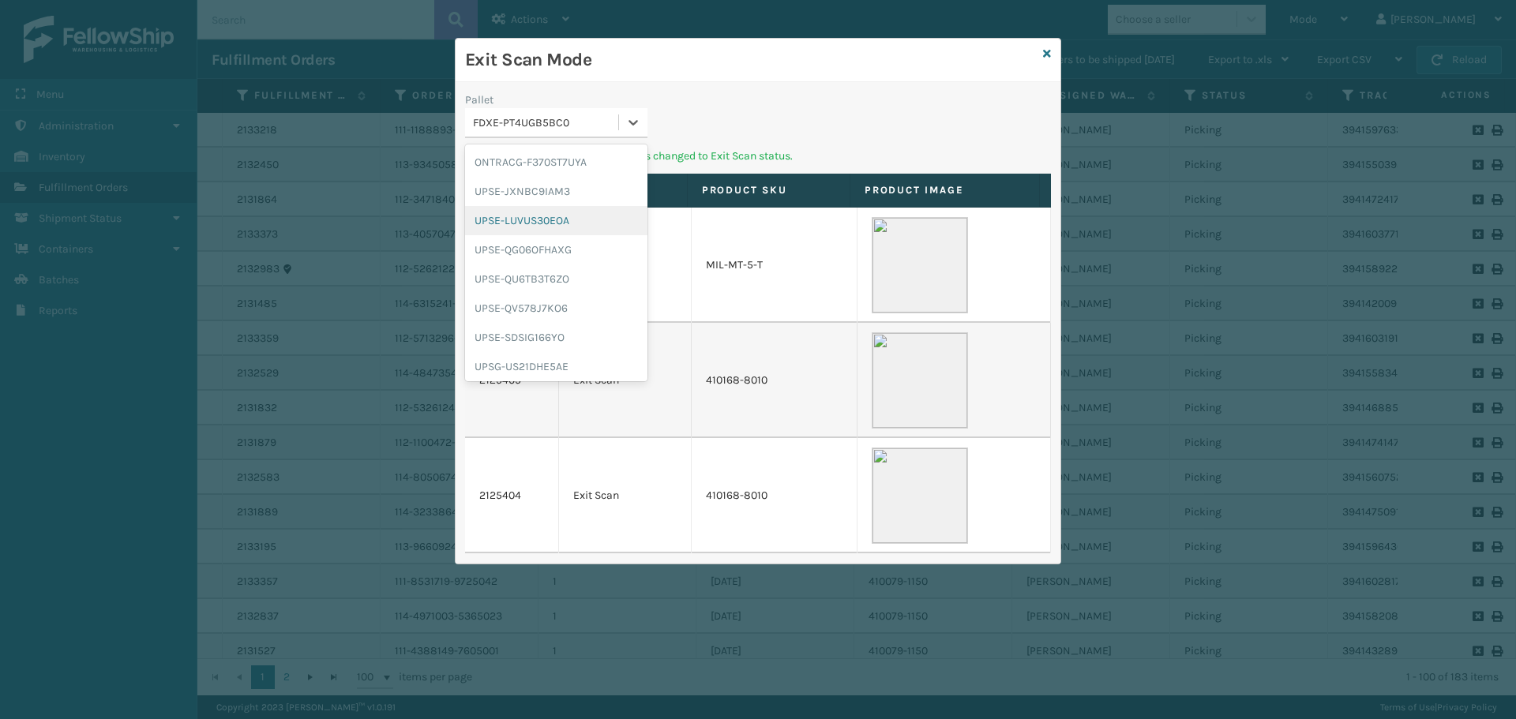
scroll to position [32, 0]
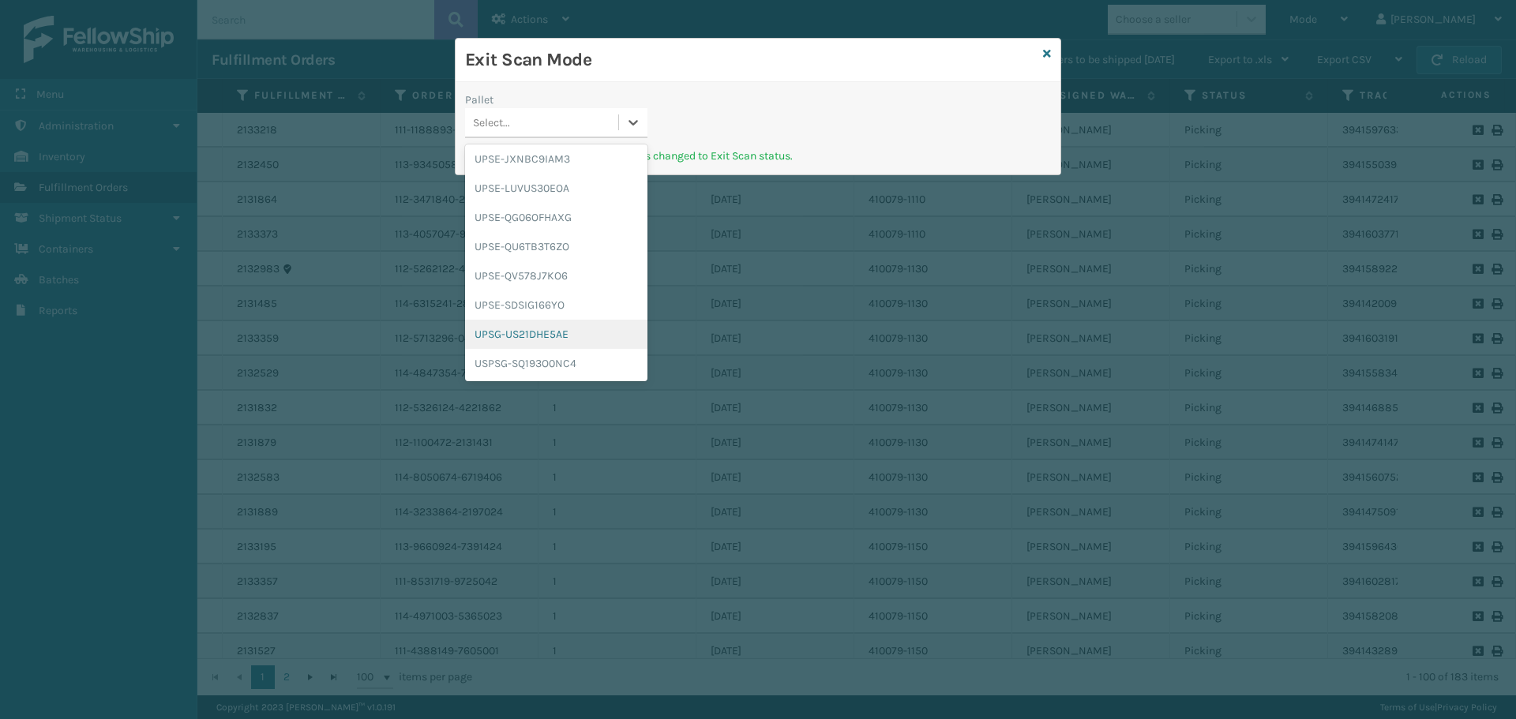
click at [563, 328] on div "UPSG-US21DHE5AE" at bounding box center [556, 334] width 182 height 29
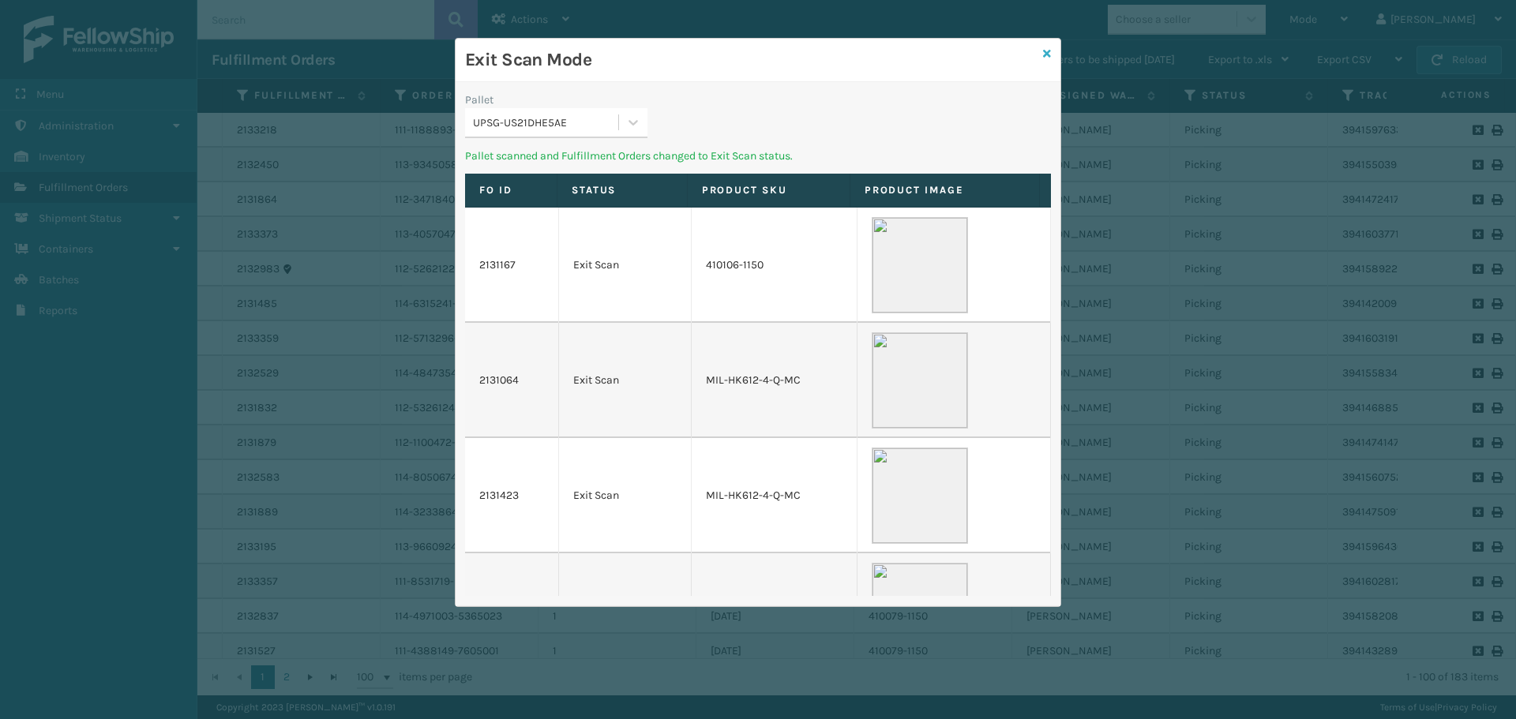
click at [1045, 53] on icon at bounding box center [1047, 53] width 8 height 11
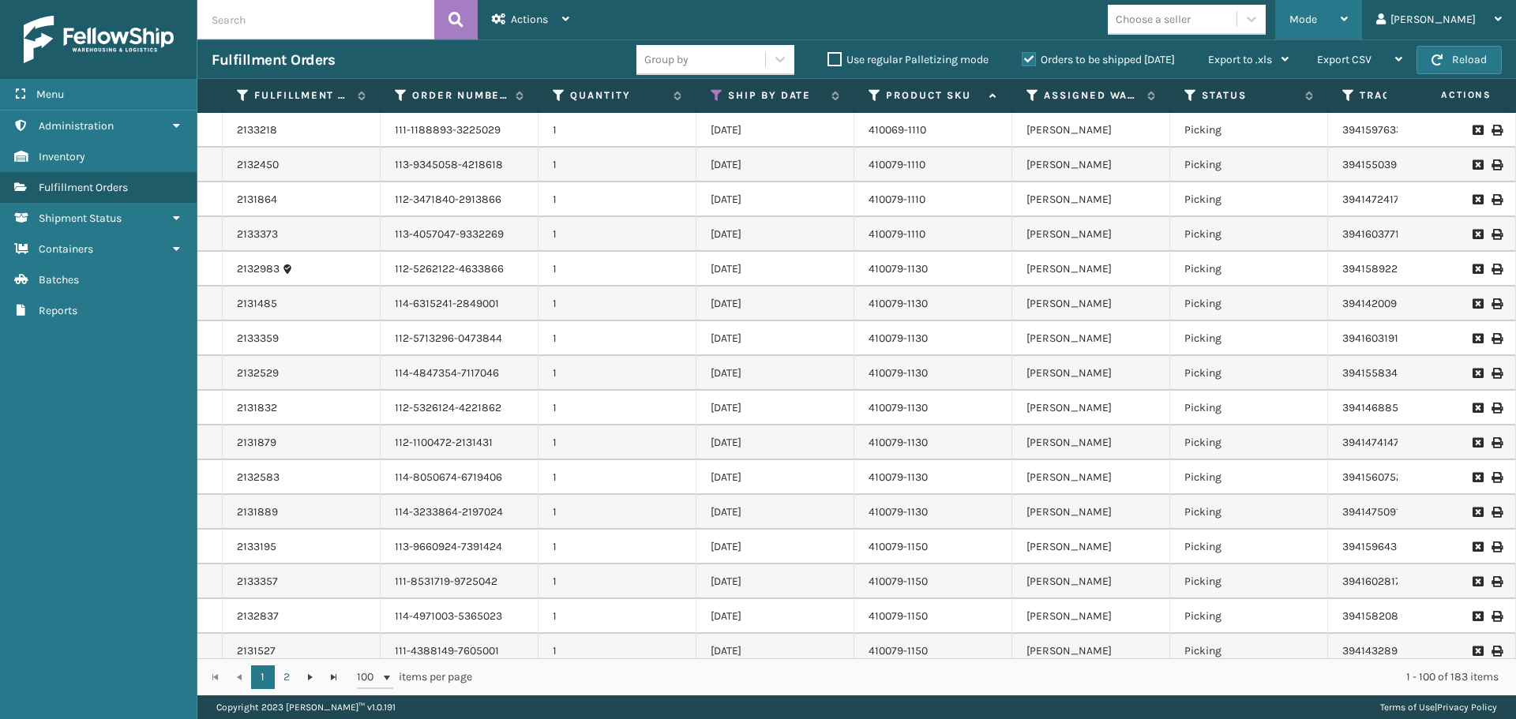
click at [1317, 24] on span "Mode" at bounding box center [1303, 19] width 28 height 13
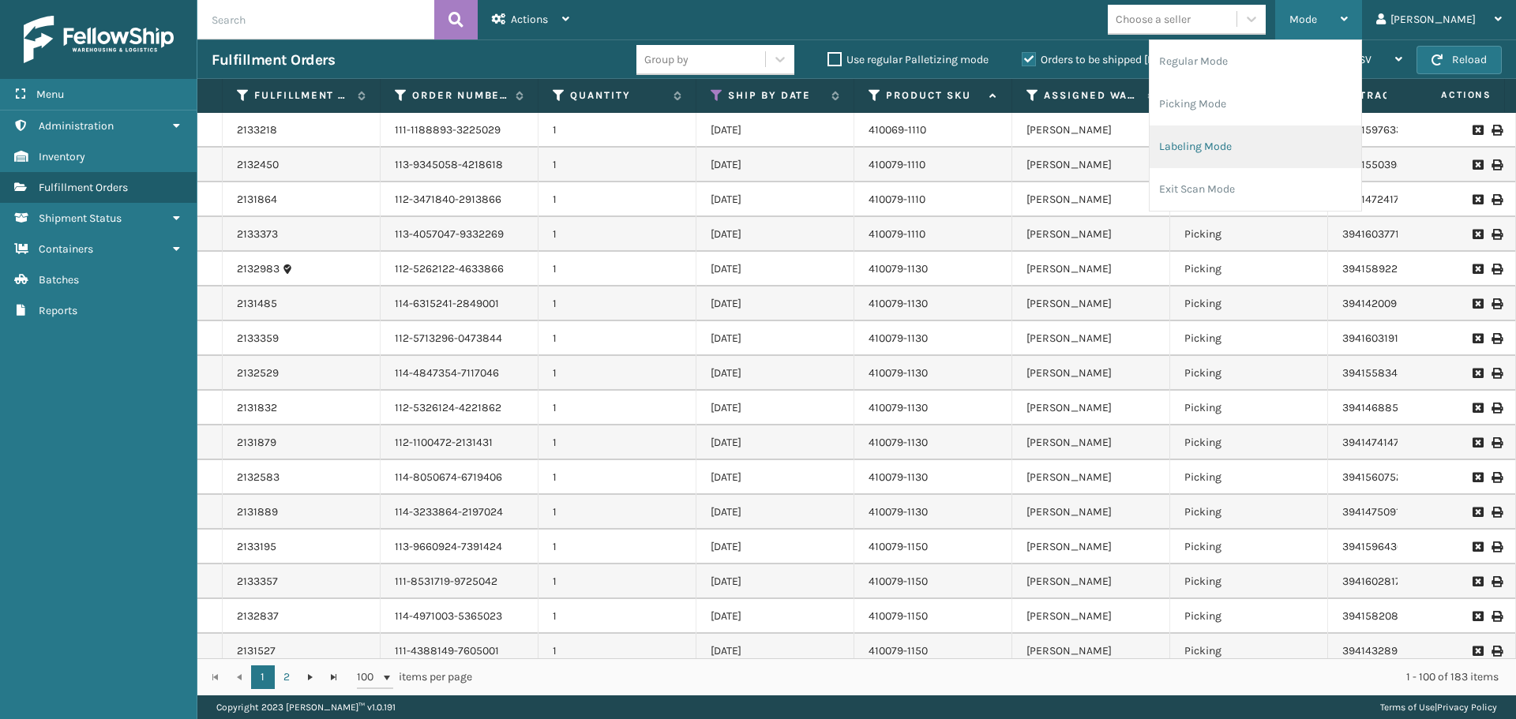
click at [1293, 151] on li "Labeling Mode" at bounding box center [1256, 147] width 212 height 43
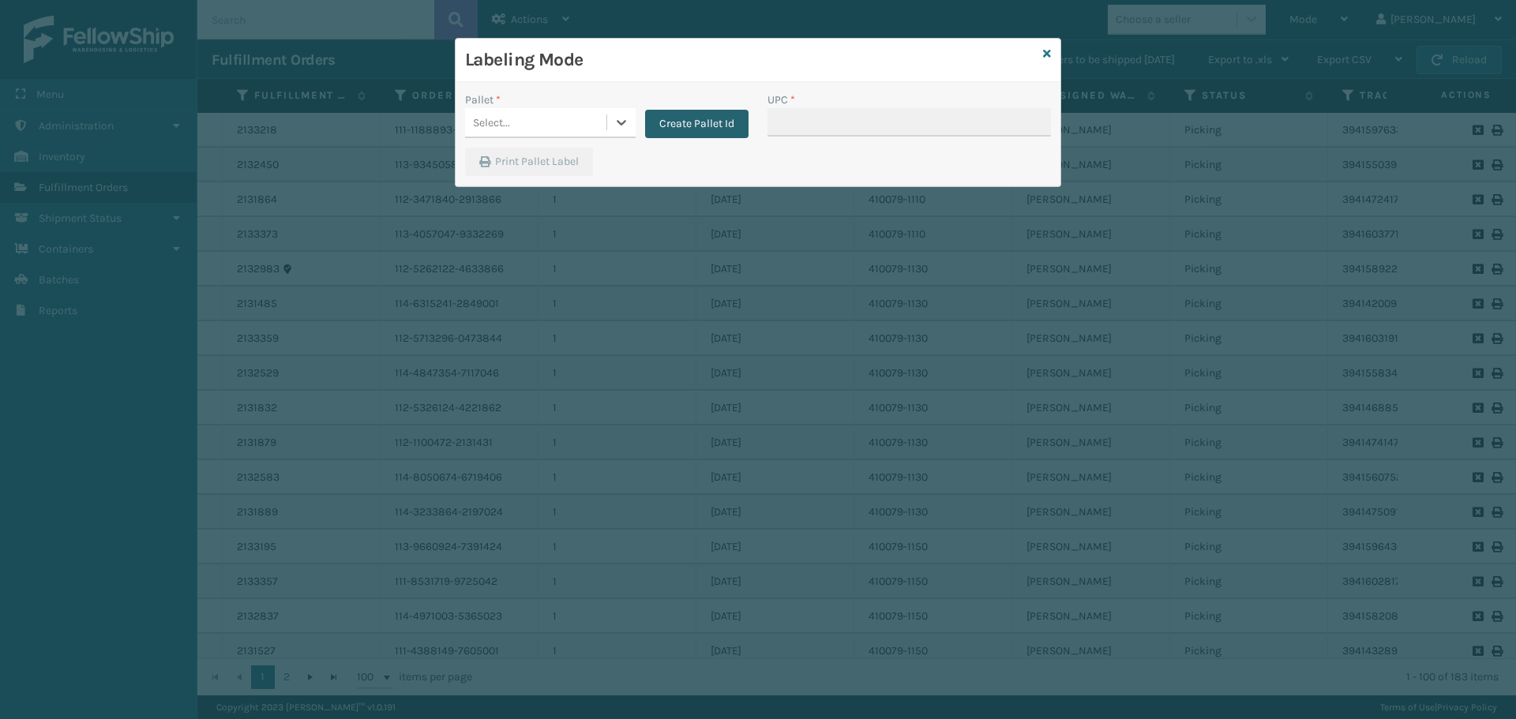
click at [685, 129] on button "Create Pallet Id" at bounding box center [696, 124] width 103 height 28
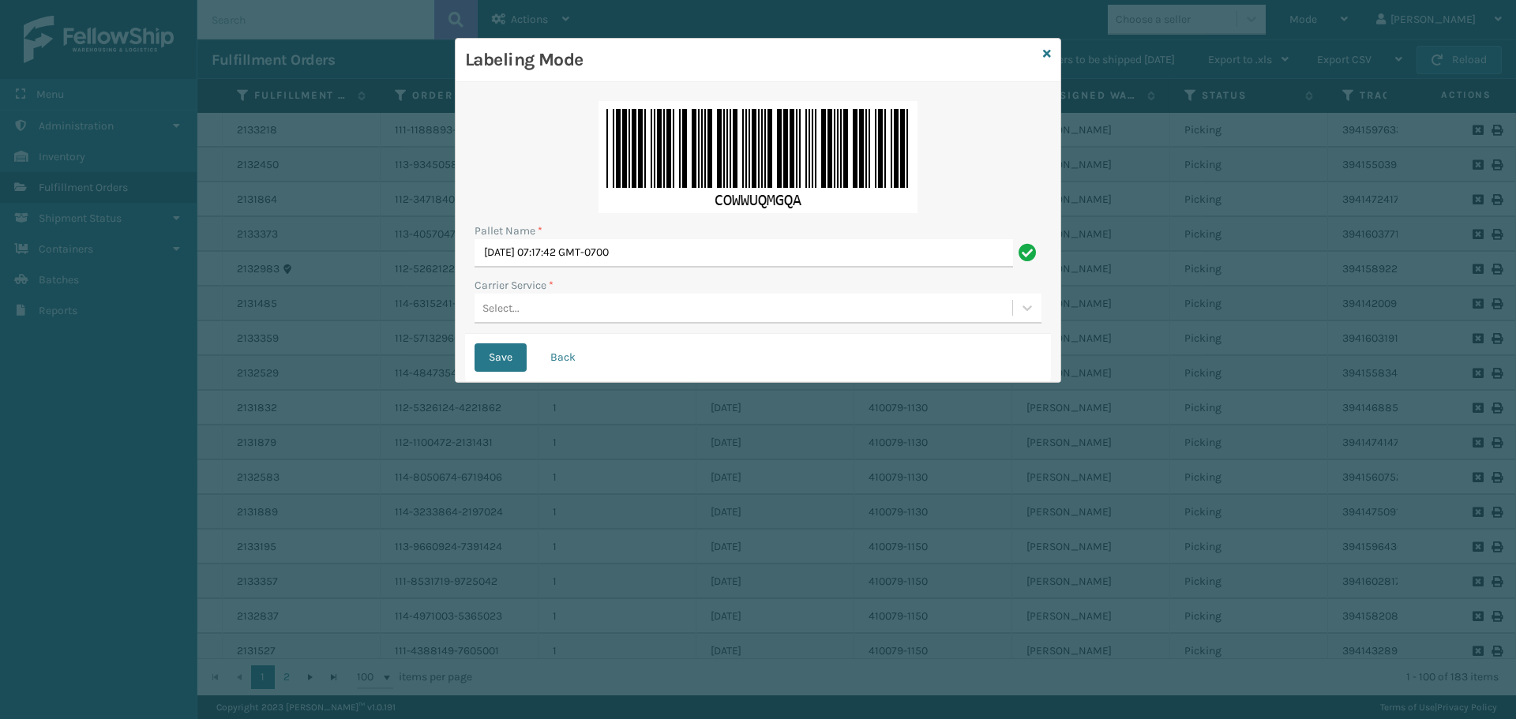
click at [642, 313] on div "Select..." at bounding box center [744, 308] width 538 height 26
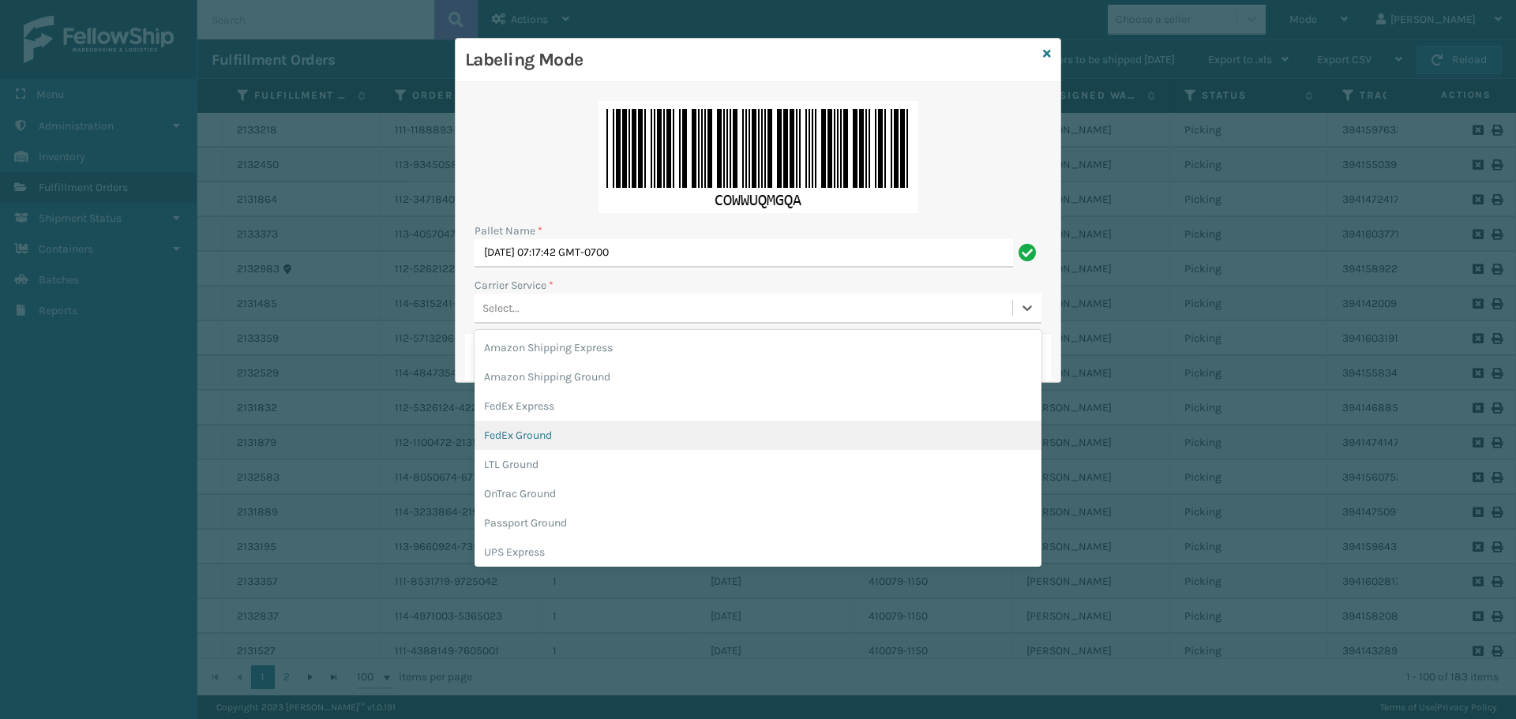
click at [594, 447] on div "FedEx Ground" at bounding box center [758, 435] width 567 height 29
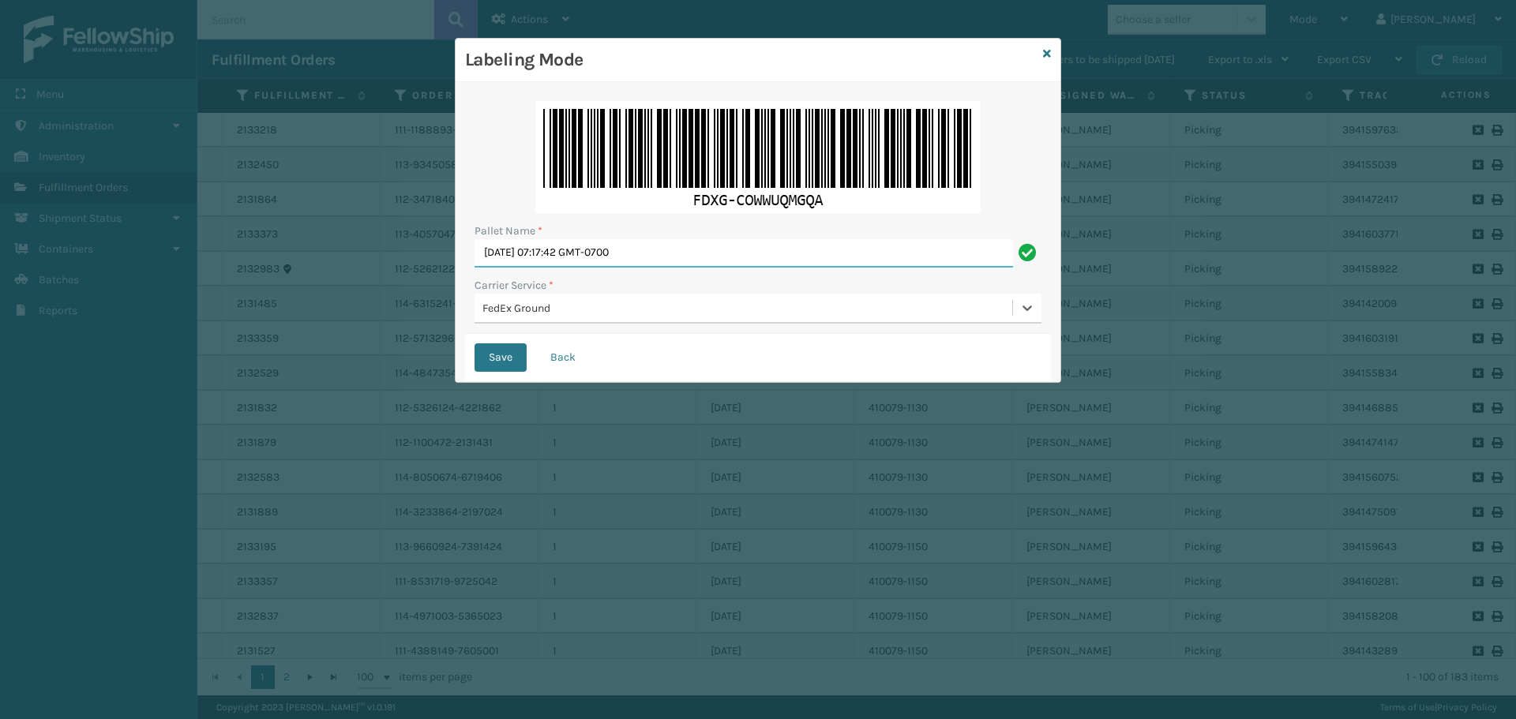
click at [727, 257] on input "[DATE] 07:17:42 GMT-0700" at bounding box center [744, 253] width 538 height 28
type input "S"
type input "T559128"
click at [475, 343] on button "Save" at bounding box center [501, 357] width 52 height 28
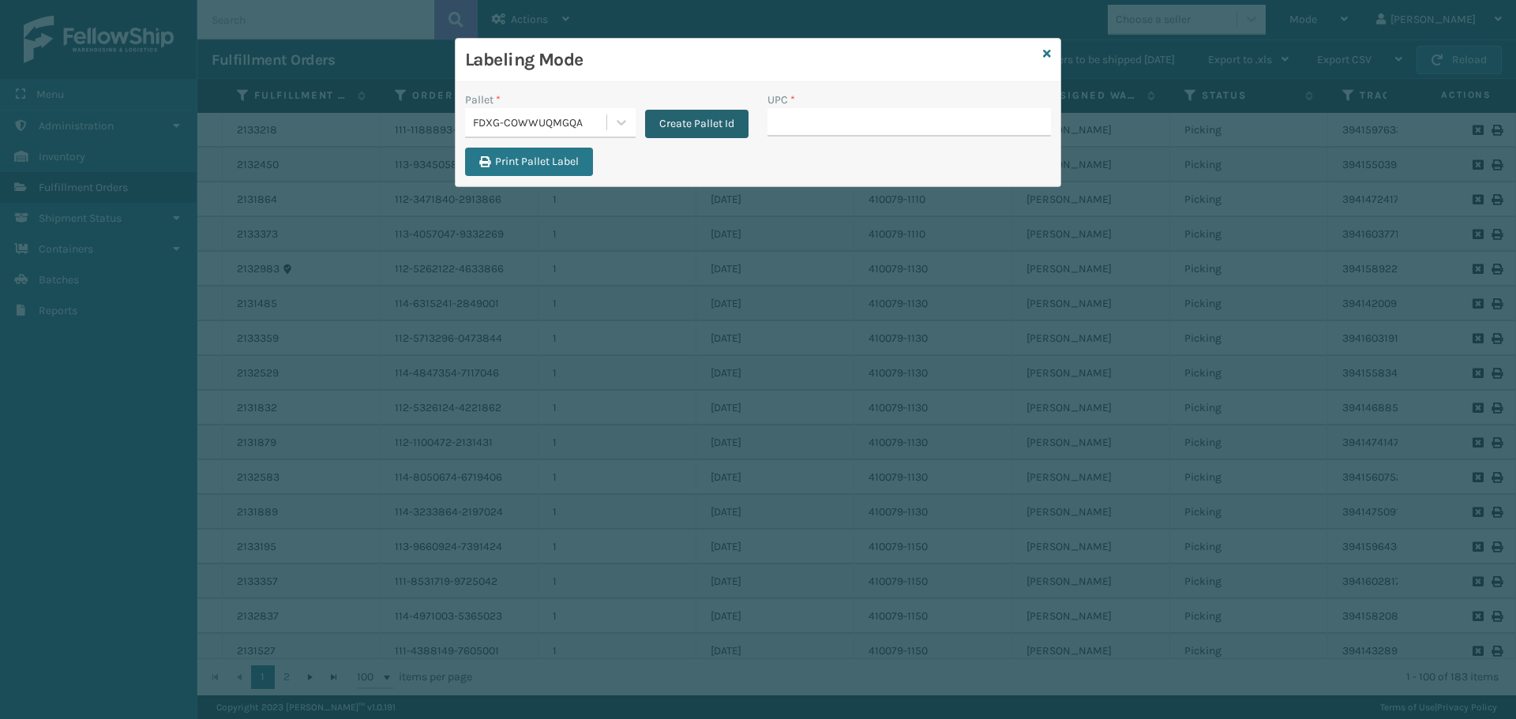
click at [720, 123] on button "Create Pallet Id" at bounding box center [696, 124] width 103 height 28
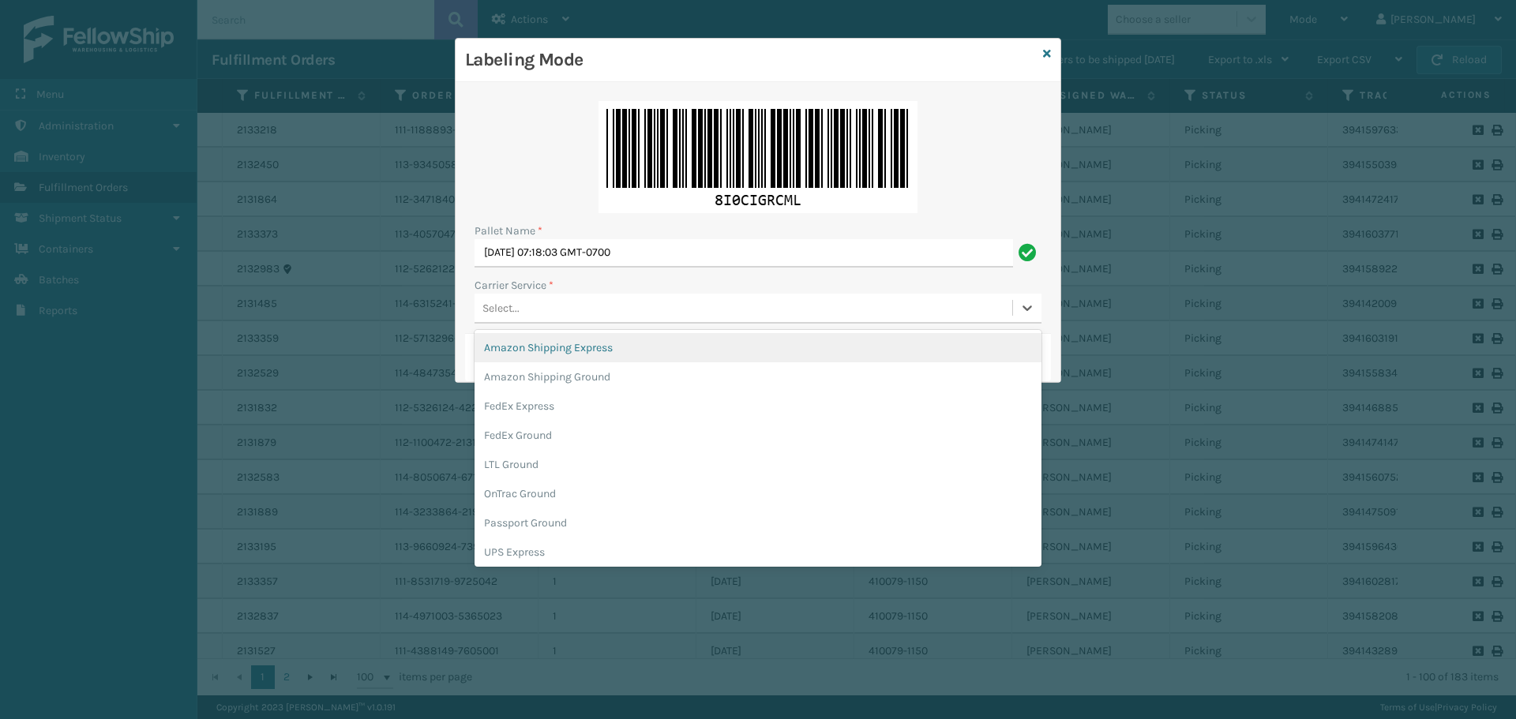
click at [707, 306] on div "Select..." at bounding box center [744, 308] width 538 height 26
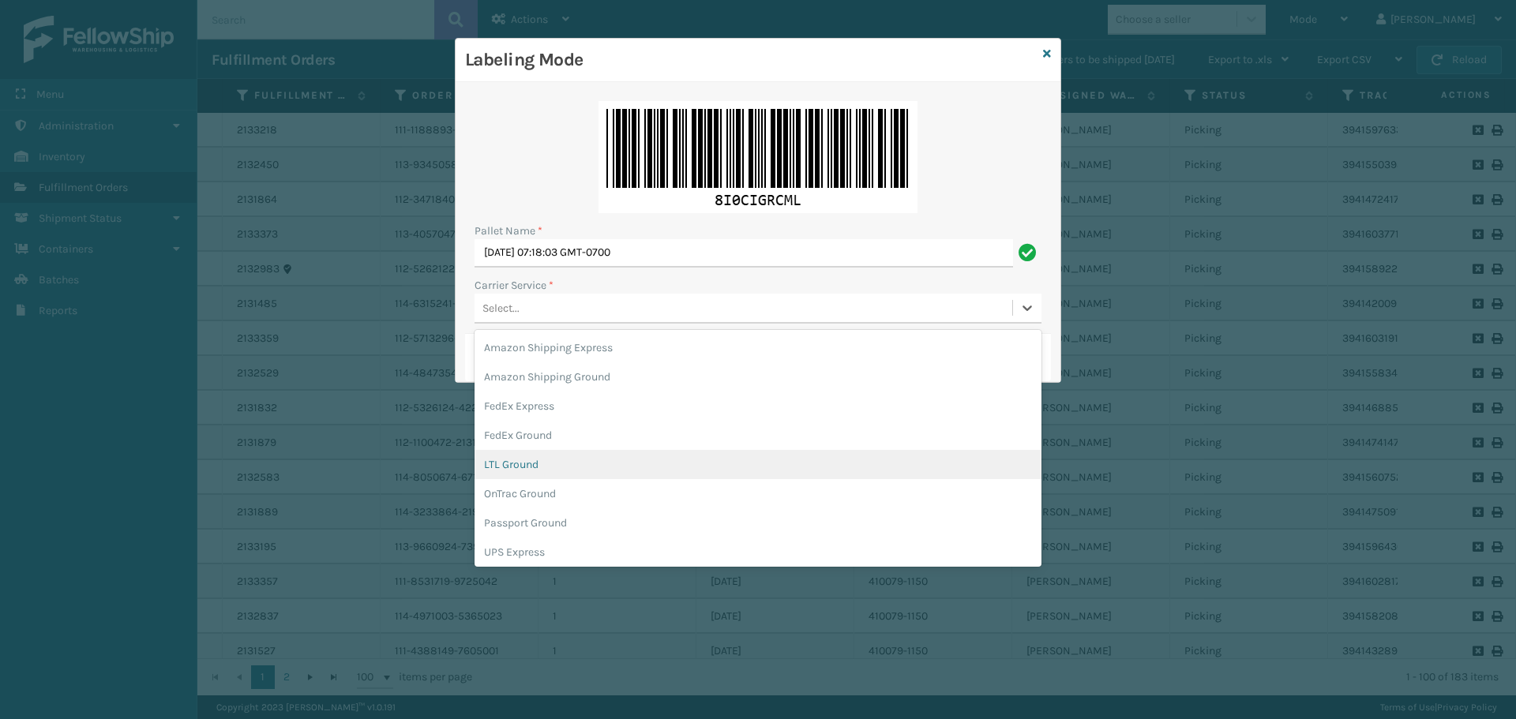
scroll to position [91, 0]
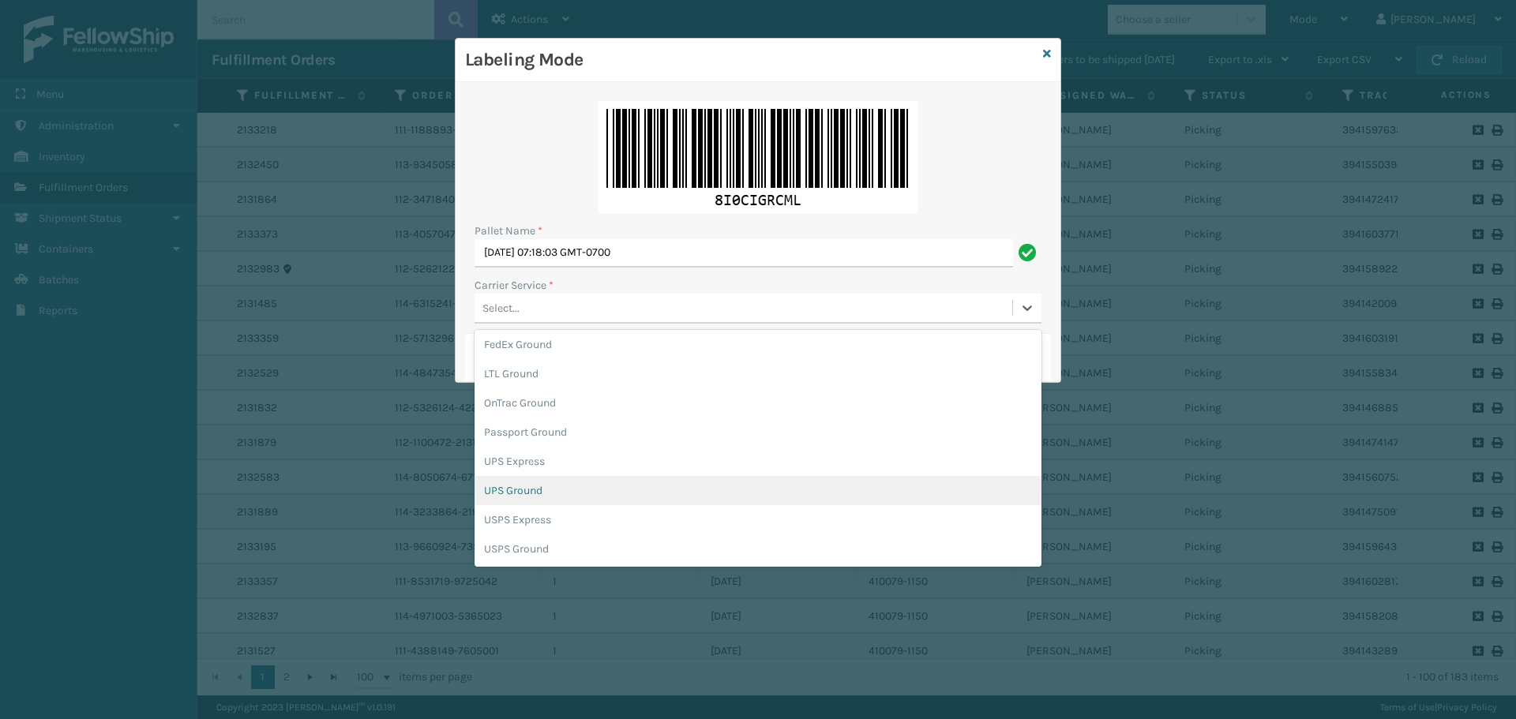
click at [547, 494] on div "UPS Ground" at bounding box center [758, 490] width 567 height 29
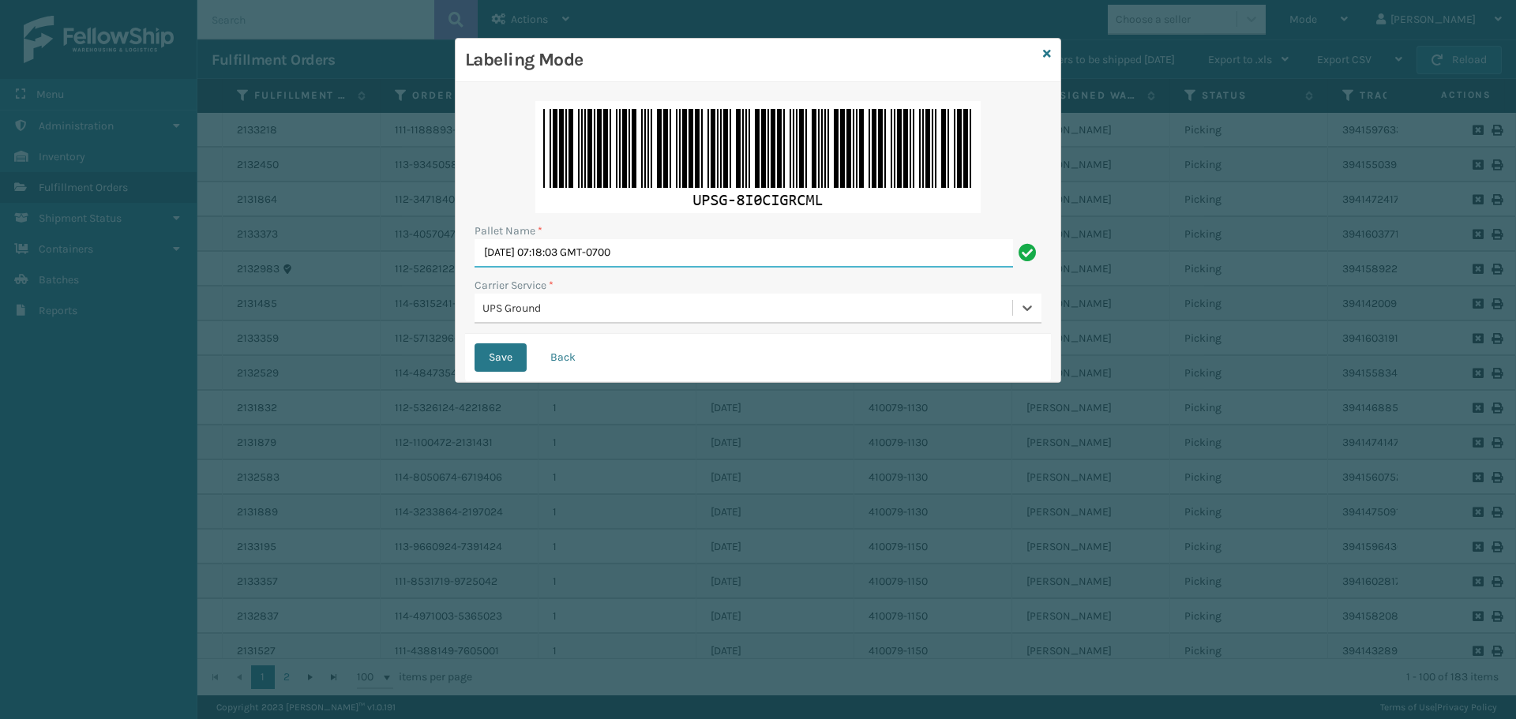
click at [763, 261] on input "[DATE] 07:18:03 GMT-0700" at bounding box center [744, 253] width 538 height 28
type input "S"
type input "BOX TRUCK"
click at [498, 370] on button "Save" at bounding box center [501, 357] width 52 height 28
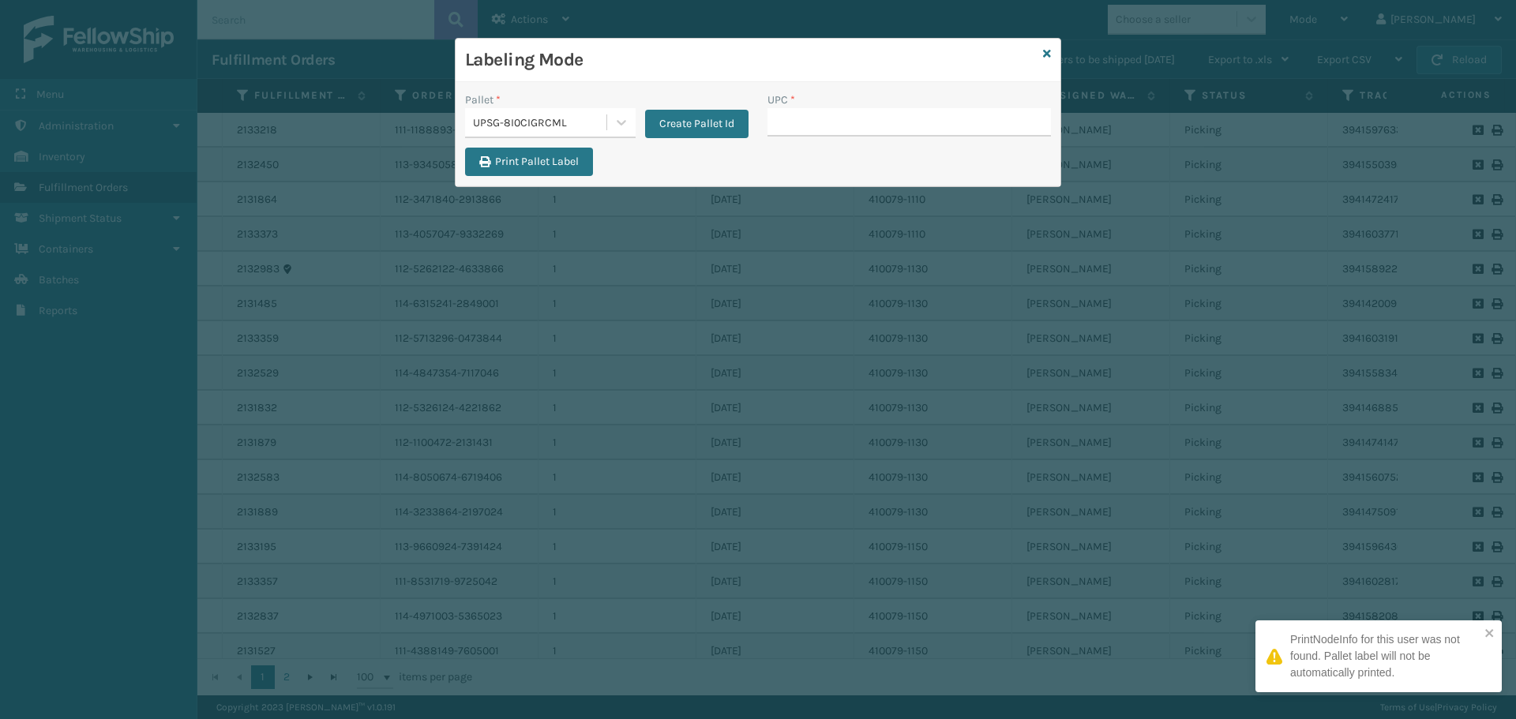
click at [607, 107] on div "Pallet *" at bounding box center [550, 100] width 171 height 17
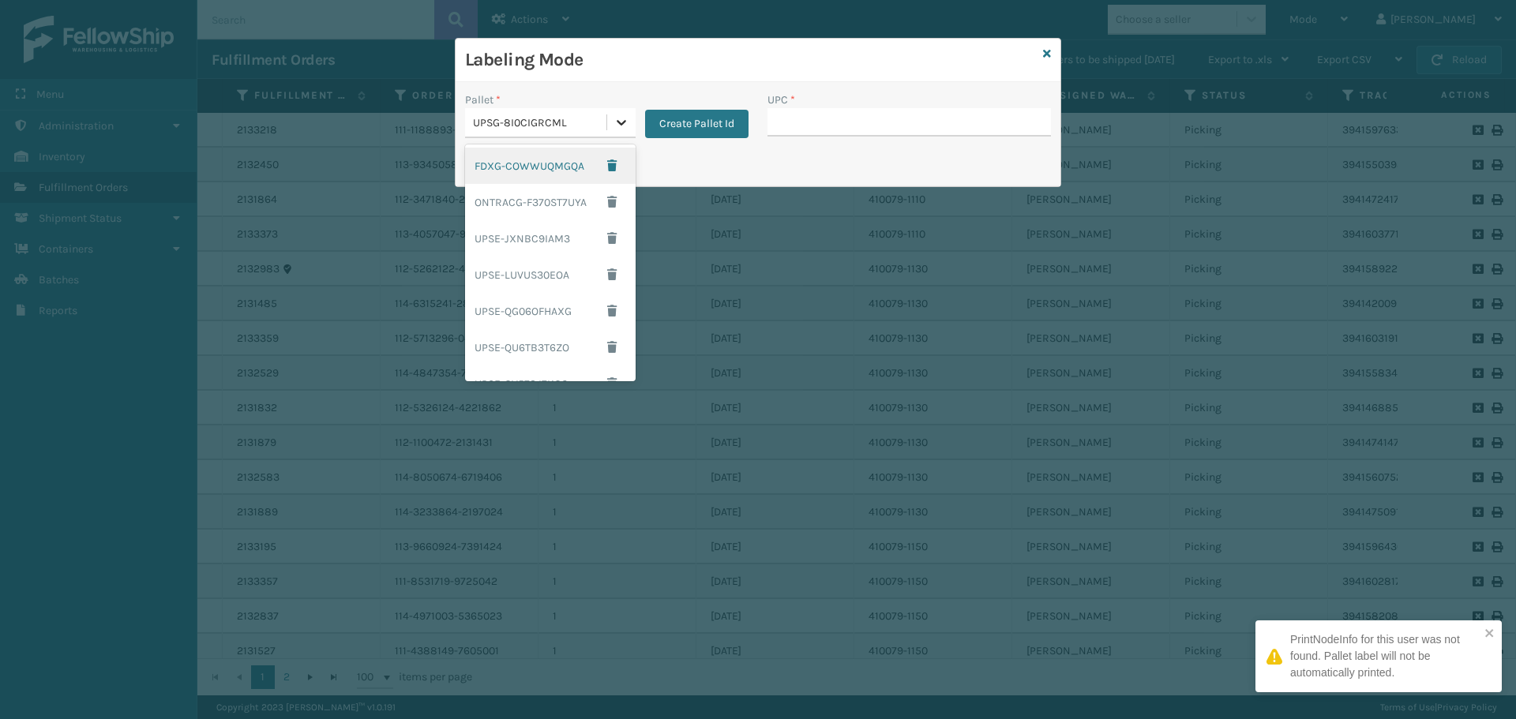
click at [609, 131] on div "UPSG-8I0CIGRCML" at bounding box center [550, 123] width 171 height 30
click at [554, 167] on div "FDXG-COWWUQMGQA" at bounding box center [550, 166] width 171 height 36
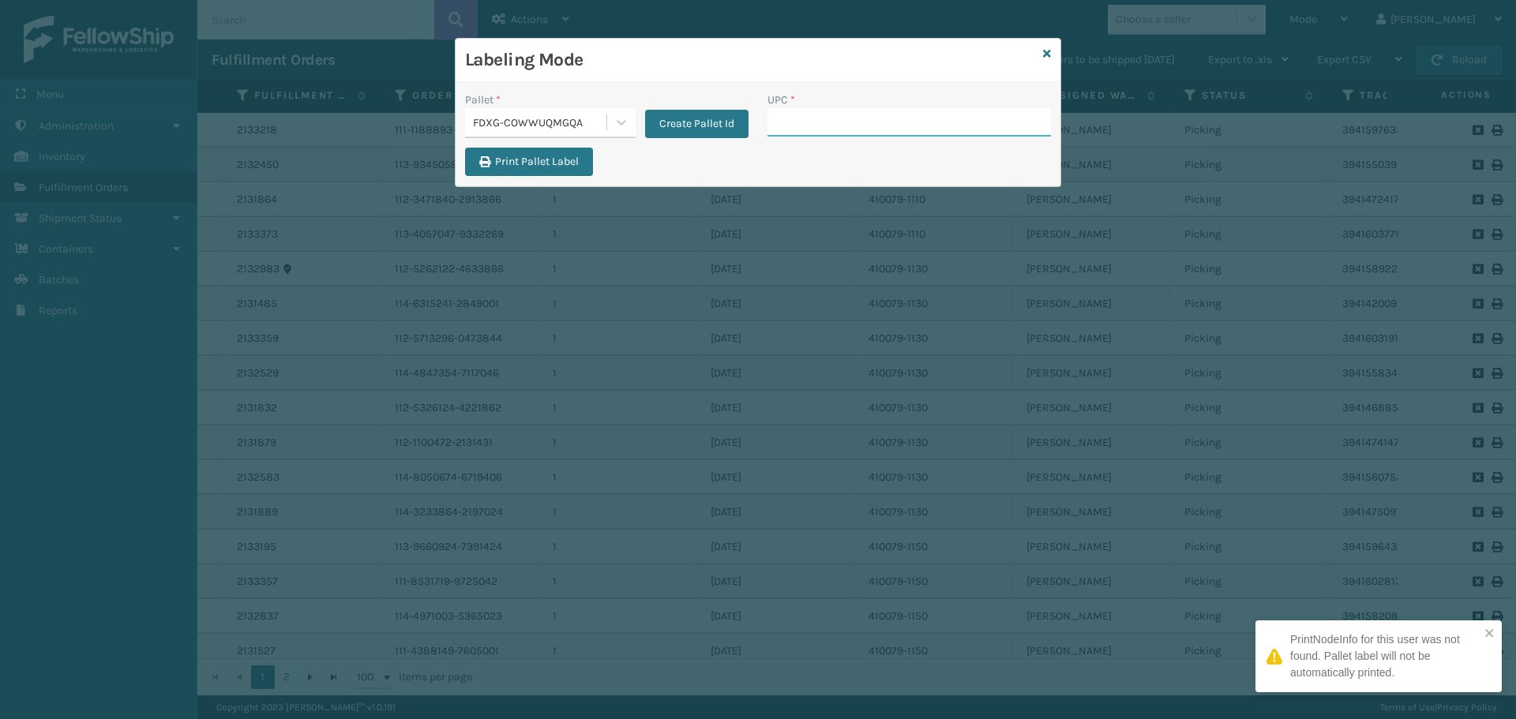
click at [962, 108] on input "UPC *" at bounding box center [908, 122] width 283 height 28
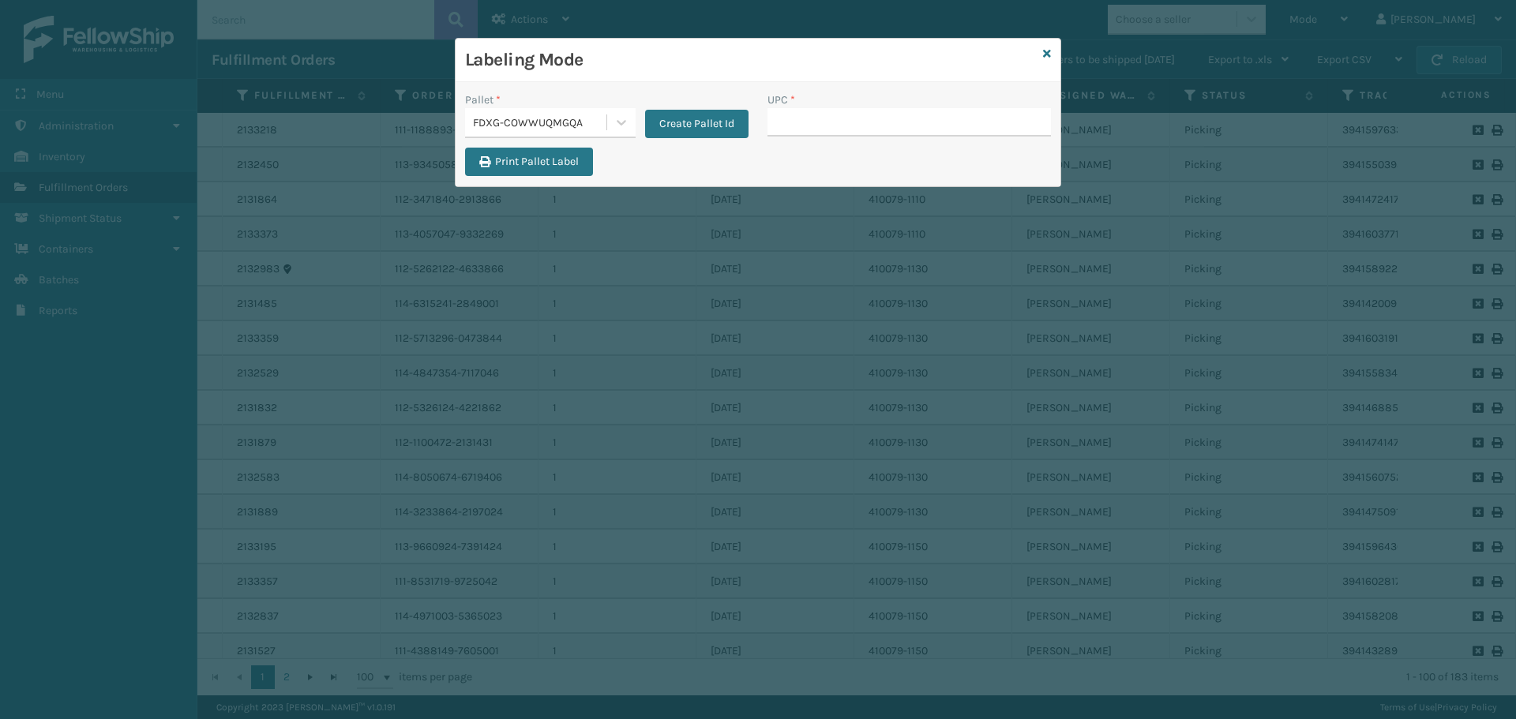
click at [1054, 52] on div "Labeling Mode" at bounding box center [758, 60] width 605 height 43
click at [1050, 54] on icon at bounding box center [1047, 53] width 8 height 11
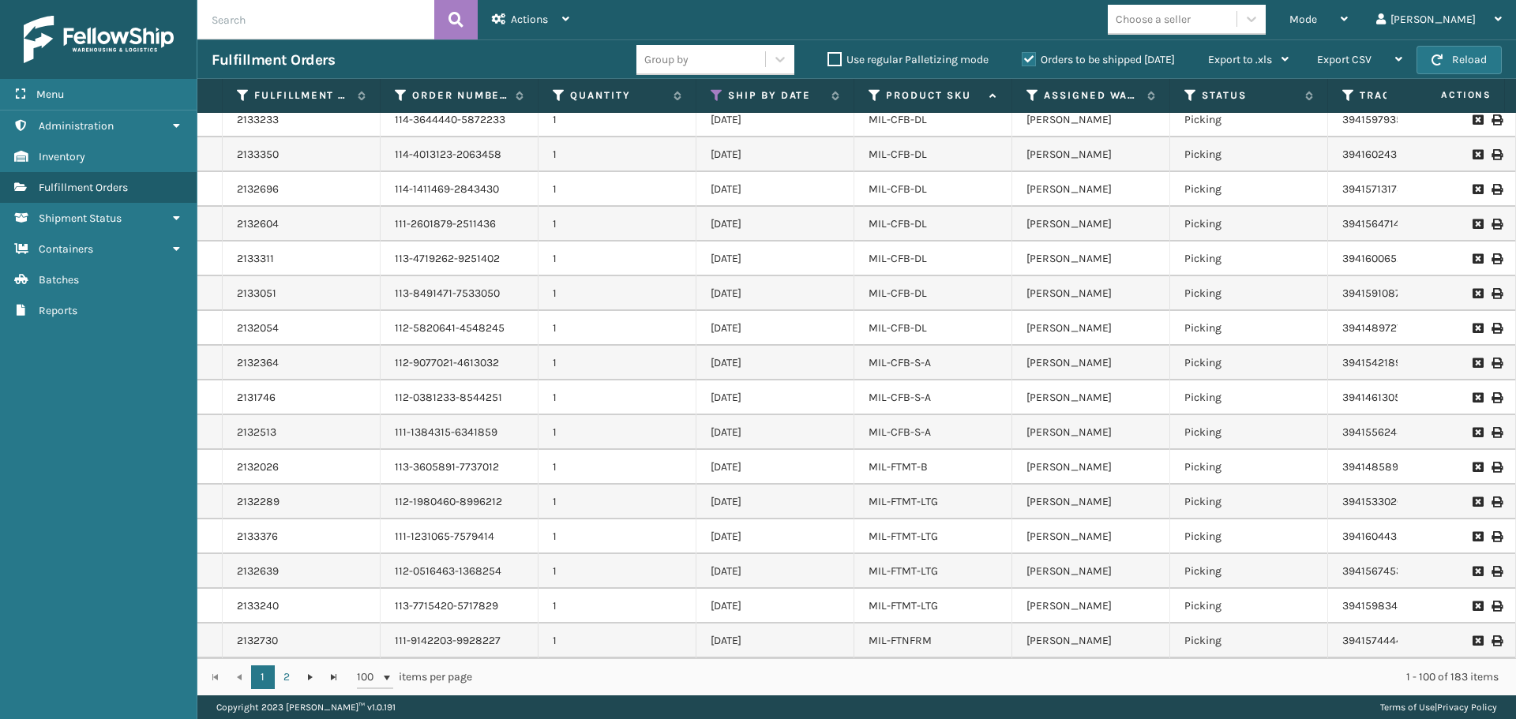
scroll to position [2940, 0]
click at [287, 684] on link "2" at bounding box center [287, 678] width 24 height 24
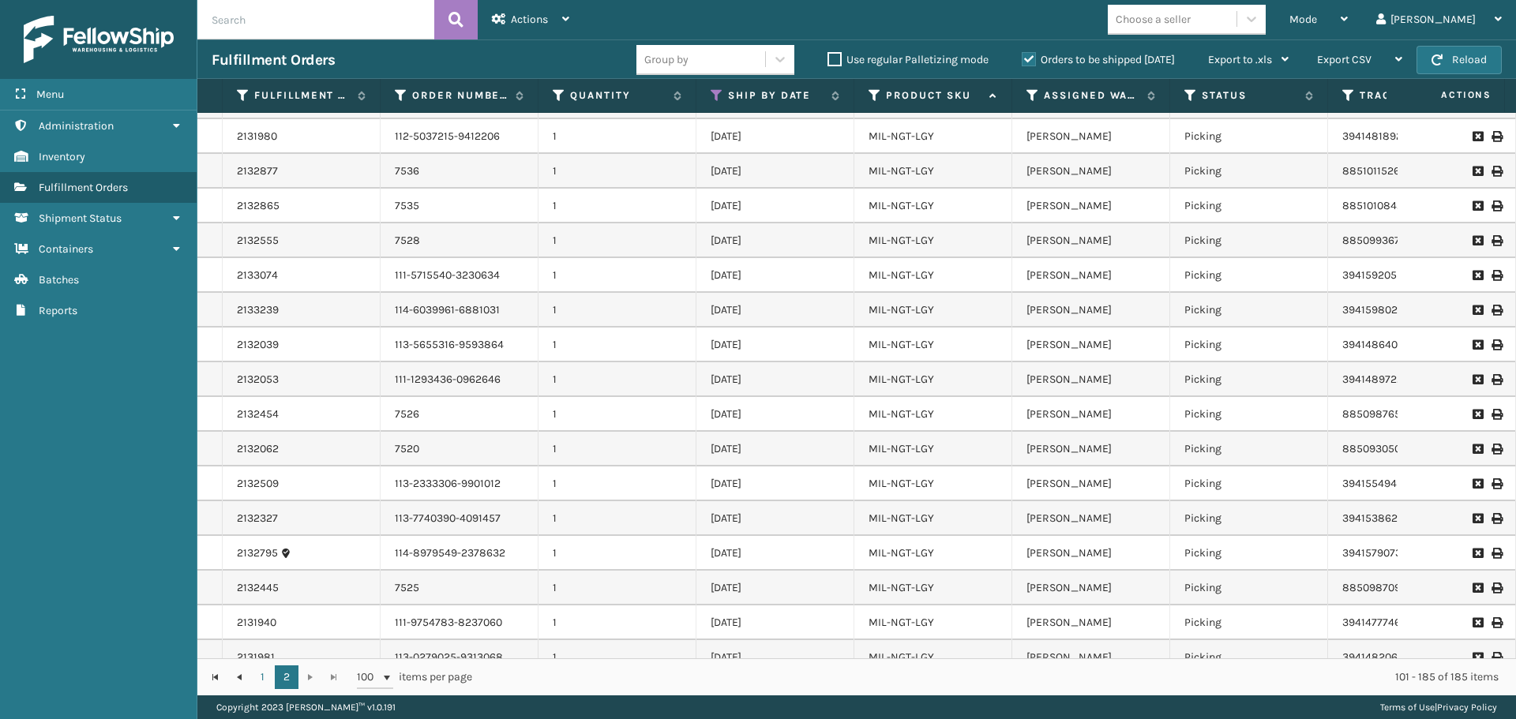
scroll to position [1235, 0]
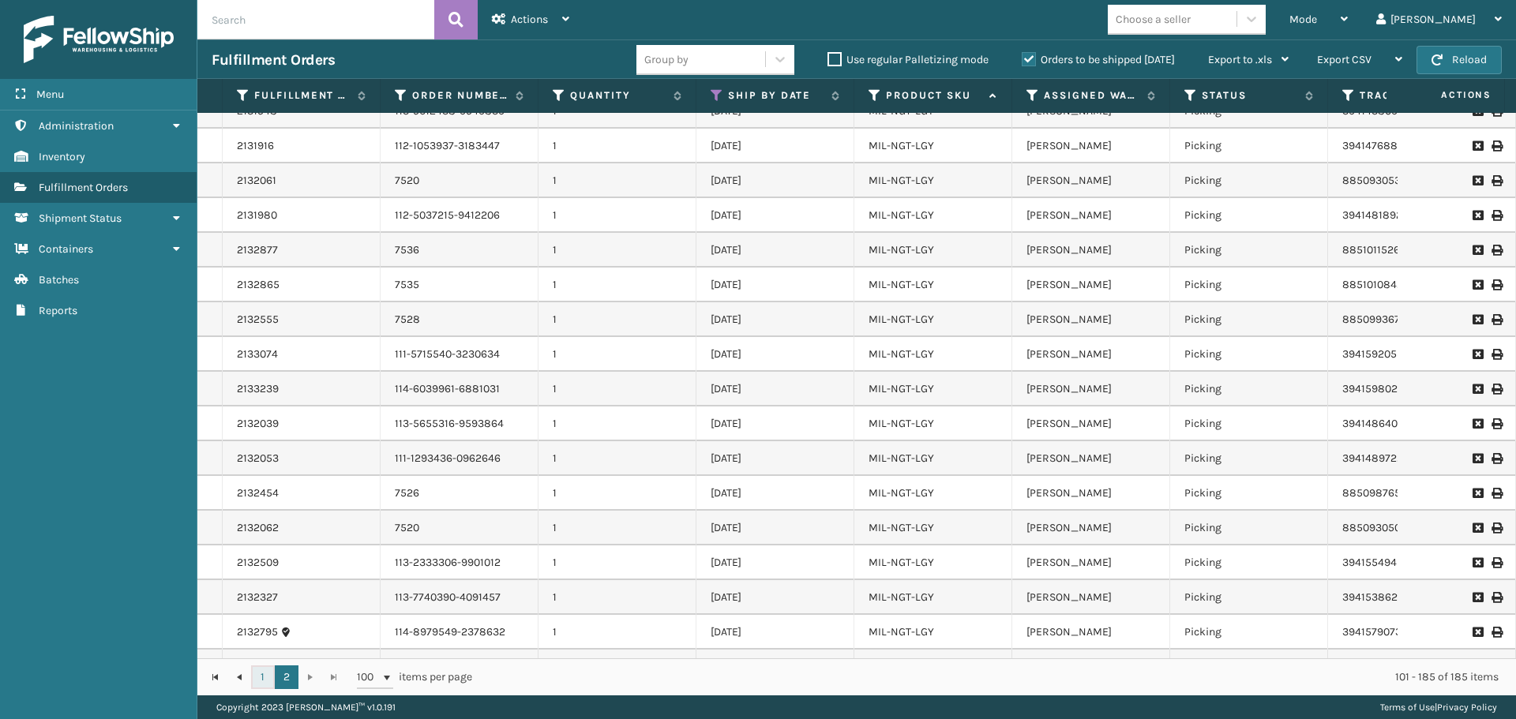
click at [268, 686] on link "1" at bounding box center [263, 678] width 24 height 24
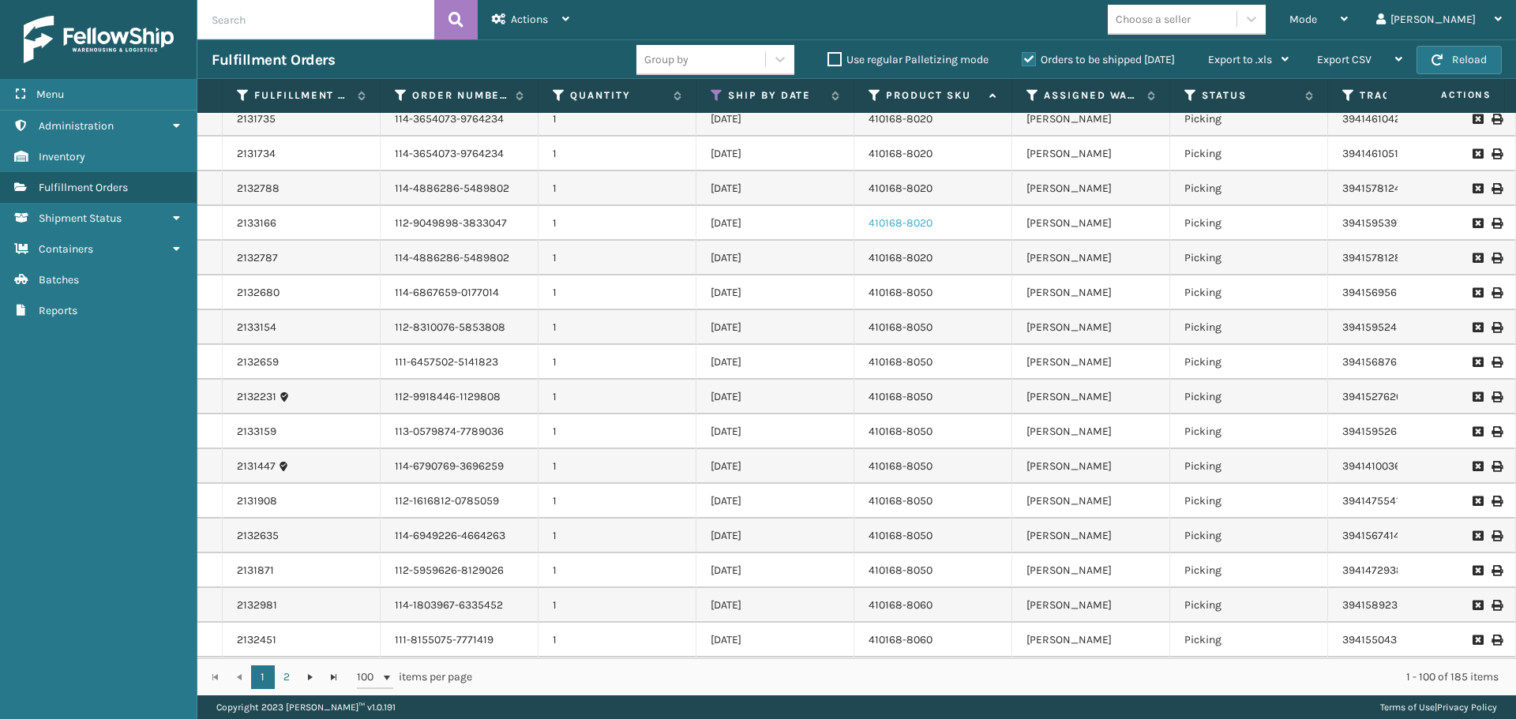
scroll to position [1756, 0]
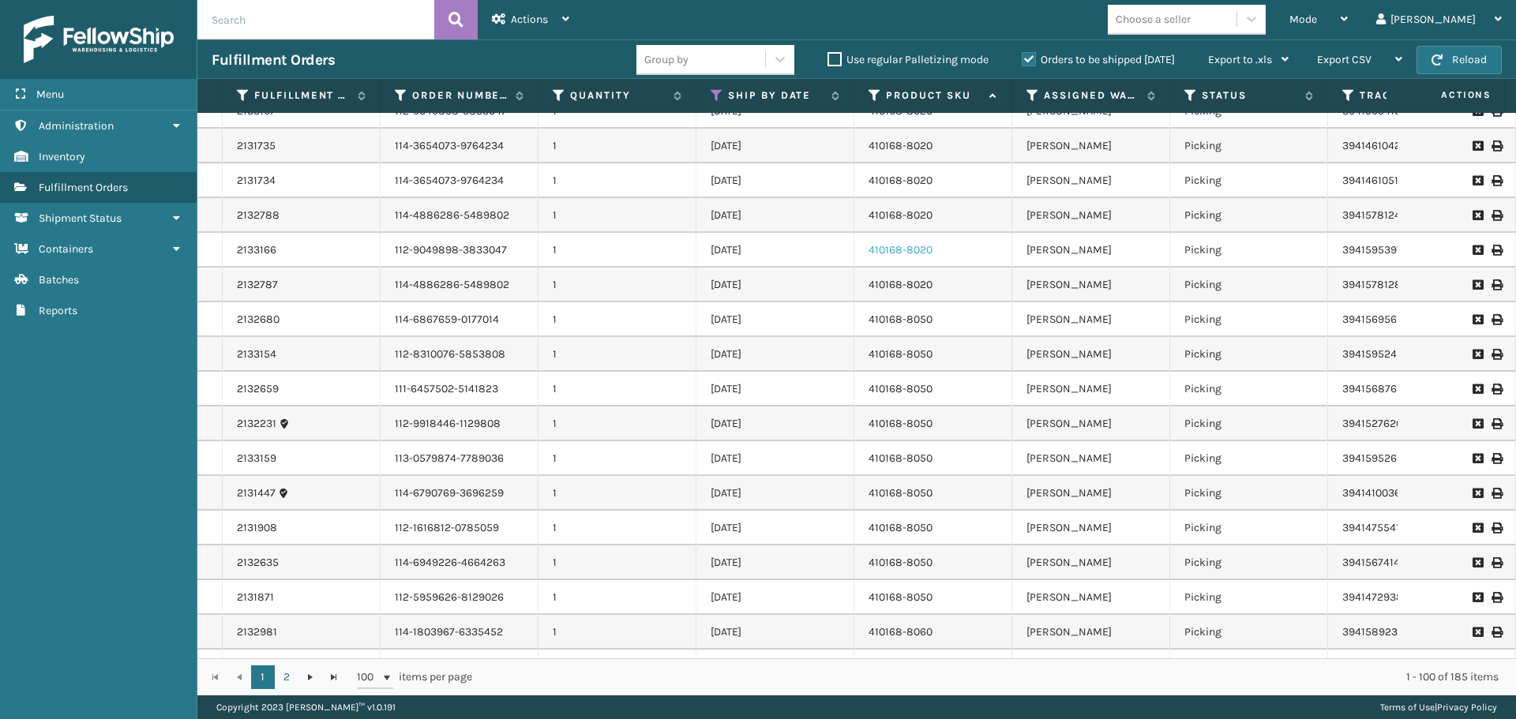
click at [896, 246] on link "410168-8020" at bounding box center [901, 249] width 64 height 13
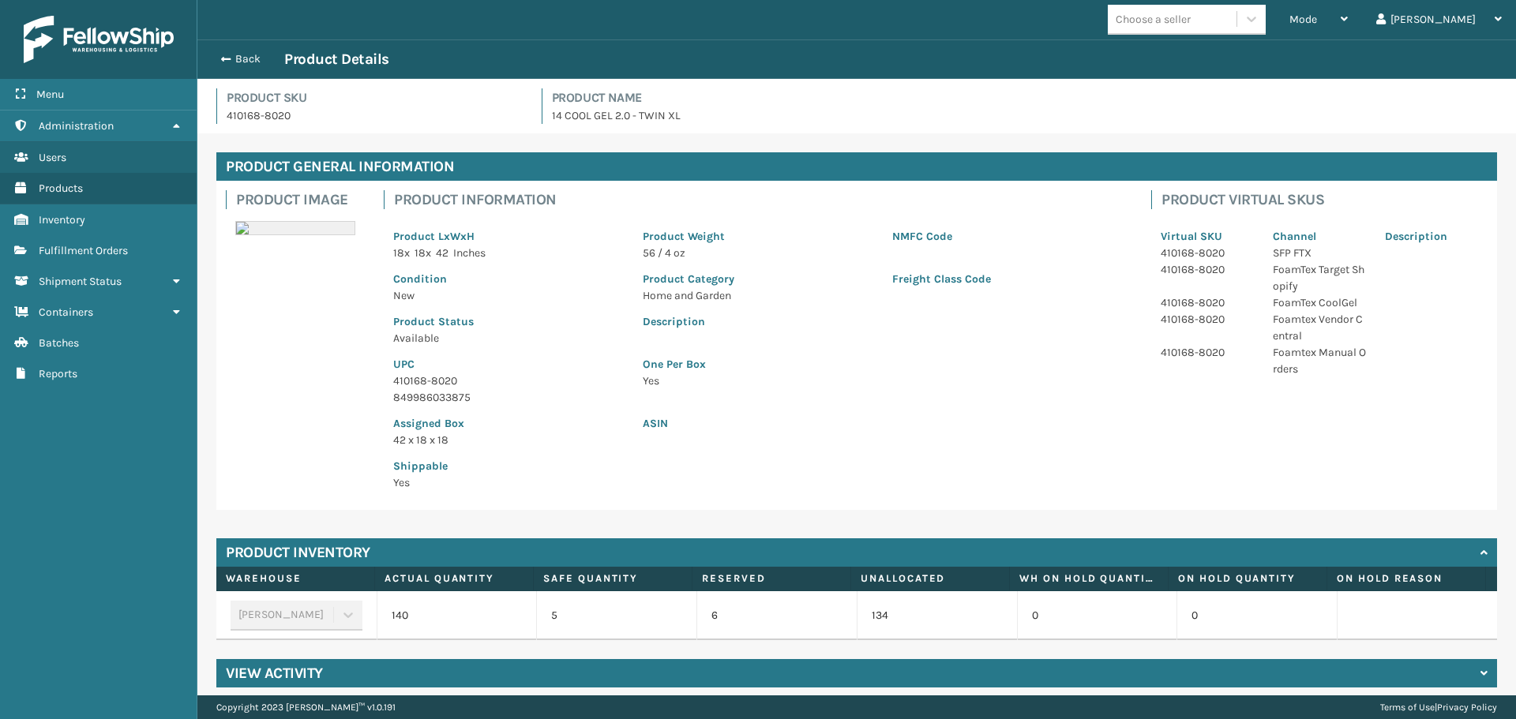
click at [235, 68] on div "Back Product Details" at bounding box center [857, 59] width 1290 height 19
click at [236, 63] on button "Back" at bounding box center [248, 59] width 73 height 14
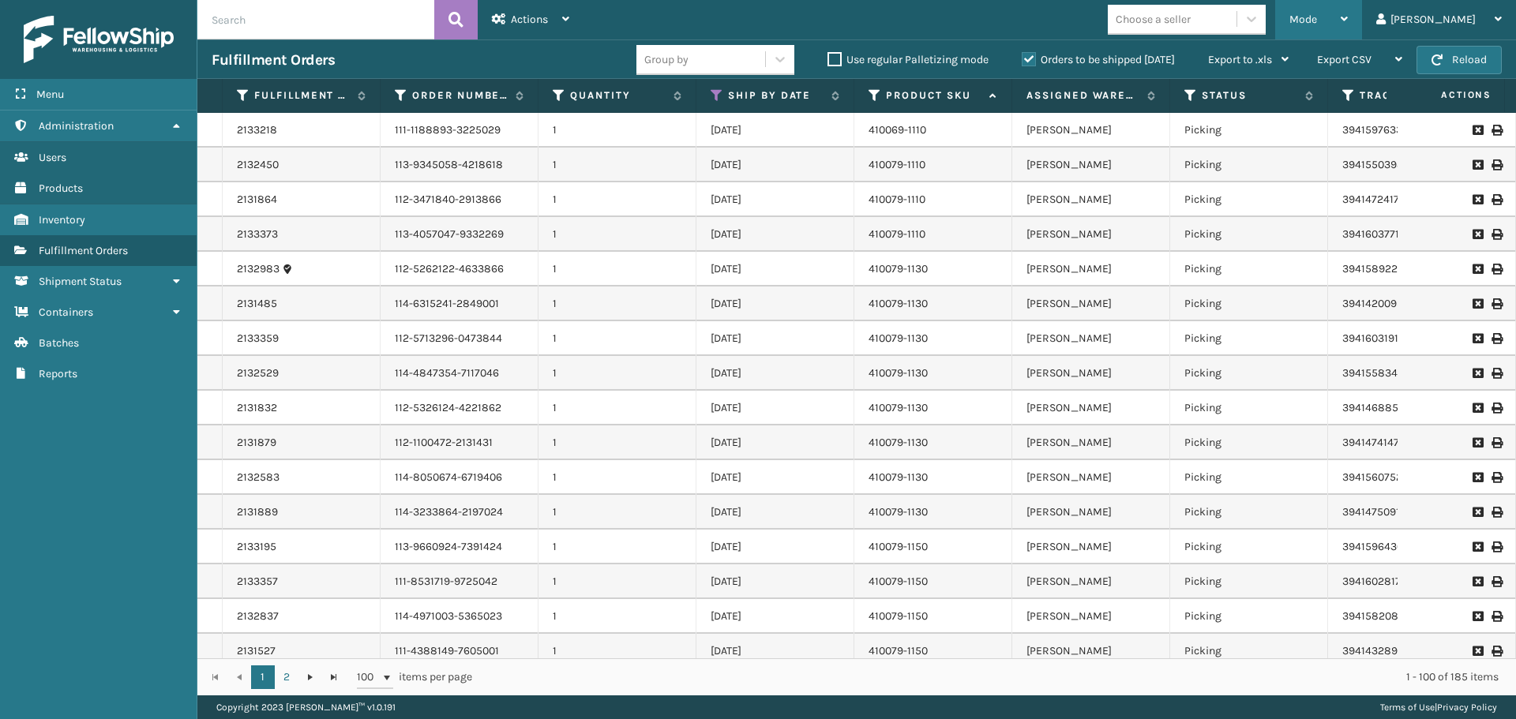
click at [1330, 16] on div "Mode Regular Mode Picking Mode Labeling Mode Exit Scan Mode" at bounding box center [1318, 19] width 87 height 39
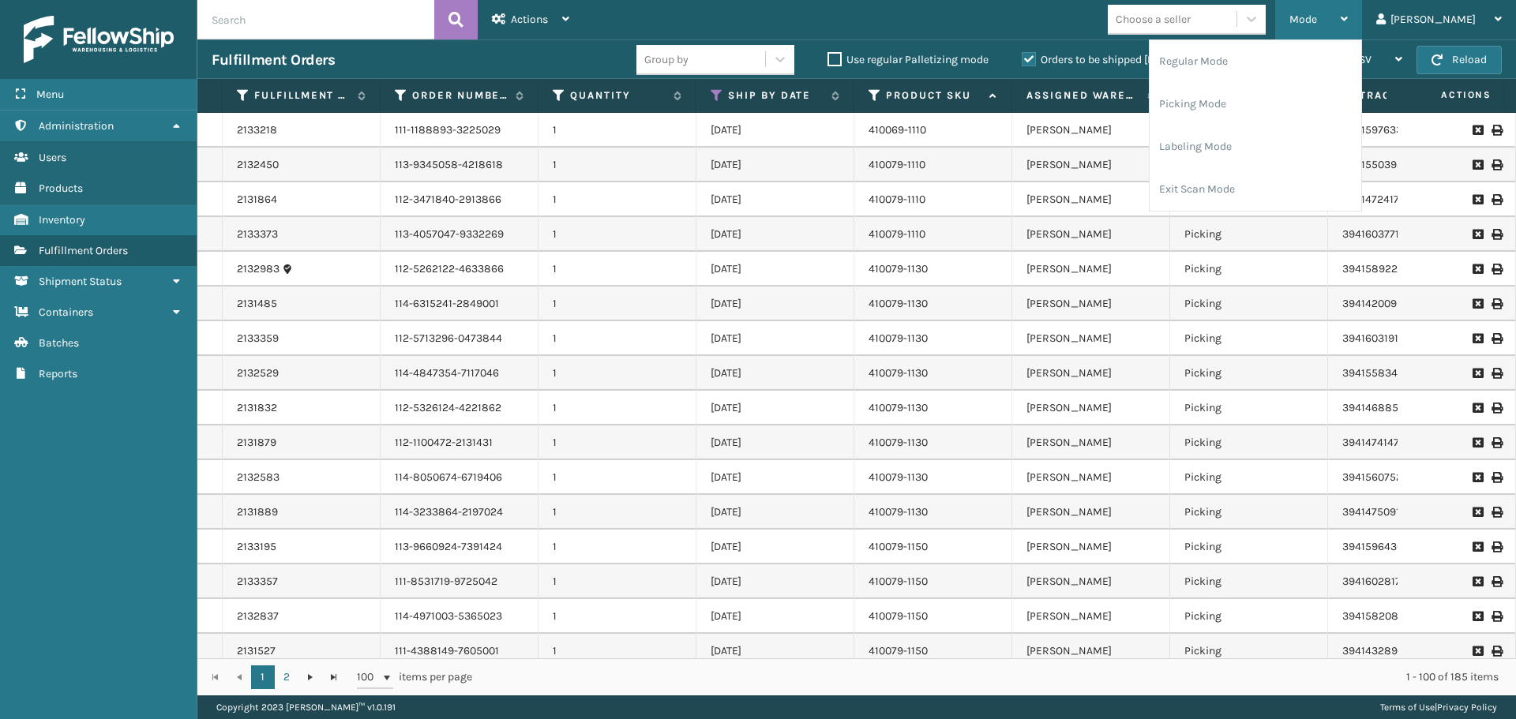
click at [1330, 18] on div "Mode Regular Mode Picking Mode Labeling Mode Exit Scan Mode" at bounding box center [1318, 19] width 87 height 39
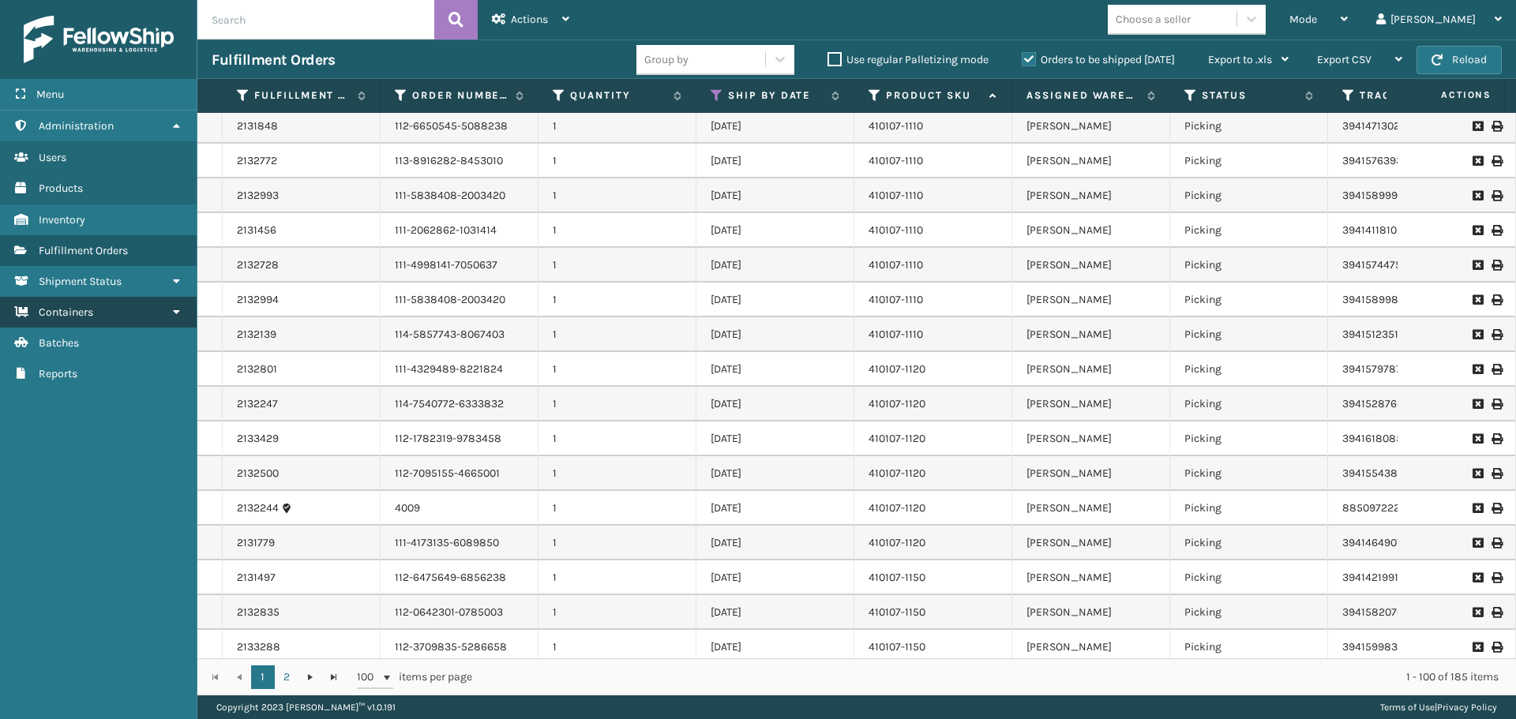
scroll to position [869, 0]
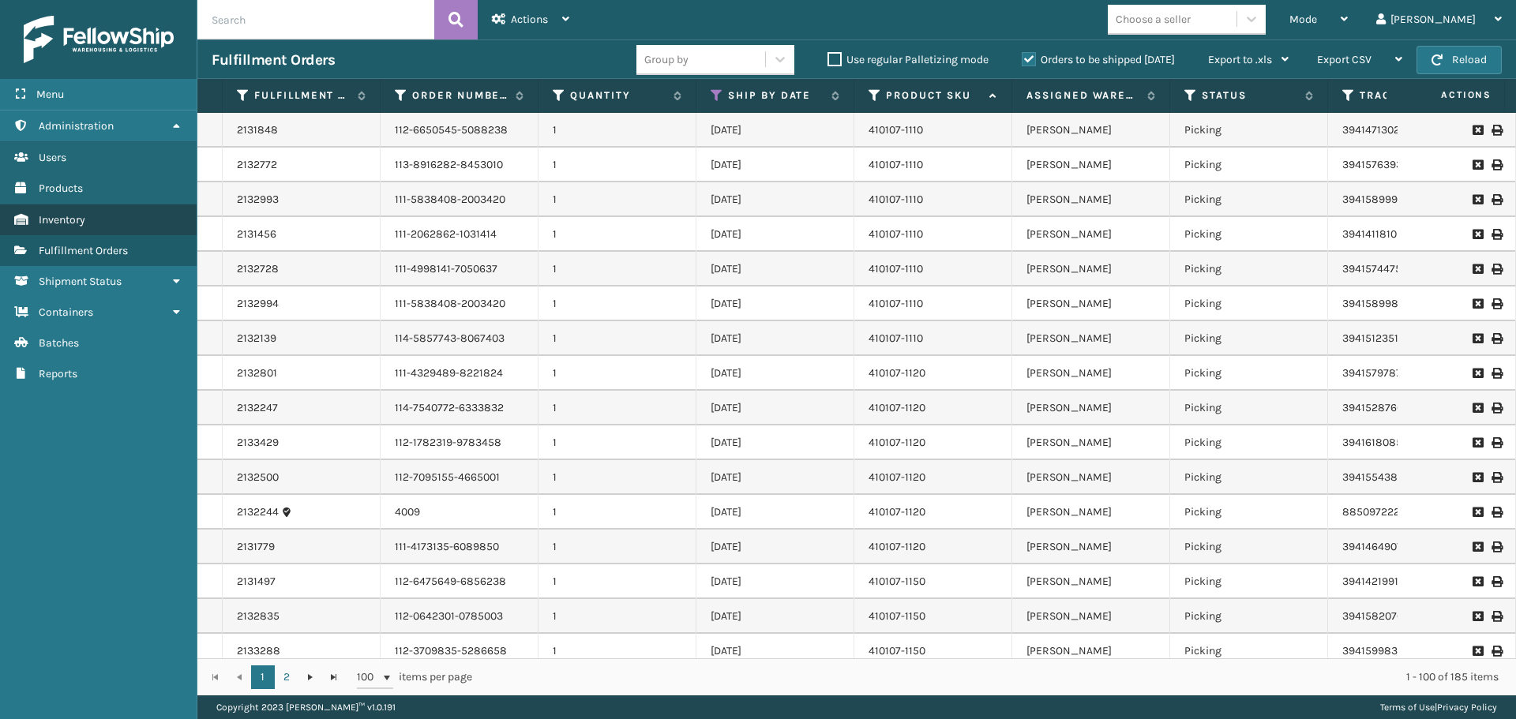
click at [116, 220] on link "Inventory" at bounding box center [98, 220] width 197 height 31
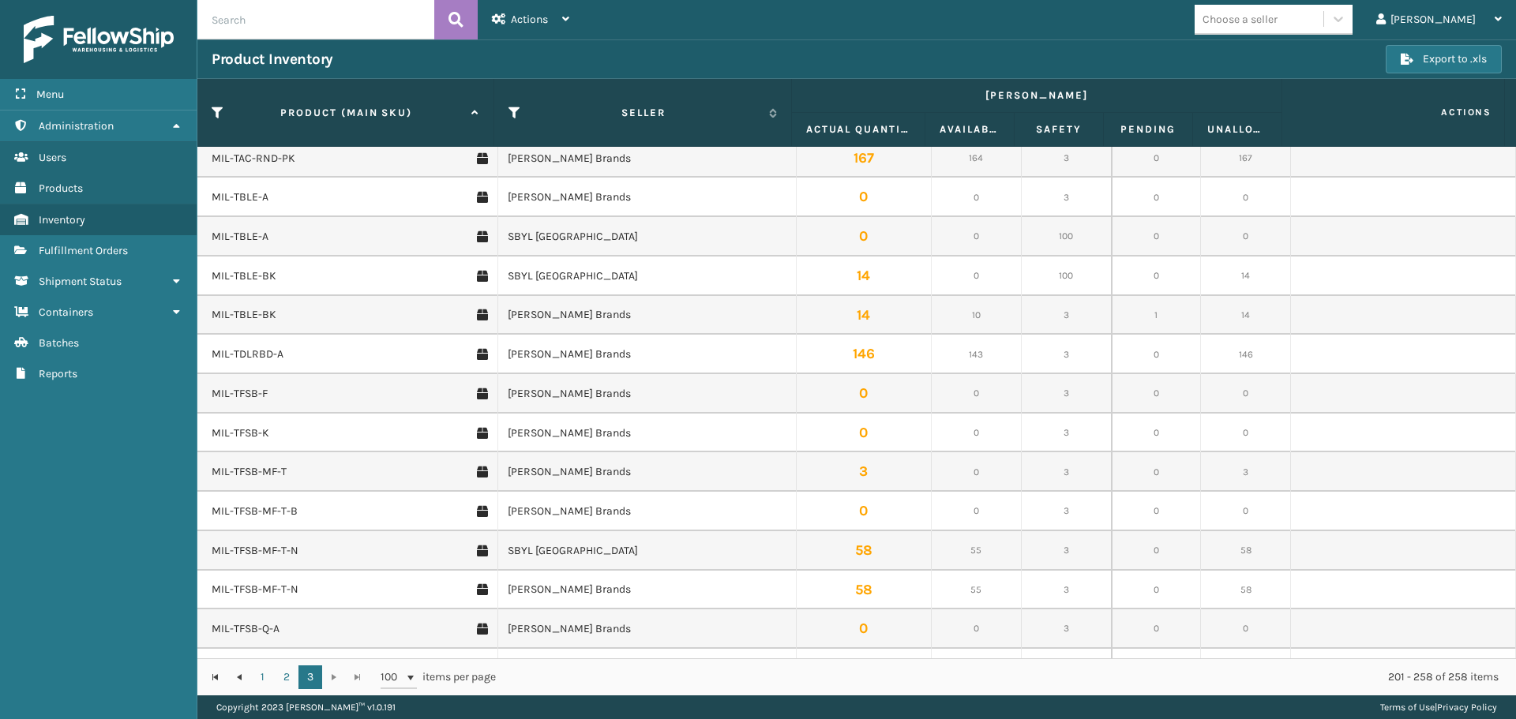
scroll to position [869, 0]
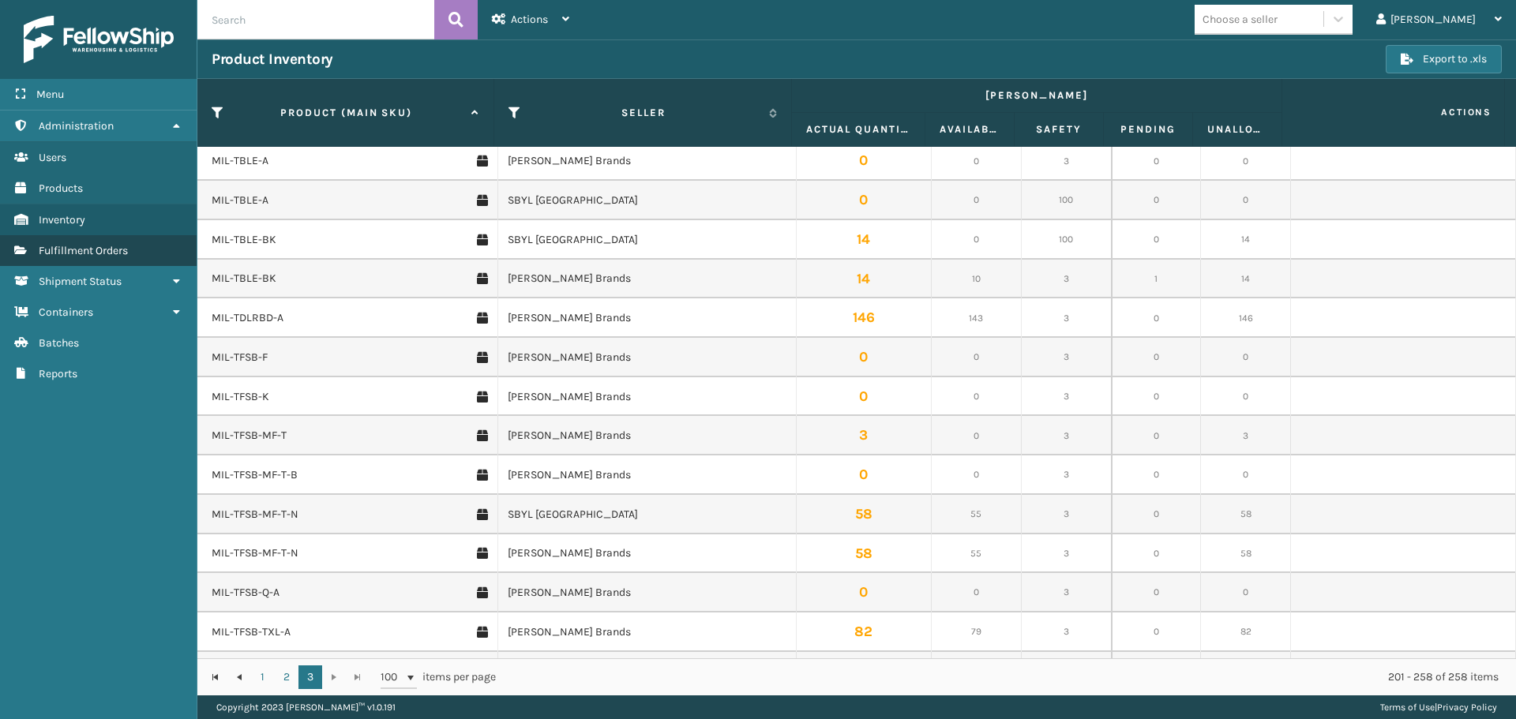
click at [111, 252] on span "Fulfillment Orders" at bounding box center [83, 250] width 89 height 13
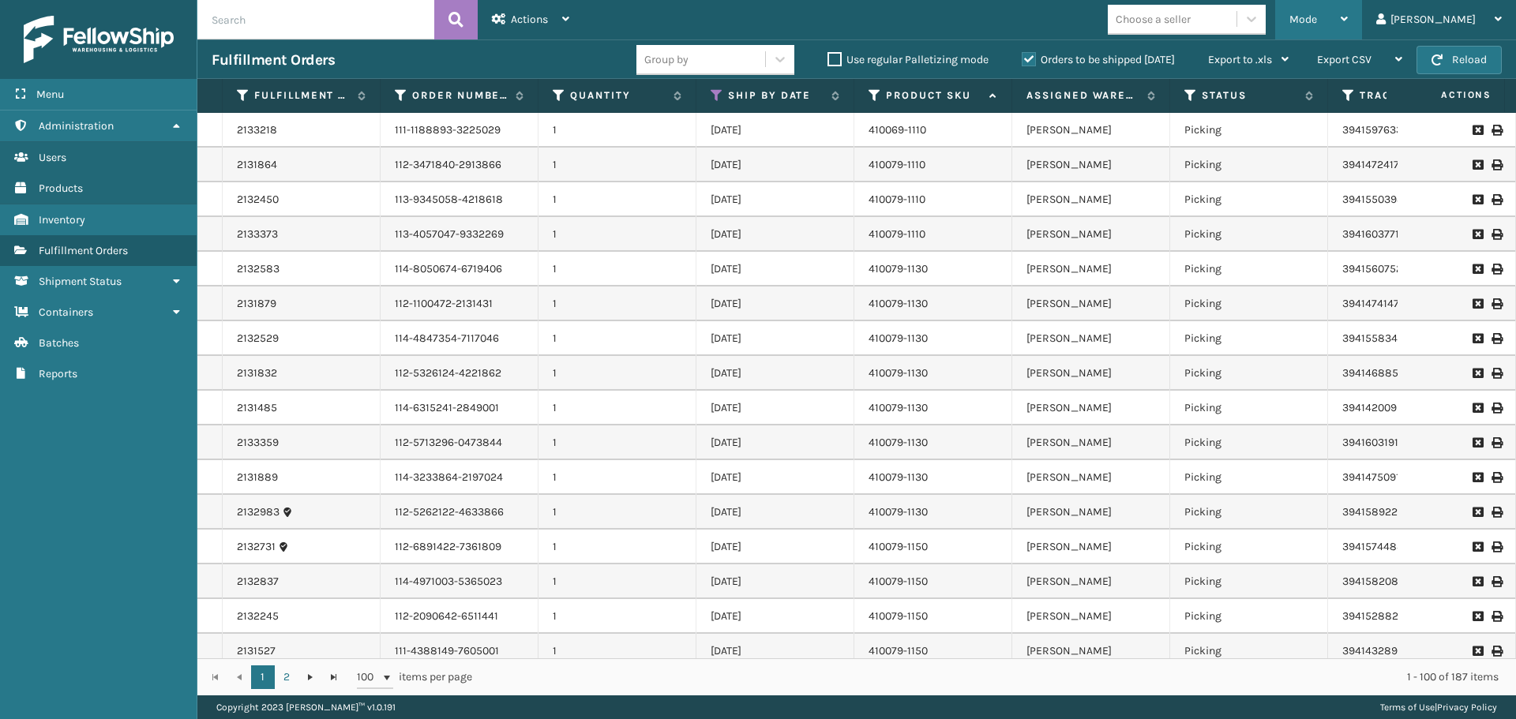
drag, startPoint x: 1375, startPoint y: 36, endPoint x: 1369, endPoint y: 26, distance: 11.4
click at [1348, 35] on div "Mode" at bounding box center [1318, 19] width 58 height 39
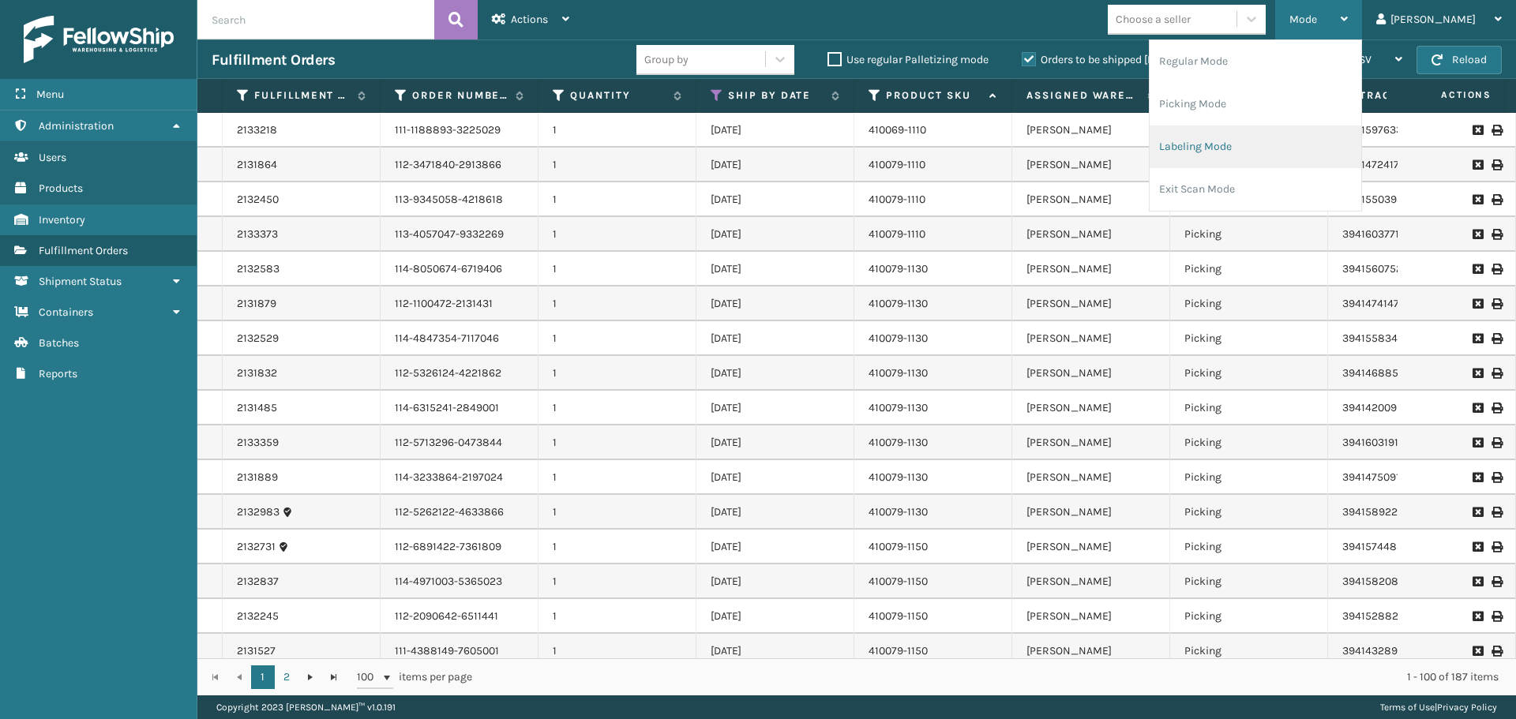
click at [1267, 156] on li "Labeling Mode" at bounding box center [1256, 147] width 212 height 43
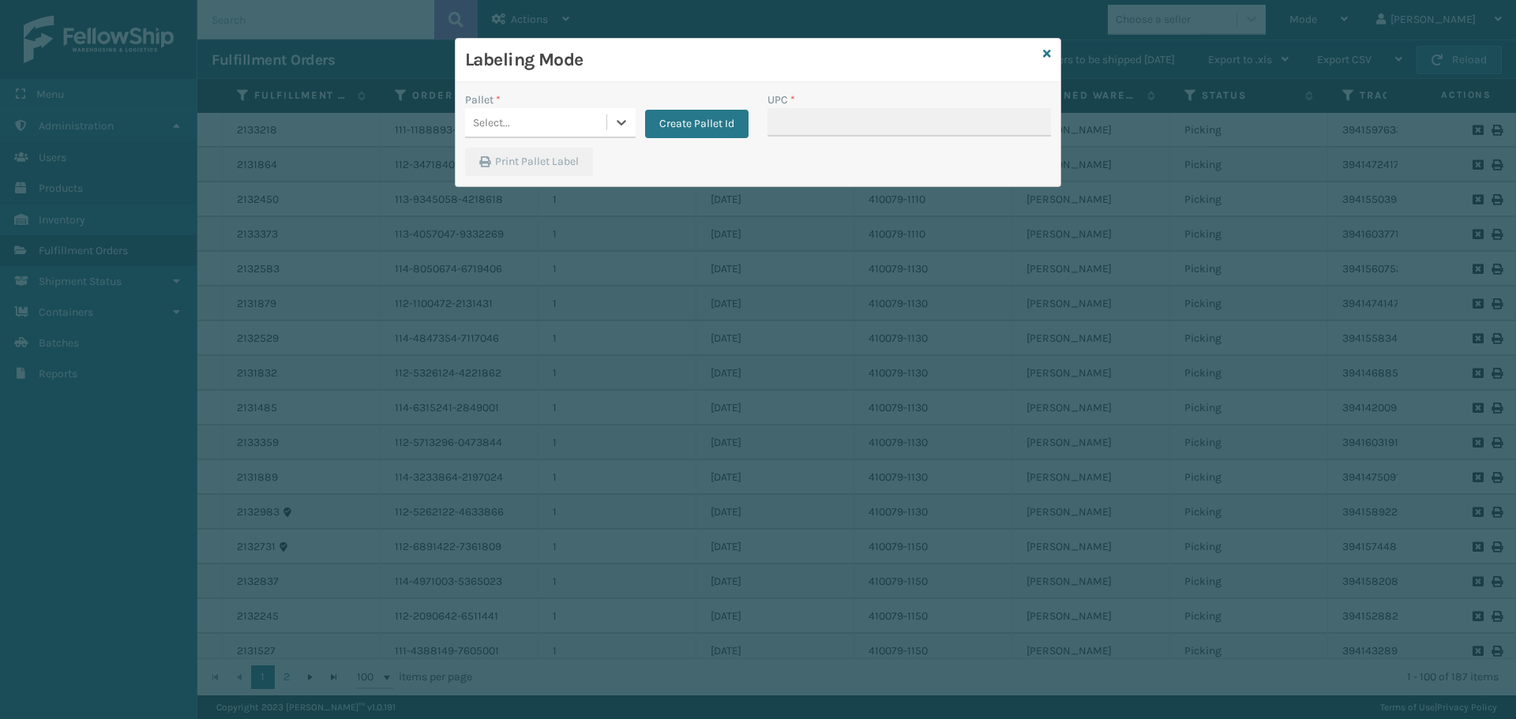
drag, startPoint x: 514, startPoint y: 107, endPoint x: 516, endPoint y: 122, distance: 14.3
click at [514, 118] on div "Pallet * 0 results available. Select is focused ,type to refine list, press Dow…" at bounding box center [550, 115] width 171 height 47
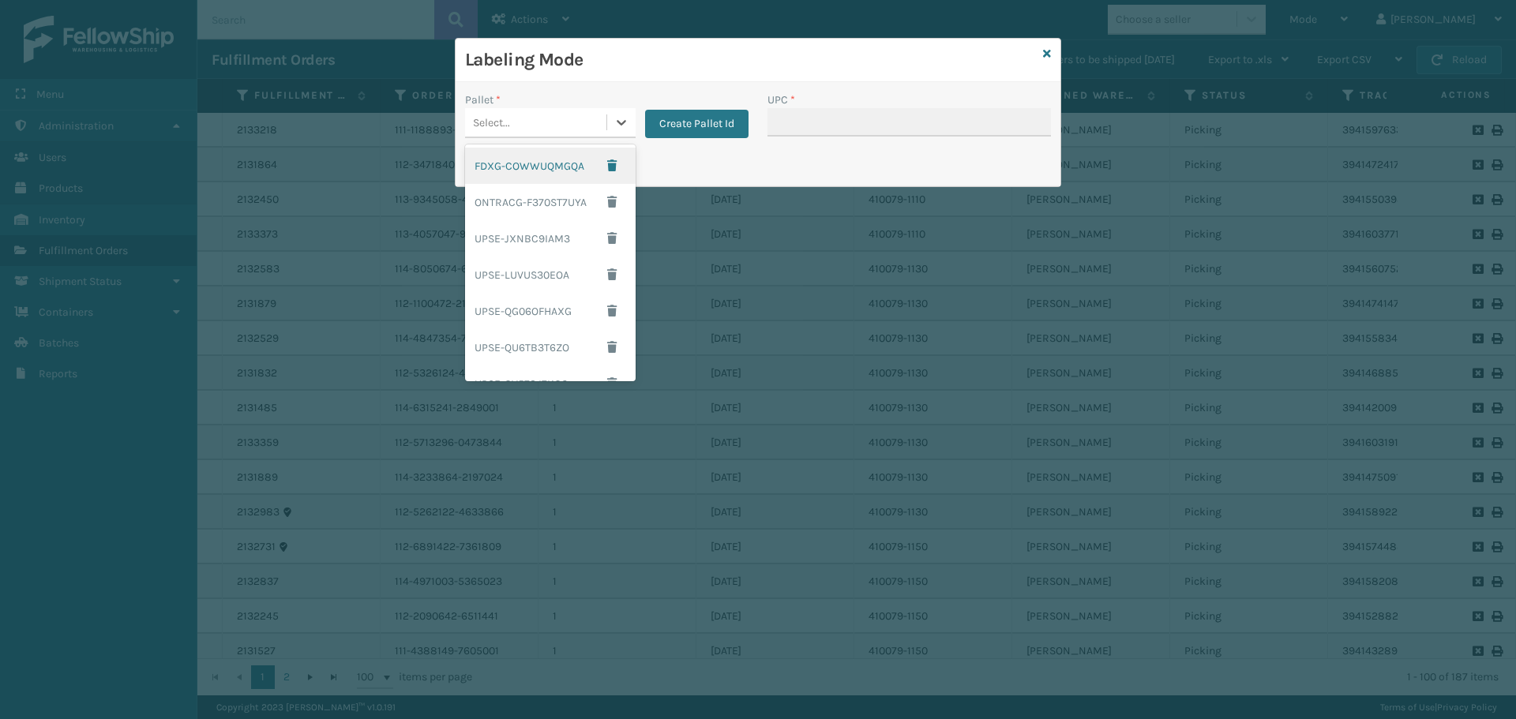
drag, startPoint x: 516, startPoint y: 122, endPoint x: 523, endPoint y: 152, distance: 31.6
click at [516, 121] on div "Select..." at bounding box center [535, 123] width 141 height 26
click at [537, 169] on div "FDXG-COWWUQMGQA" at bounding box center [550, 166] width 171 height 36
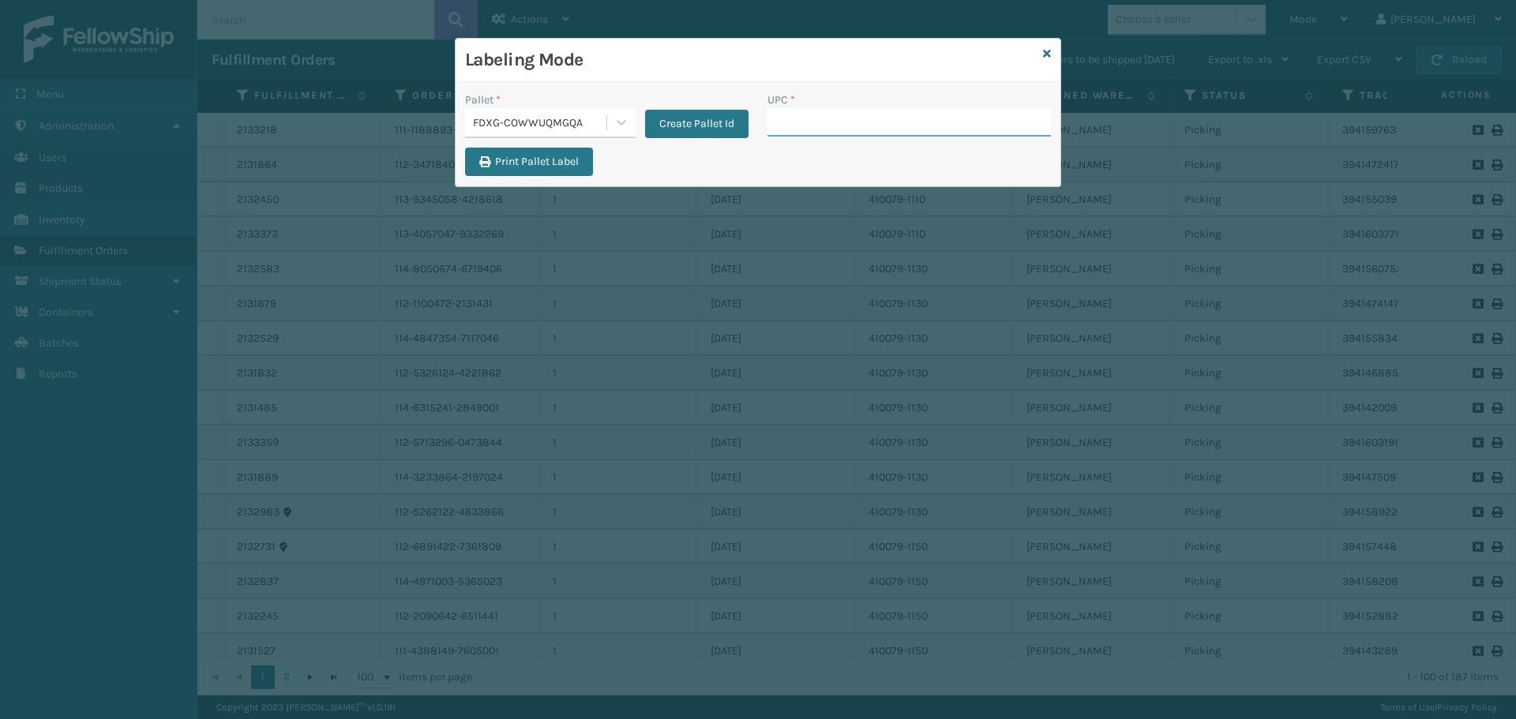
click at [892, 136] on input "UPC *" at bounding box center [908, 122] width 283 height 28
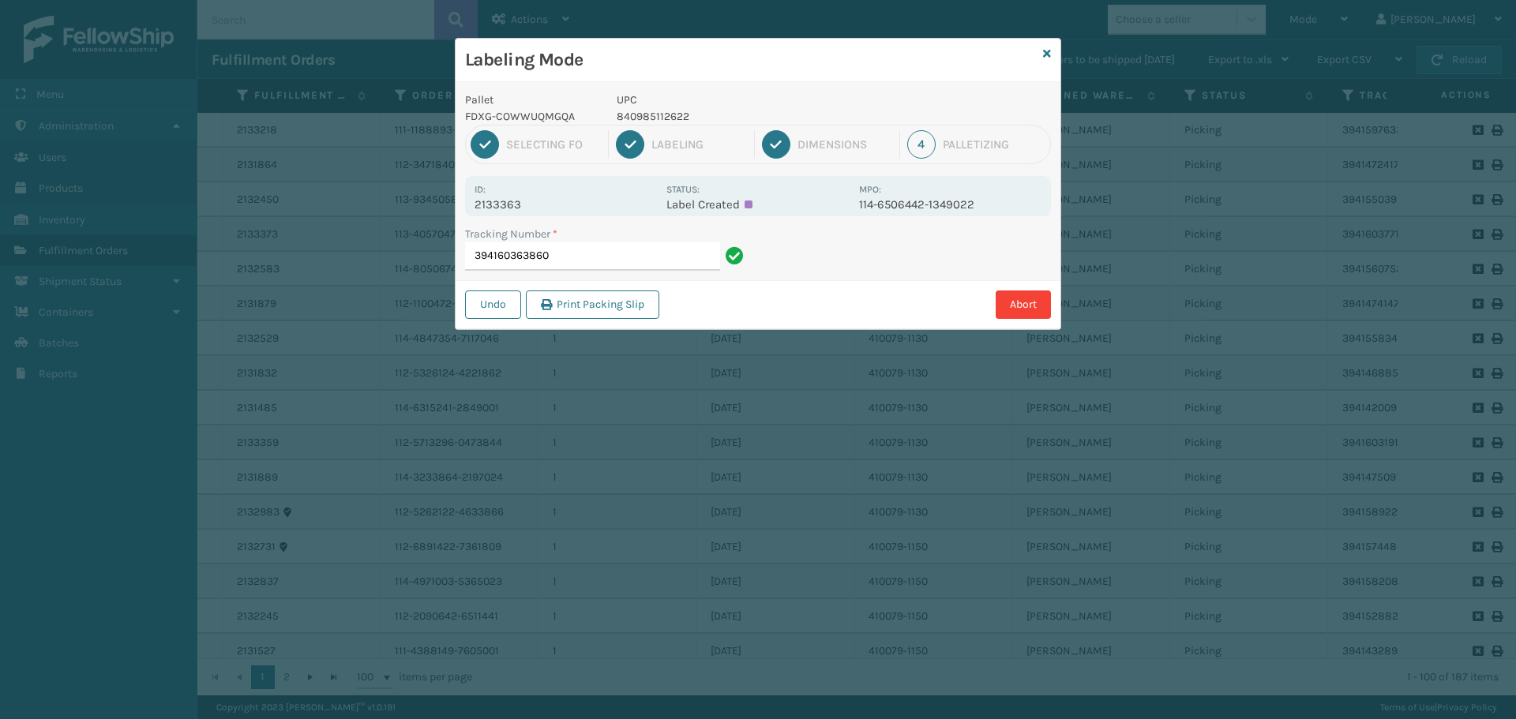
click at [653, 120] on p "840985112622" at bounding box center [733, 116] width 233 height 17
click at [653, 117] on p "840985112622" at bounding box center [733, 116] width 233 height 17
copy p "840985112622"
click at [618, 247] on input "394160363860" at bounding box center [592, 256] width 255 height 28
type input "394160363860"
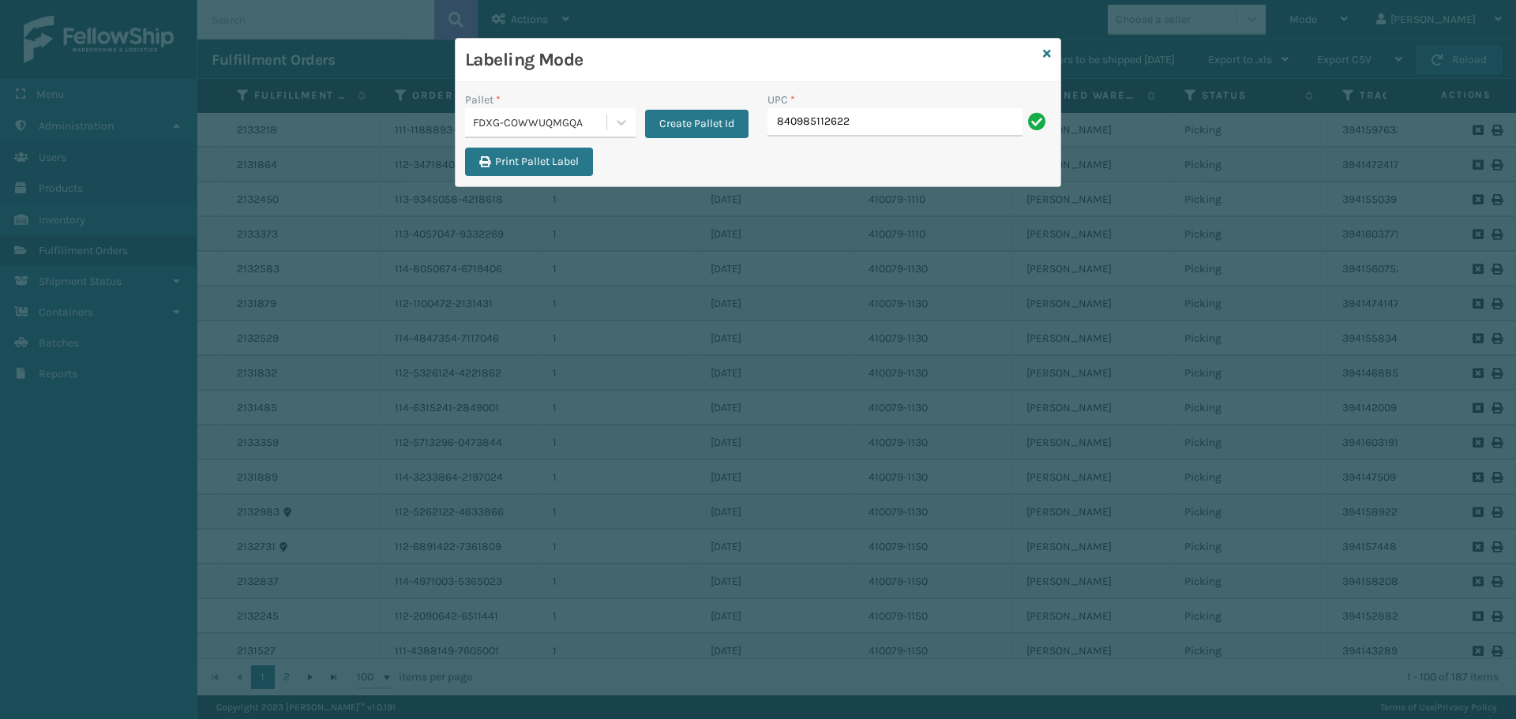
type input "840985112622"
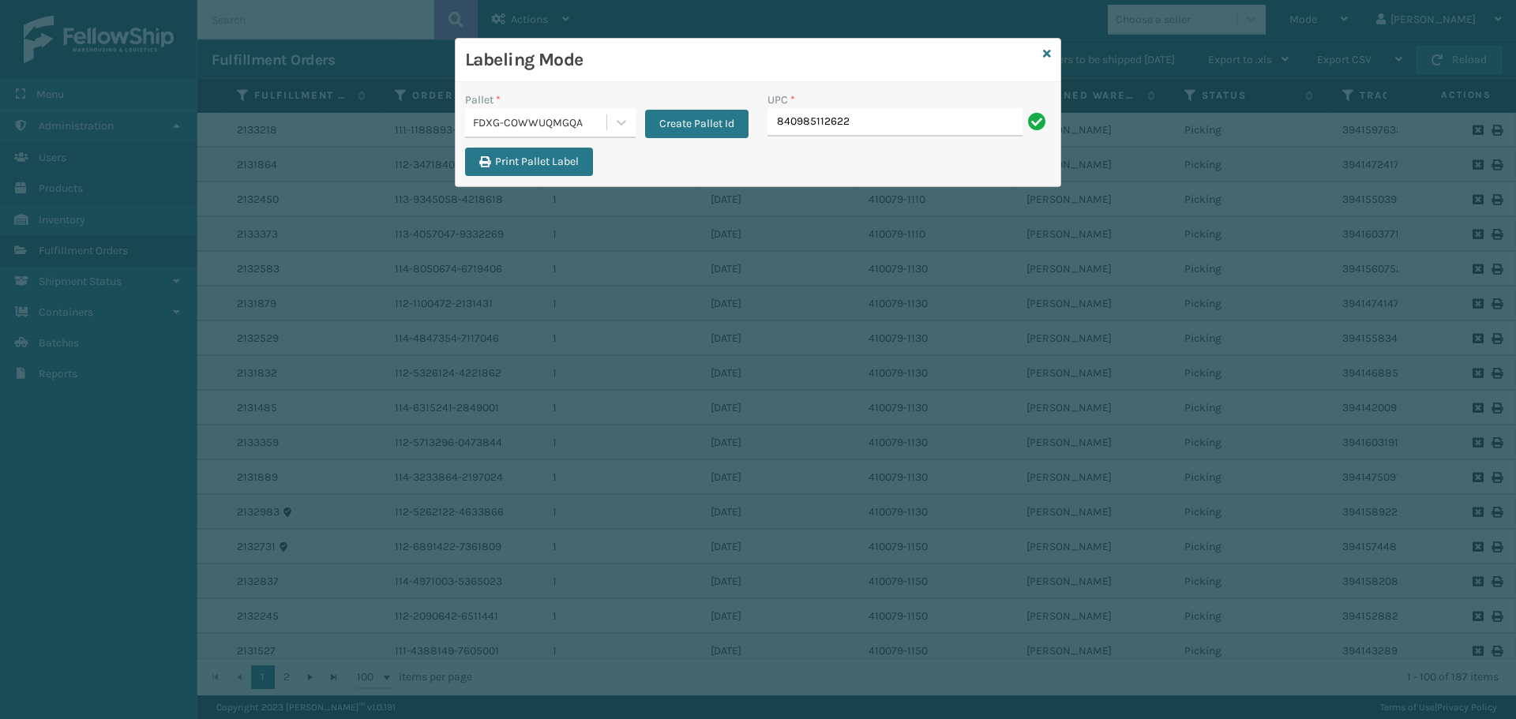
type input "840985112622"
click at [899, 118] on input "UPC *" at bounding box center [908, 122] width 283 height 28
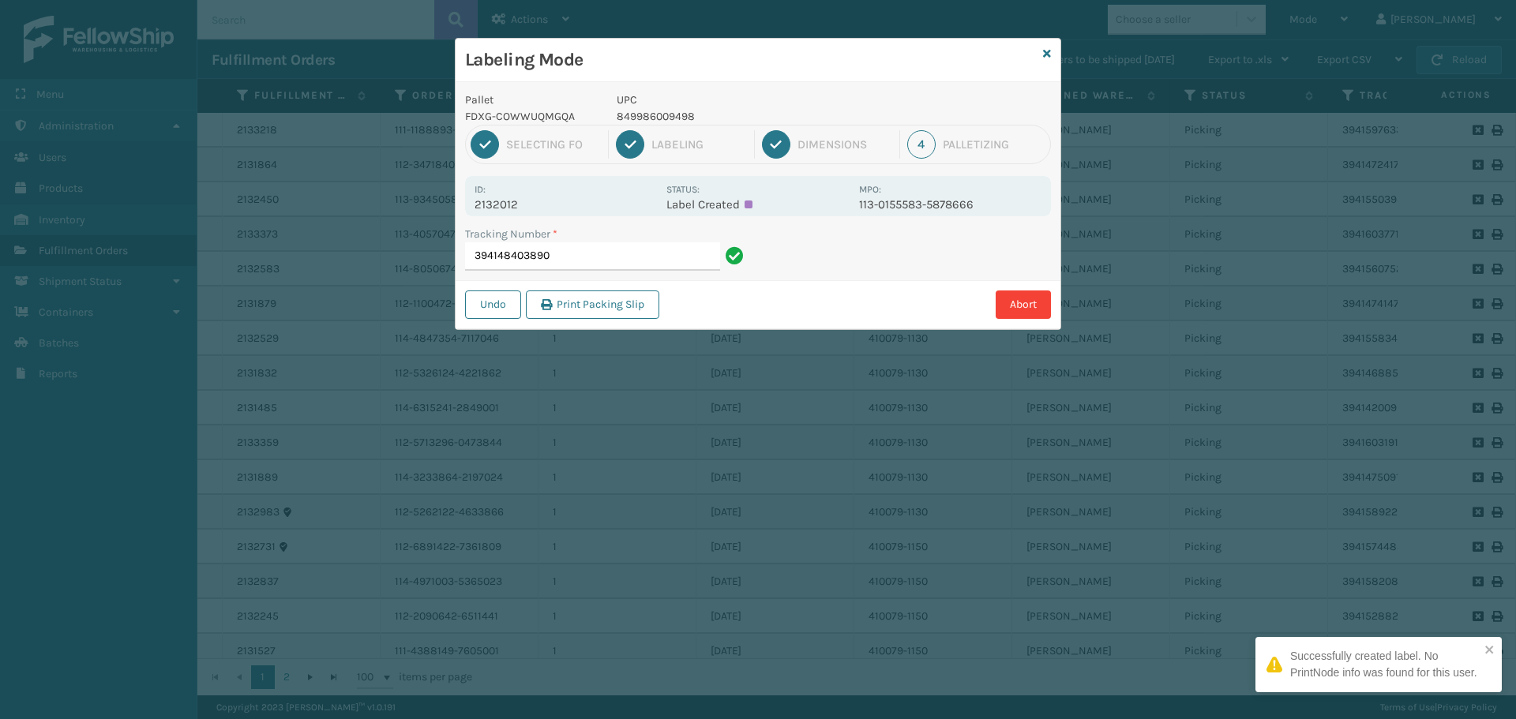
click at [652, 115] on p "849986009498" at bounding box center [733, 116] width 233 height 17
copy p "849986009498"
click at [669, 257] on input "394148403890" at bounding box center [592, 256] width 255 height 28
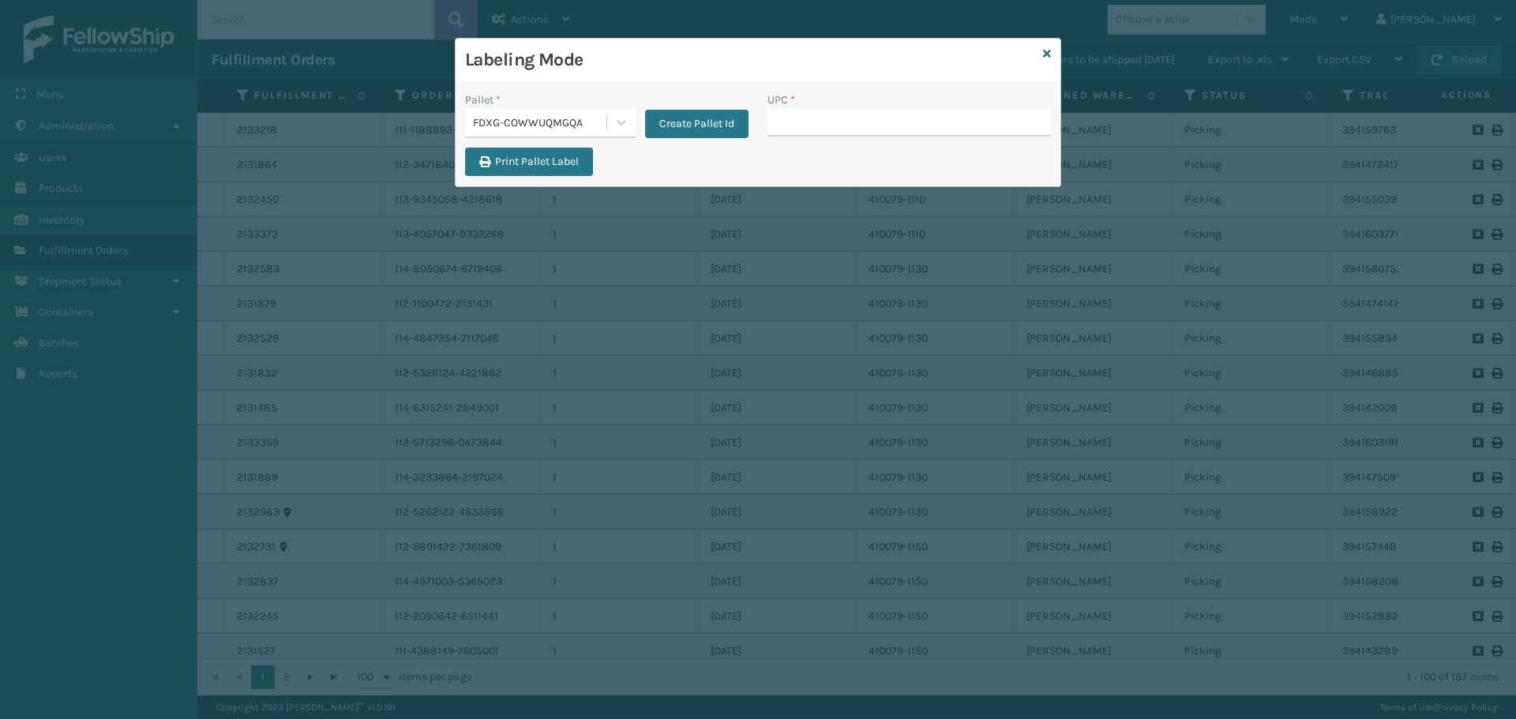
click at [1041, 56] on div "Labeling Mode" at bounding box center [758, 60] width 605 height 43
click at [1044, 54] on icon at bounding box center [1047, 53] width 8 height 11
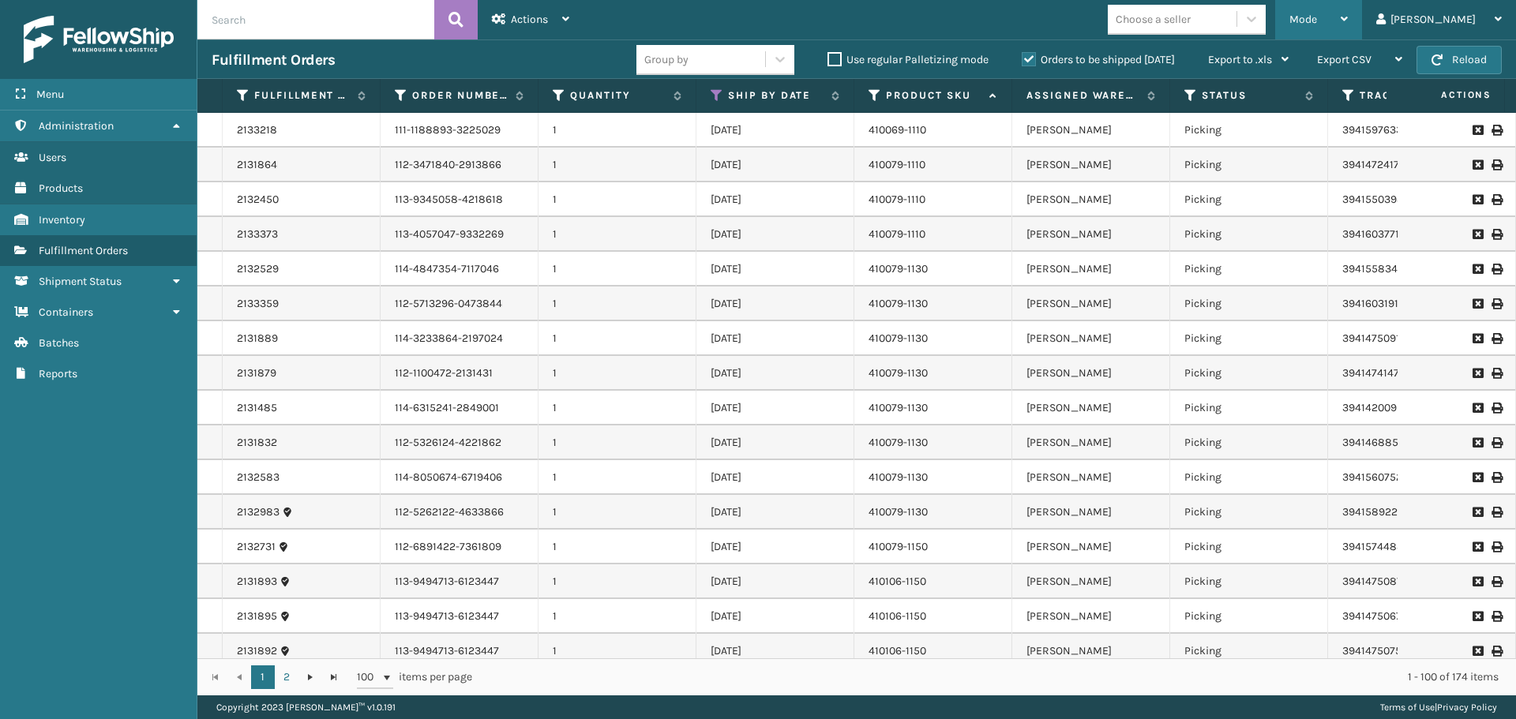
click at [1348, 13] on icon at bounding box center [1344, 18] width 7 height 11
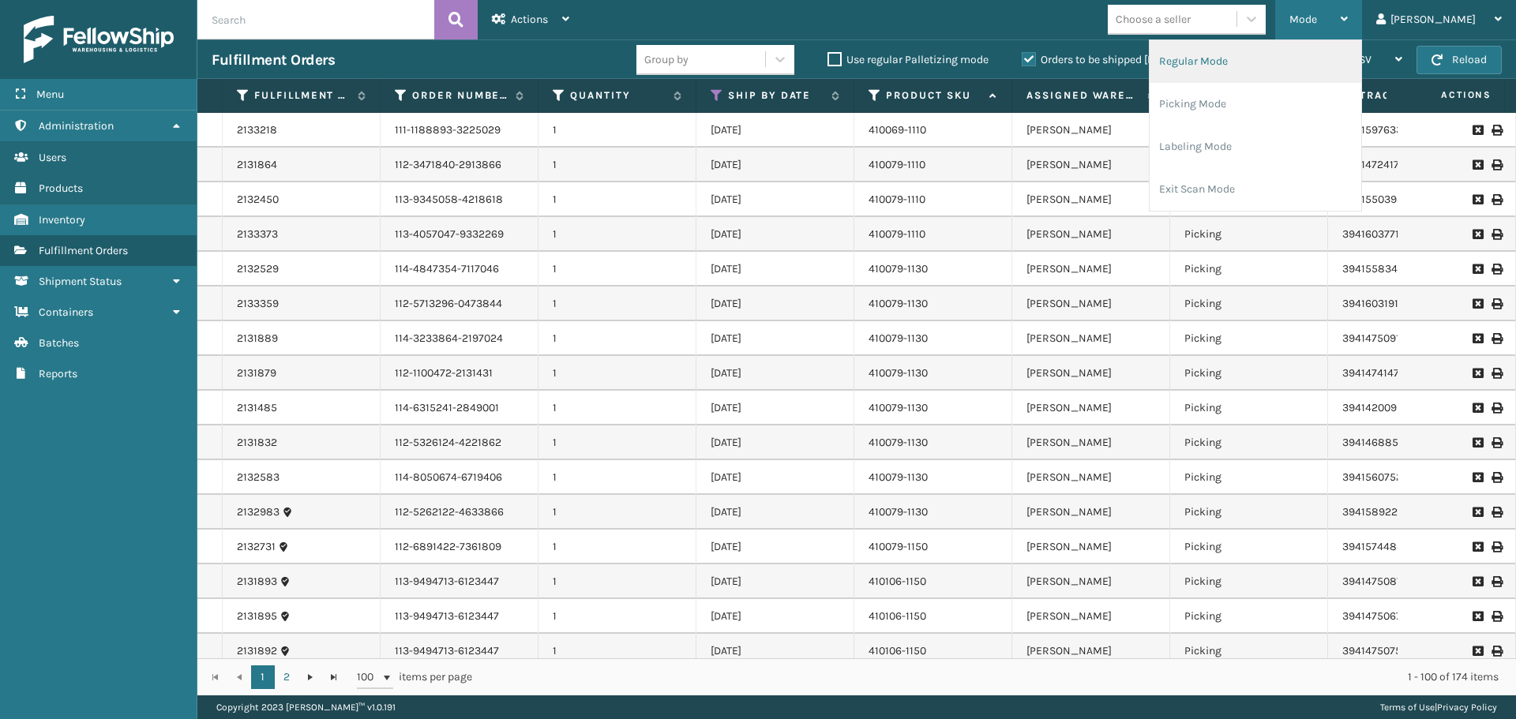
click at [1334, 59] on li "Regular Mode" at bounding box center [1256, 61] width 212 height 43
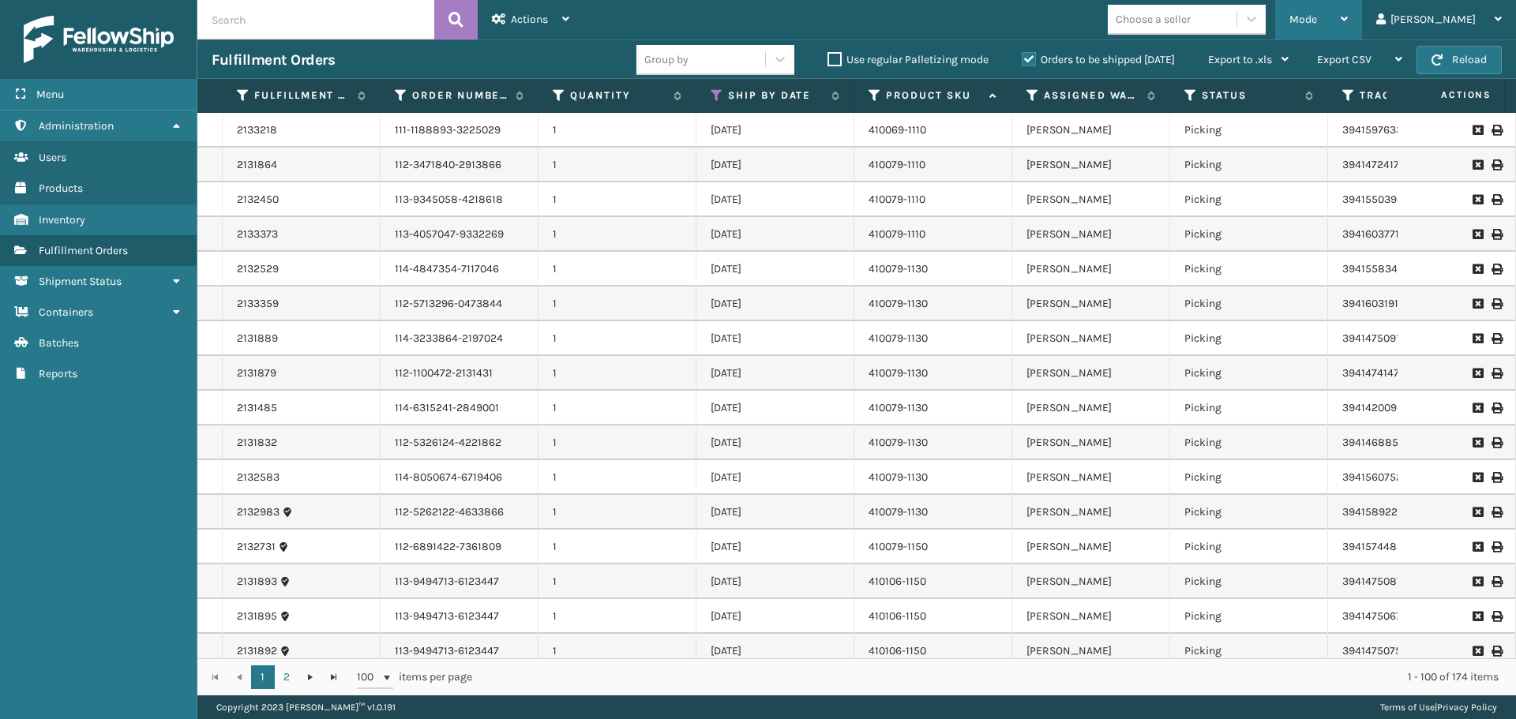
click at [1344, 29] on div "Mode" at bounding box center [1318, 19] width 58 height 39
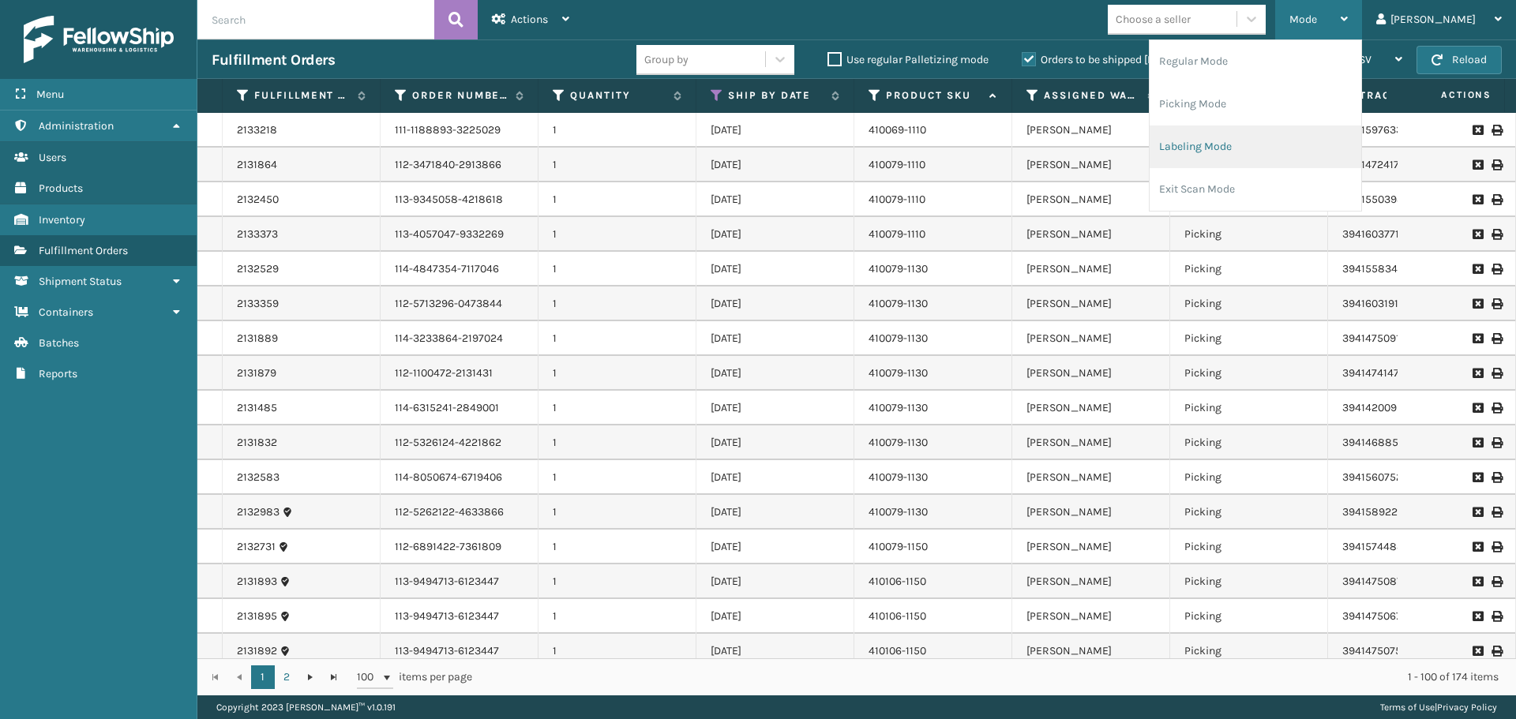
click at [1291, 158] on li "Labeling Mode" at bounding box center [1256, 147] width 212 height 43
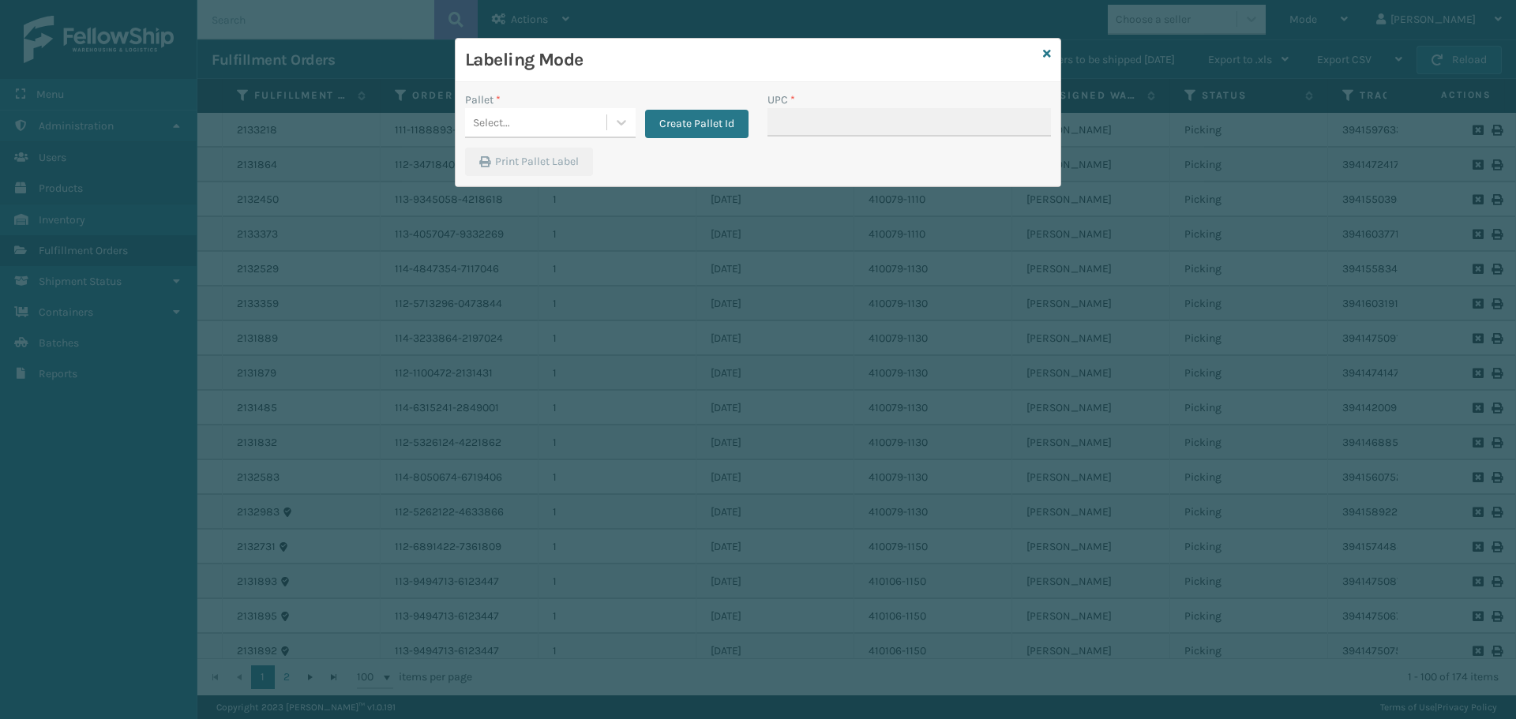
click at [549, 140] on div "Pallet * Select... Create Pallet Id" at bounding box center [607, 120] width 302 height 56
click at [559, 126] on div "Select..." at bounding box center [535, 123] width 141 height 26
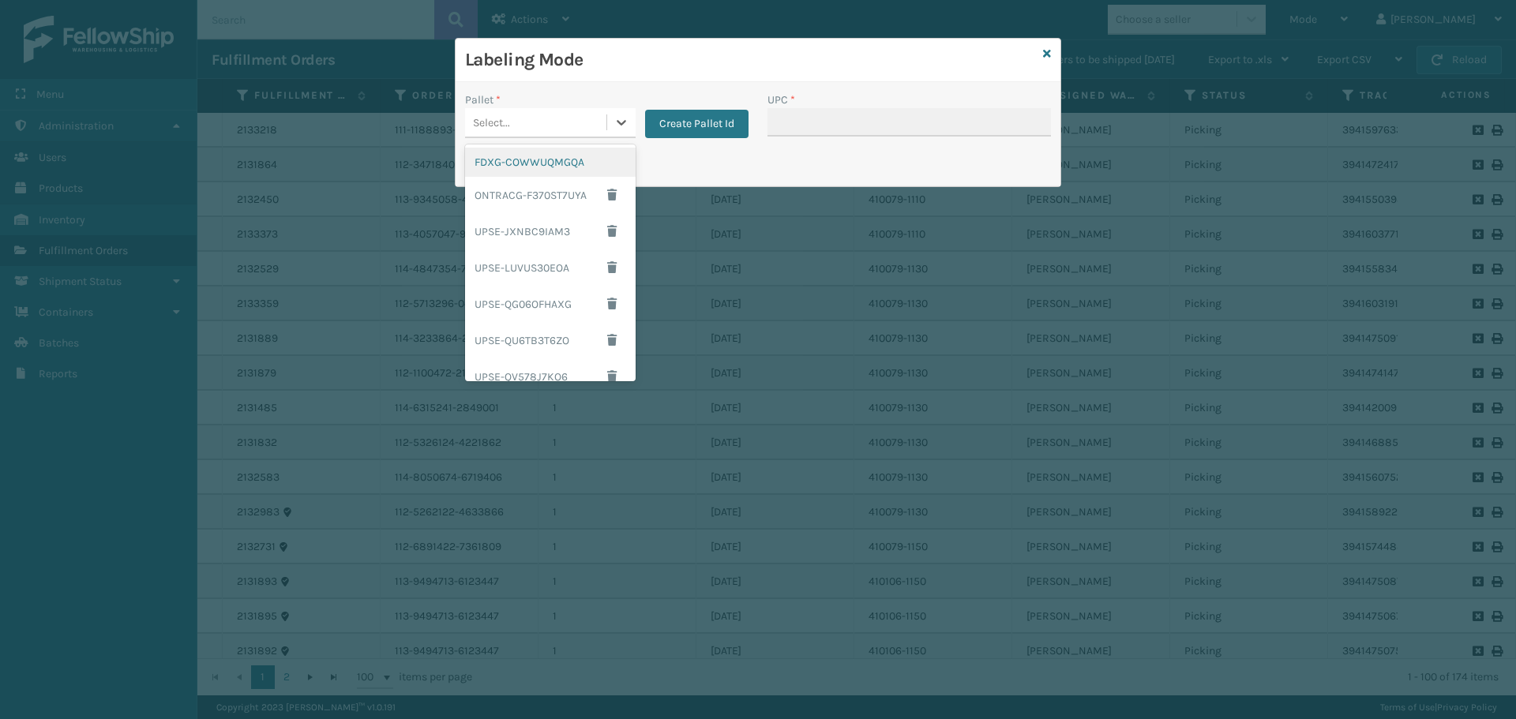
click at [554, 173] on div "FDXG-COWWUQMGQA" at bounding box center [550, 162] width 171 height 29
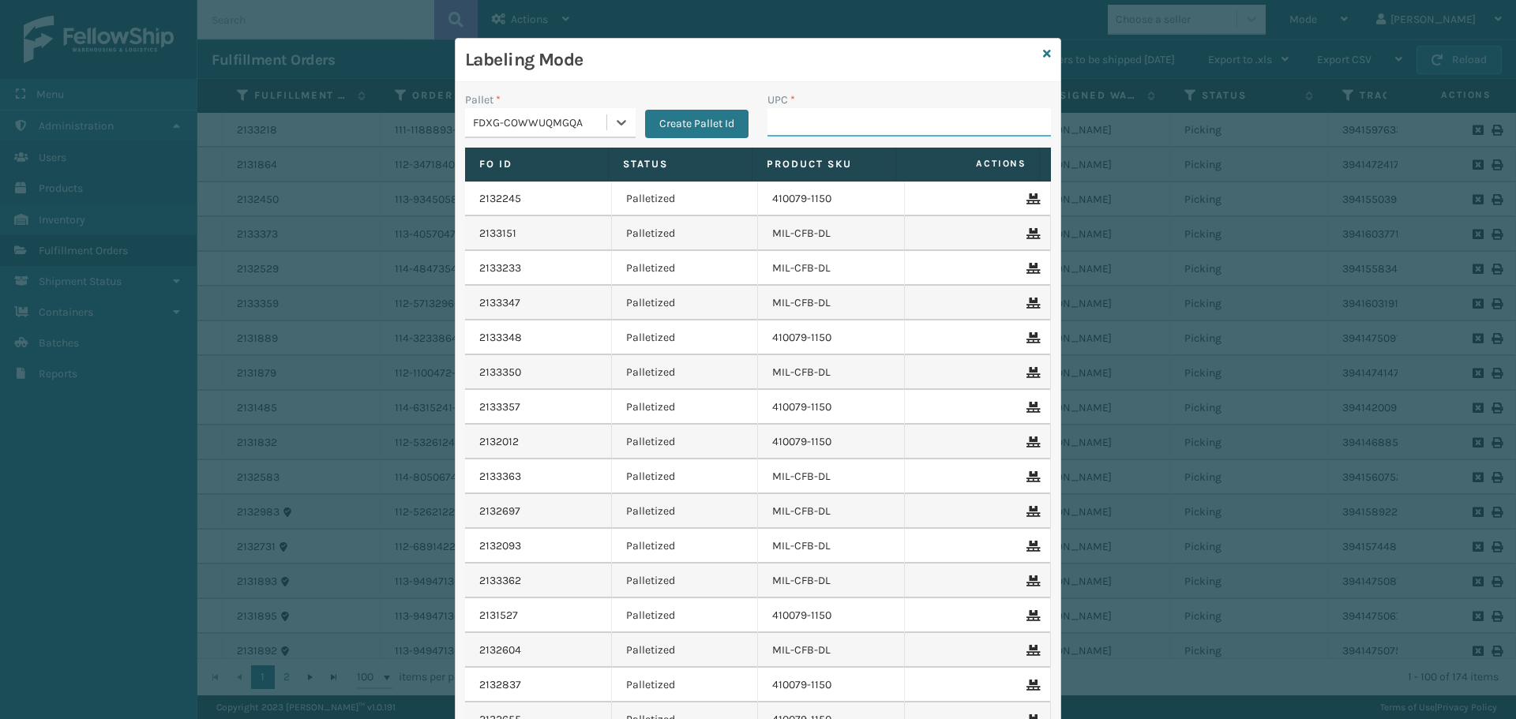
click at [809, 108] on input "UPC *" at bounding box center [908, 122] width 283 height 28
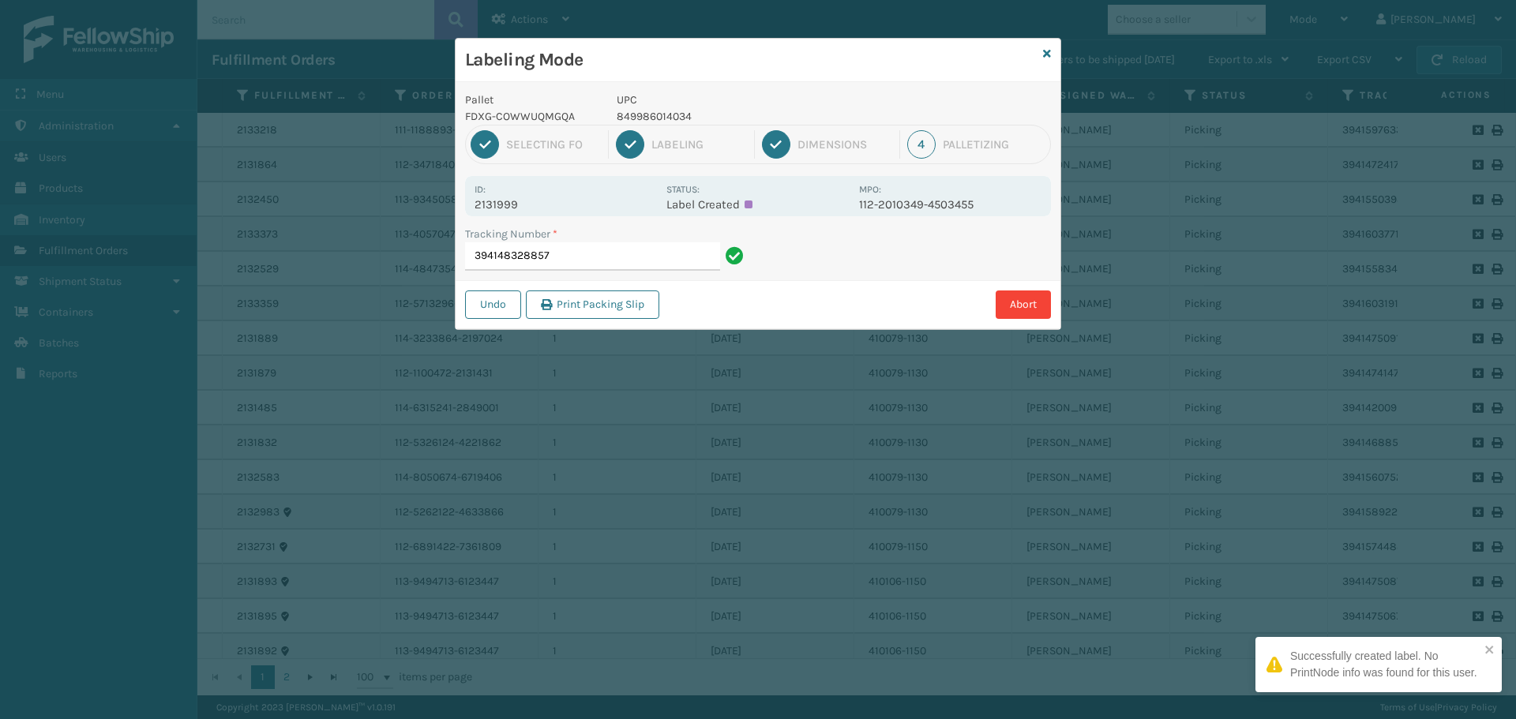
click at [662, 115] on p "849986014034" at bounding box center [733, 116] width 233 height 17
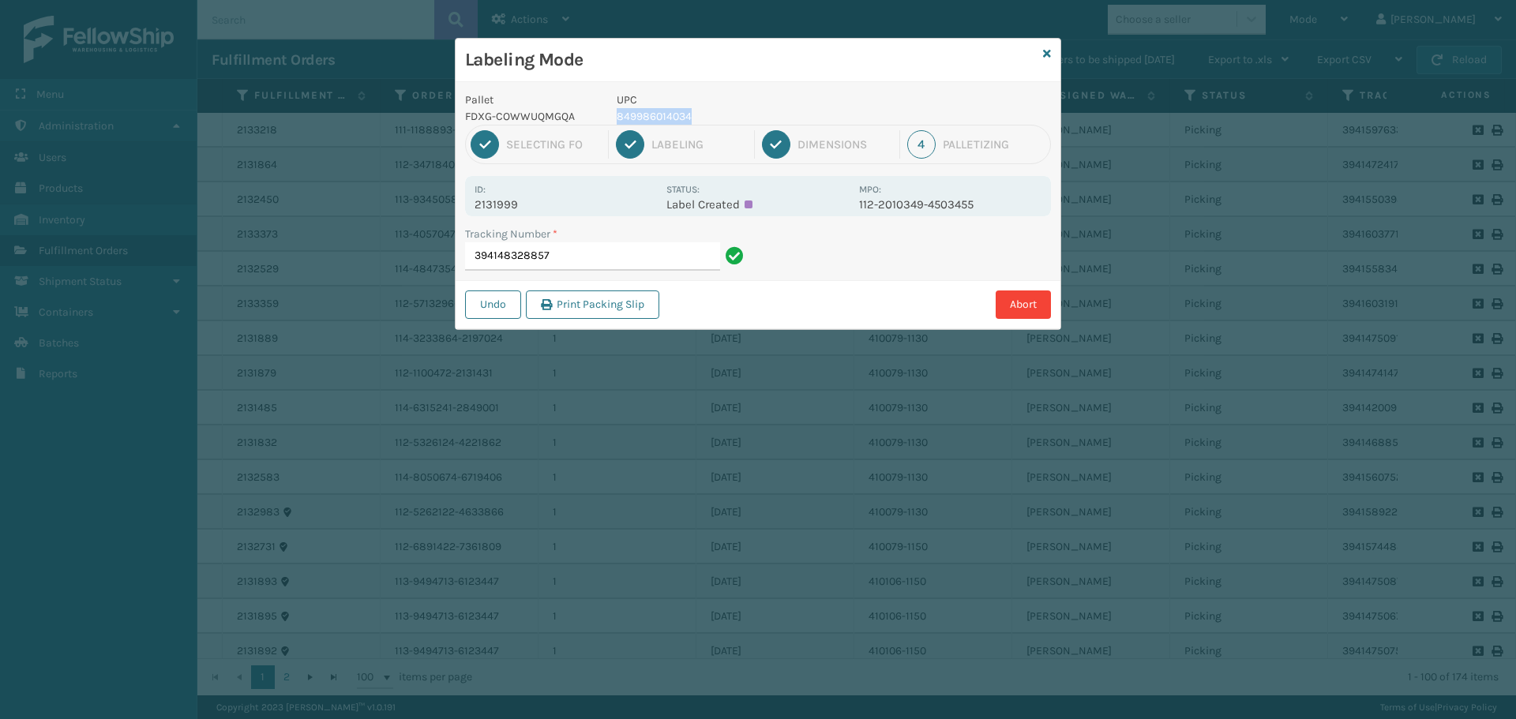
copy p "849986014034"
click at [671, 254] on input "394148328857" at bounding box center [592, 256] width 255 height 28
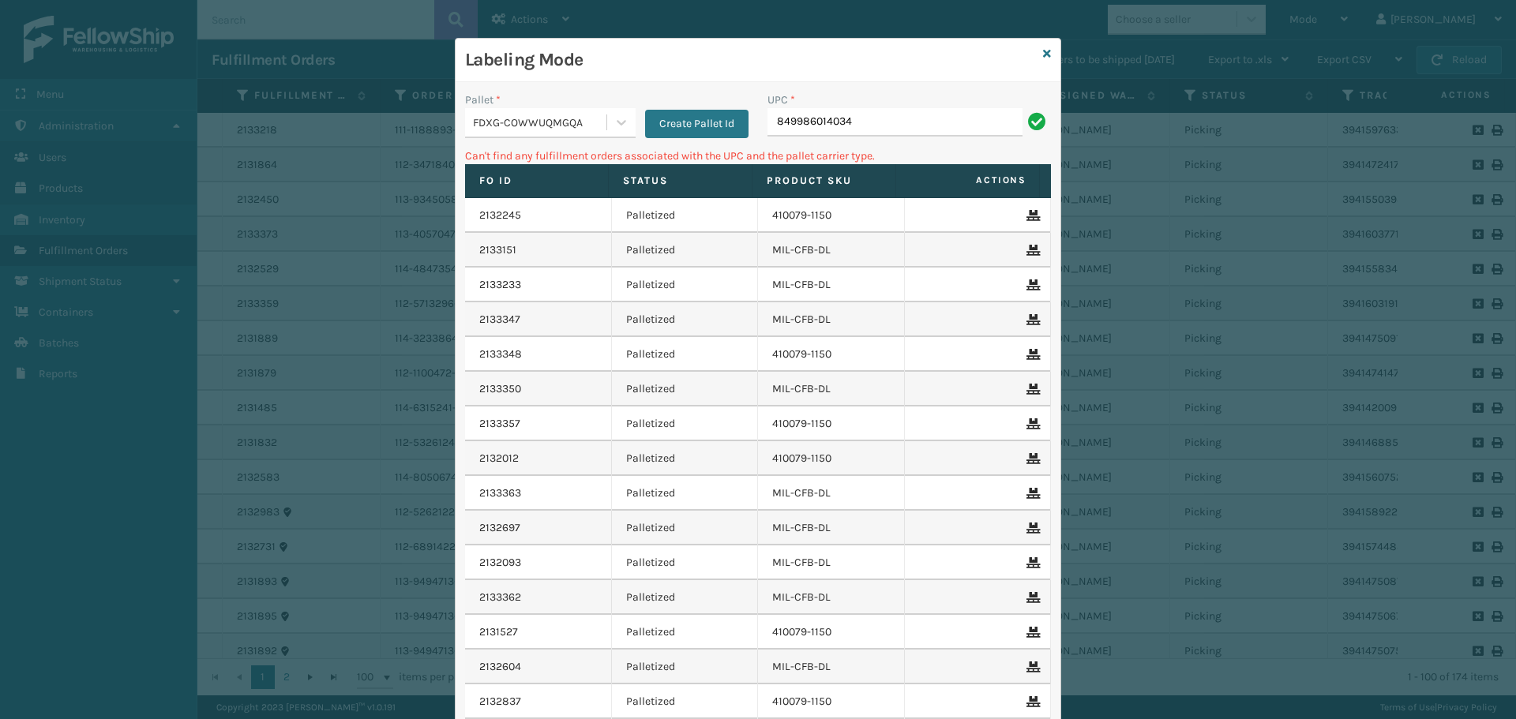
click at [1035, 60] on div "Labeling Mode" at bounding box center [758, 60] width 605 height 43
click at [1043, 54] on icon at bounding box center [1047, 53] width 8 height 11
